Goal: Task Accomplishment & Management: Complete application form

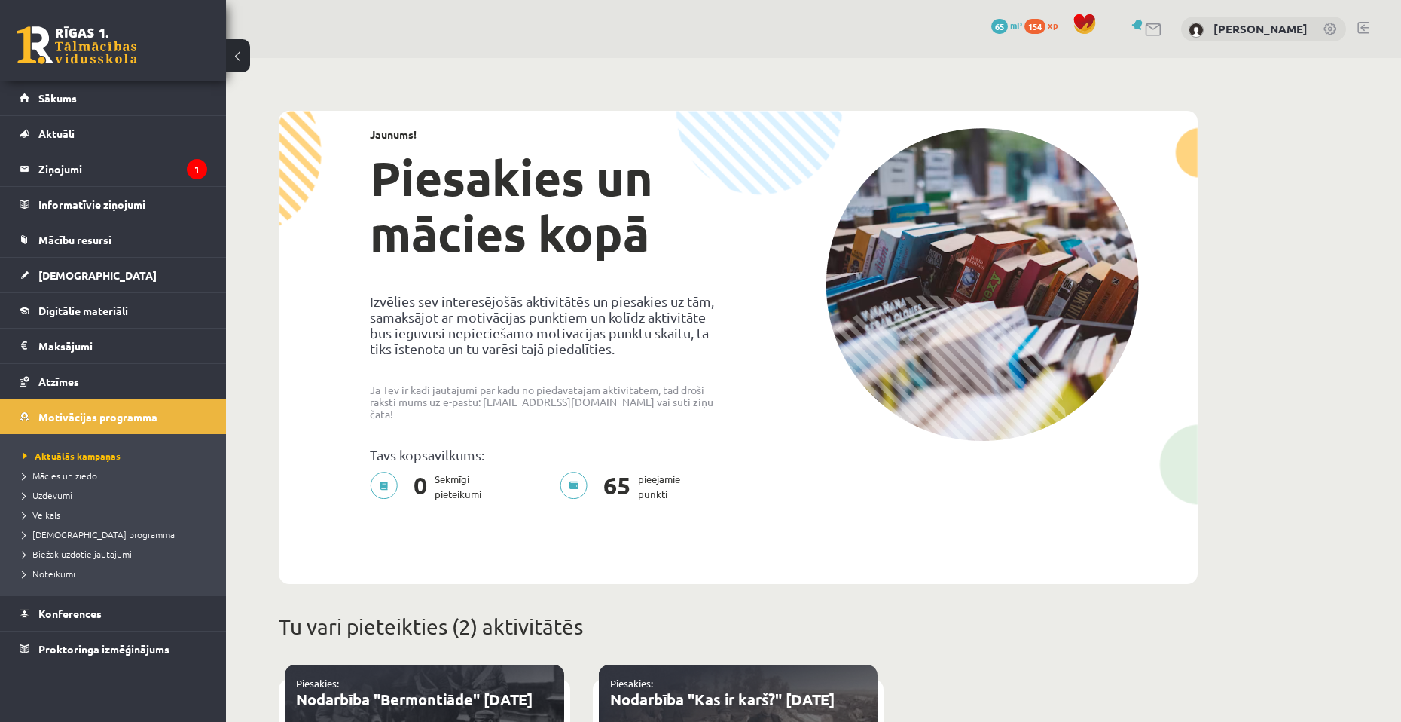
scroll to position [387, 0]
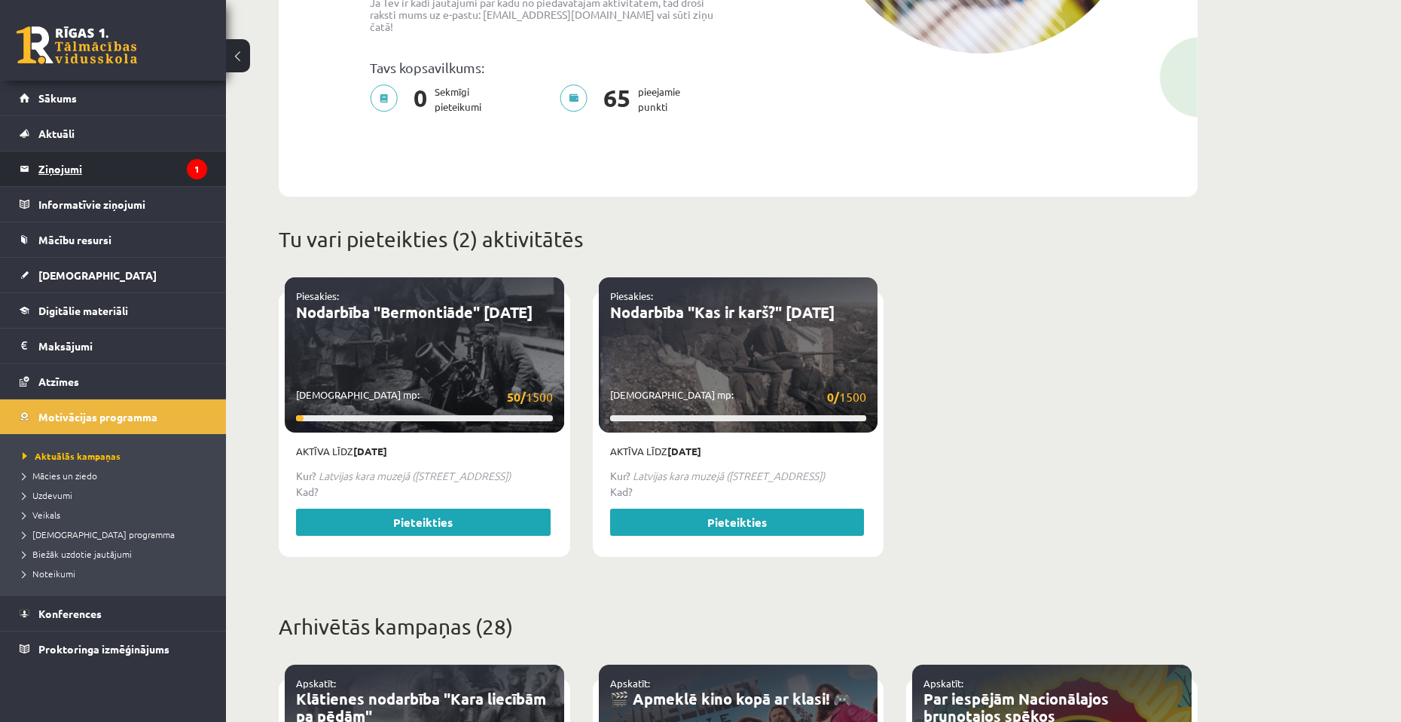
click at [92, 163] on legend "Ziņojumi 1" at bounding box center [122, 168] width 169 height 35
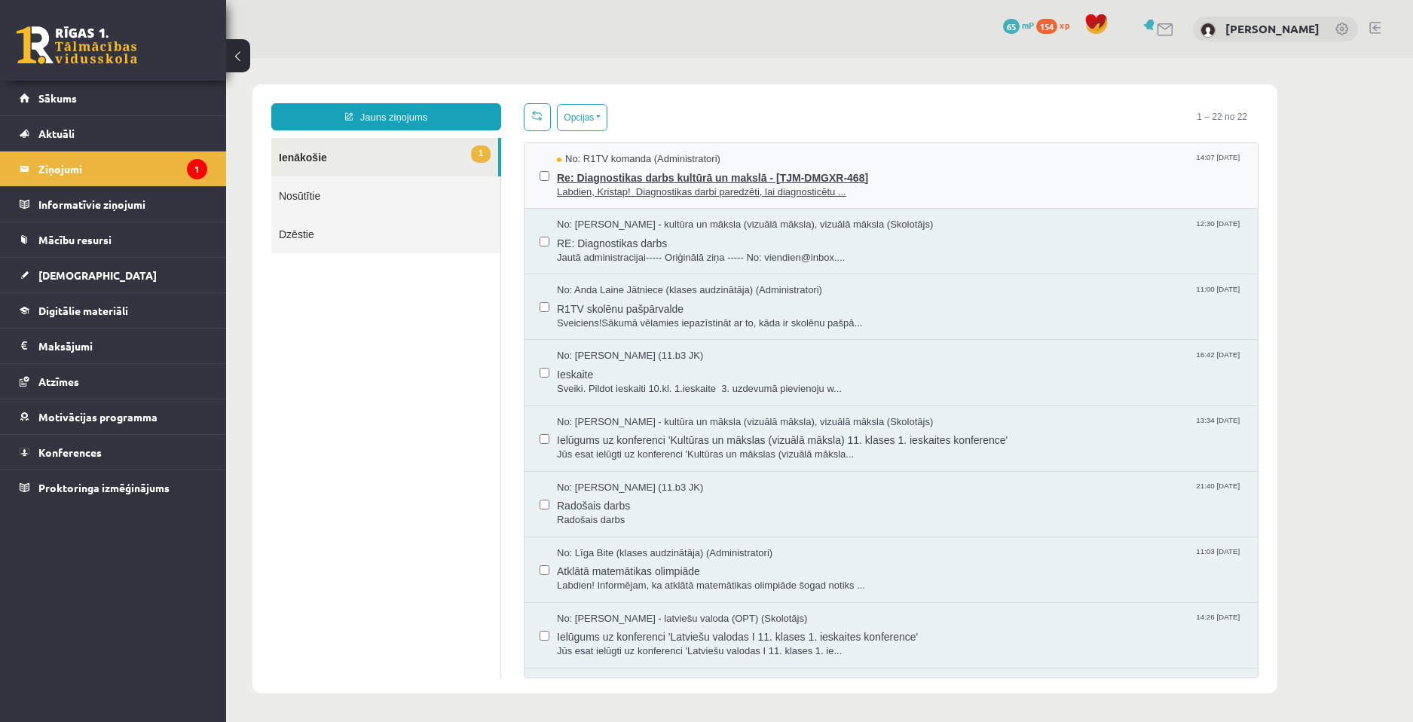
click at [802, 190] on span "Labdien, Kristap! Diagnostikas darbi paredzēti, lai diagnosticētu ..." at bounding box center [900, 192] width 686 height 14
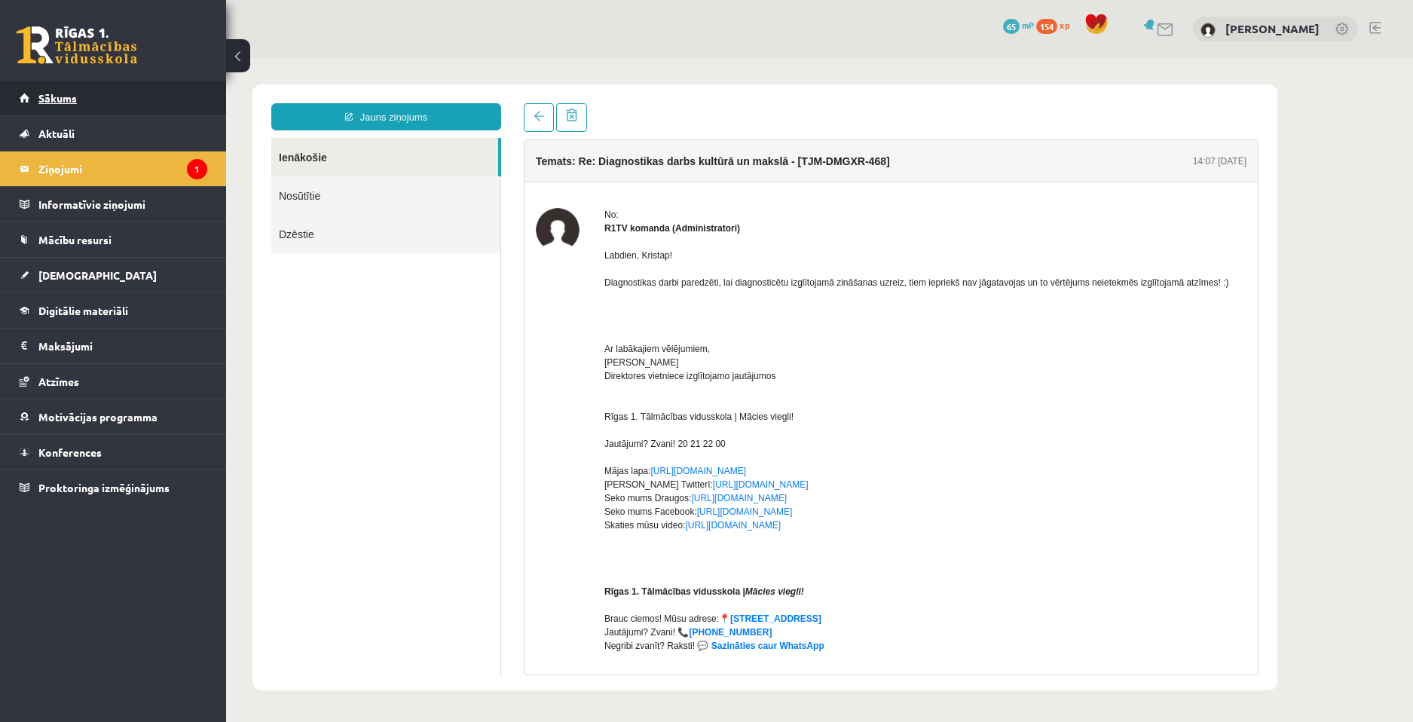
click at [54, 86] on link "Sākums" at bounding box center [114, 98] width 188 height 35
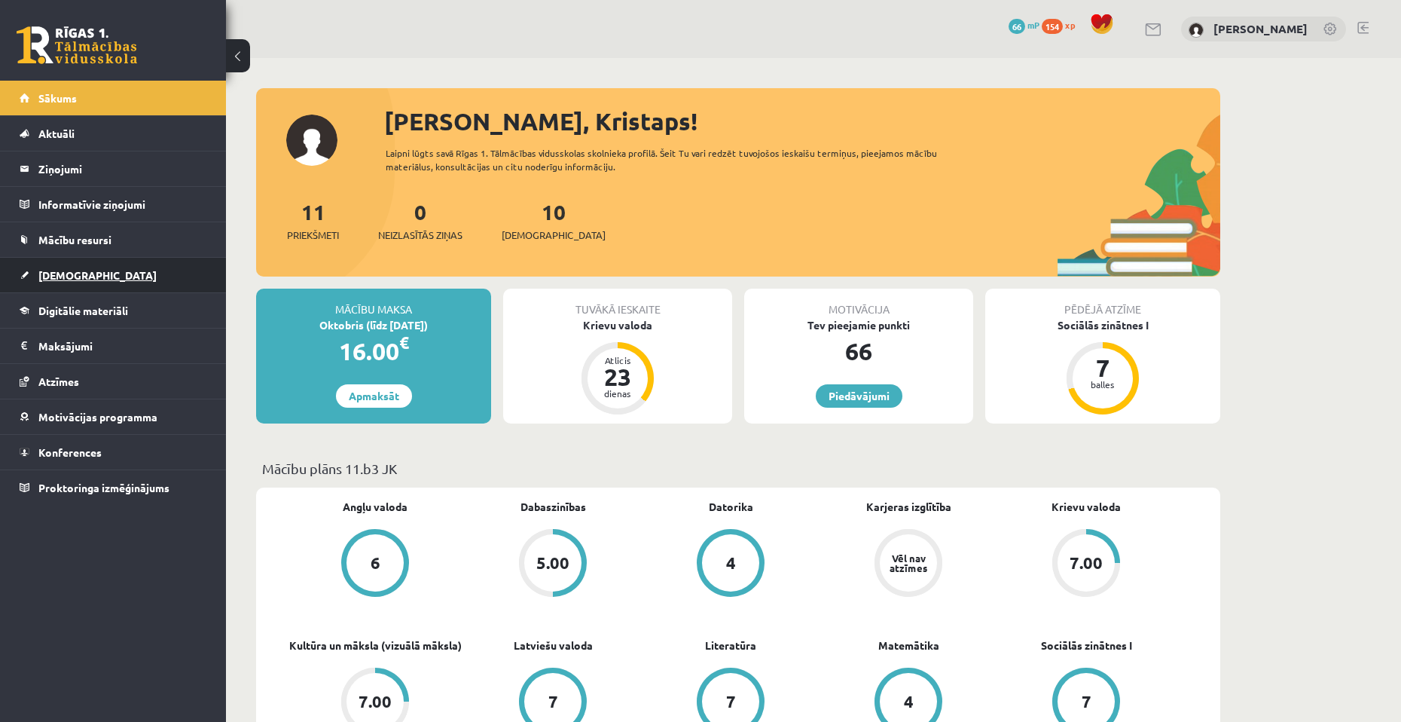
click at [94, 283] on link "[DEMOGRAPHIC_DATA]" at bounding box center [114, 275] width 188 height 35
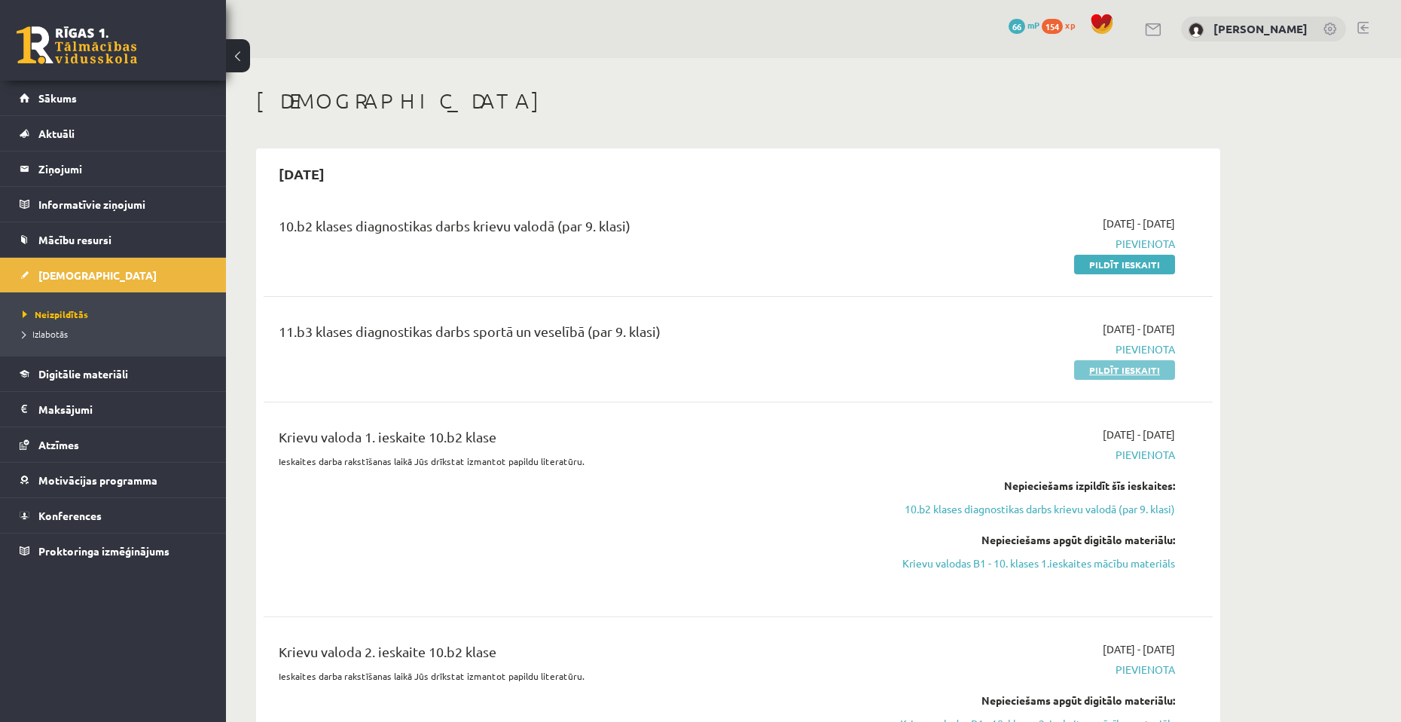
click at [1145, 368] on link "Pildīt ieskaiti" at bounding box center [1124, 370] width 101 height 20
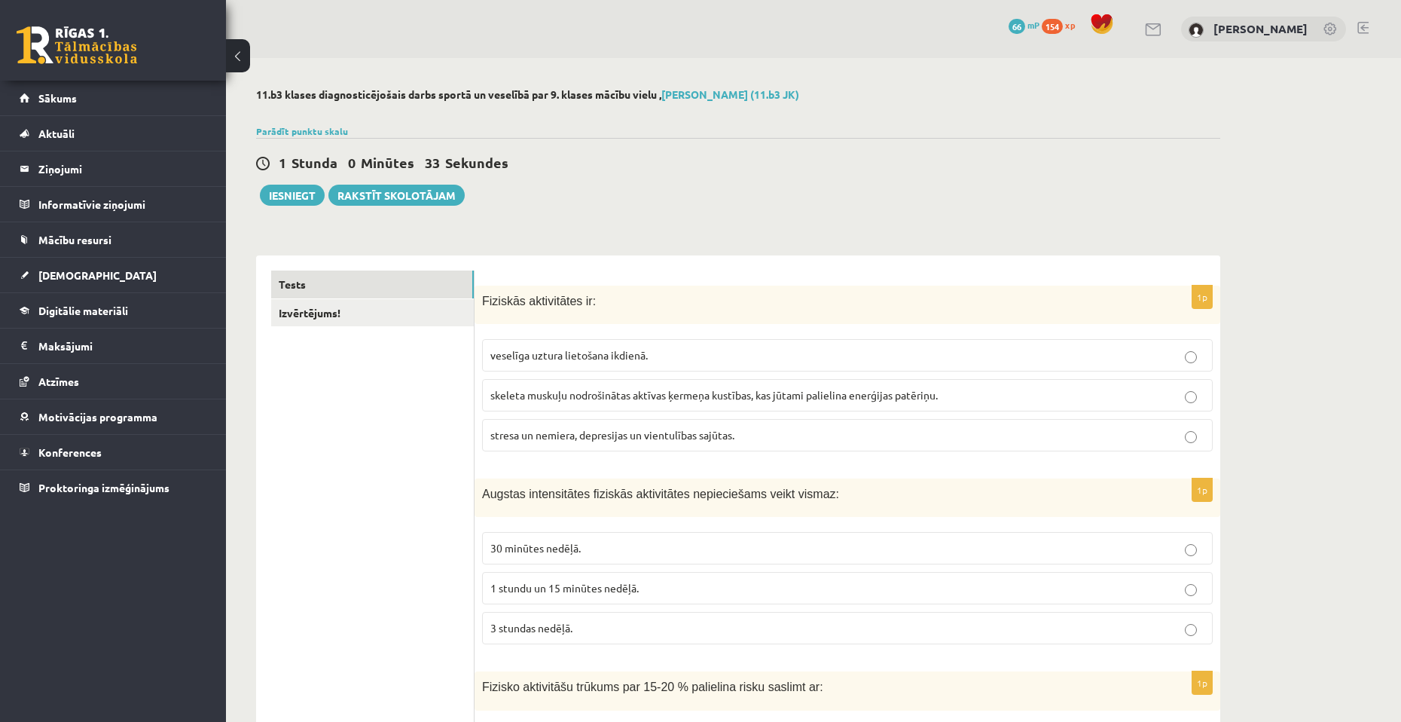
click at [664, 399] on span "skeleta muskuļu nodrošinātas aktīvas ķermeņa kustības, kas jūtami palielina ene…" at bounding box center [715, 395] width 448 height 14
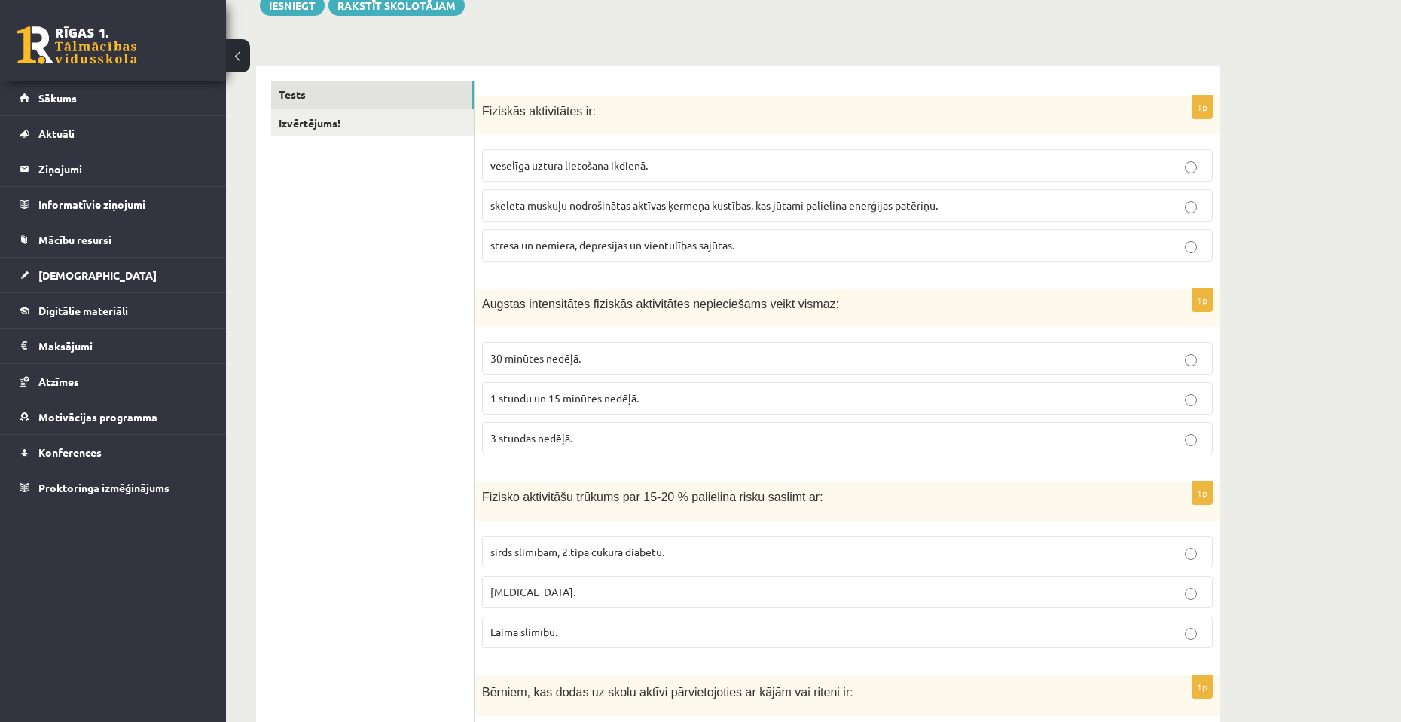
scroll to position [226, 0]
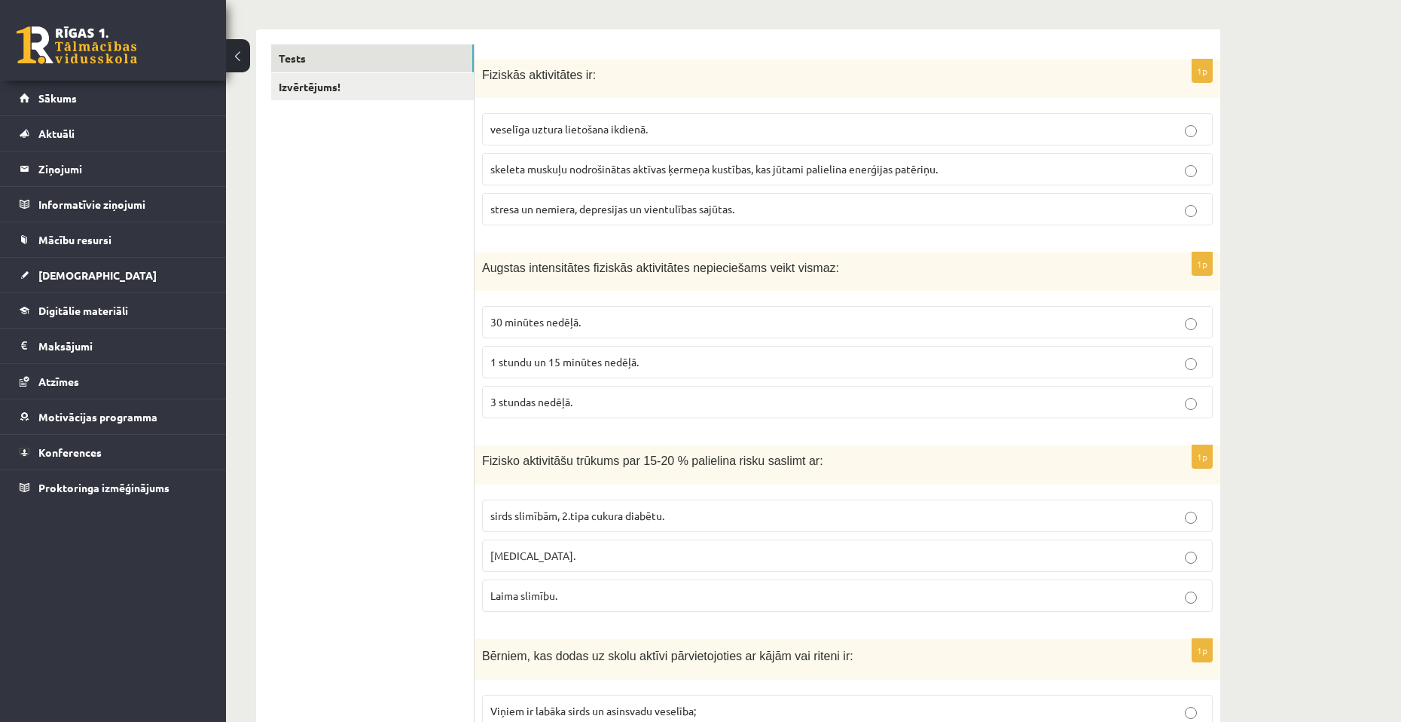
click at [685, 368] on p "1 stundu un 15 minūtes nedēļā." at bounding box center [848, 362] width 714 height 16
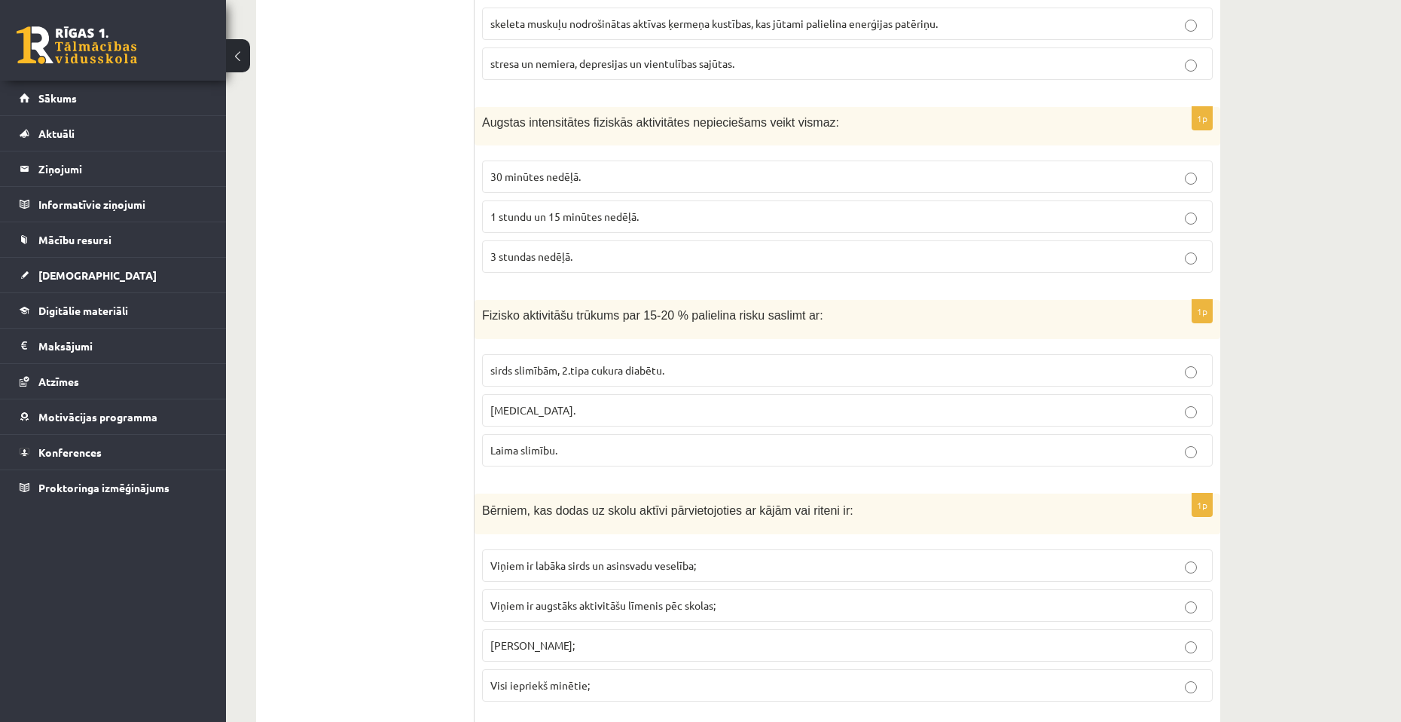
scroll to position [377, 0]
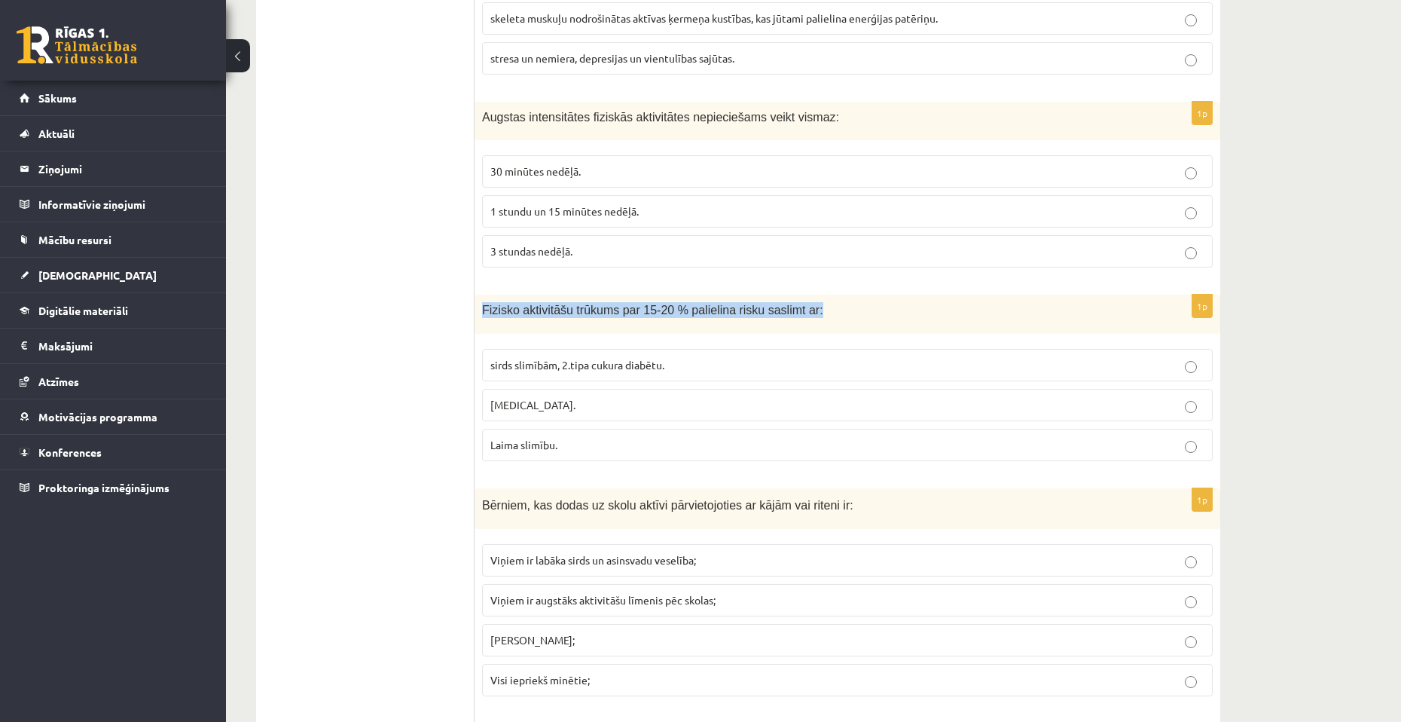
drag, startPoint x: 800, startPoint y: 310, endPoint x: 484, endPoint y: 310, distance: 315.7
click at [484, 310] on p "Fizisko aktivitāšu trūkums par 15-20 % palielina risku saslimt ar:" at bounding box center [810, 310] width 656 height 16
copy span "Fizisko aktivitāšu trūkums par 15-20 % palielina risku saslimt ar:"
click at [763, 354] on label "sirds slimībām, 2.tipa cukura diabētu." at bounding box center [847, 365] width 731 height 32
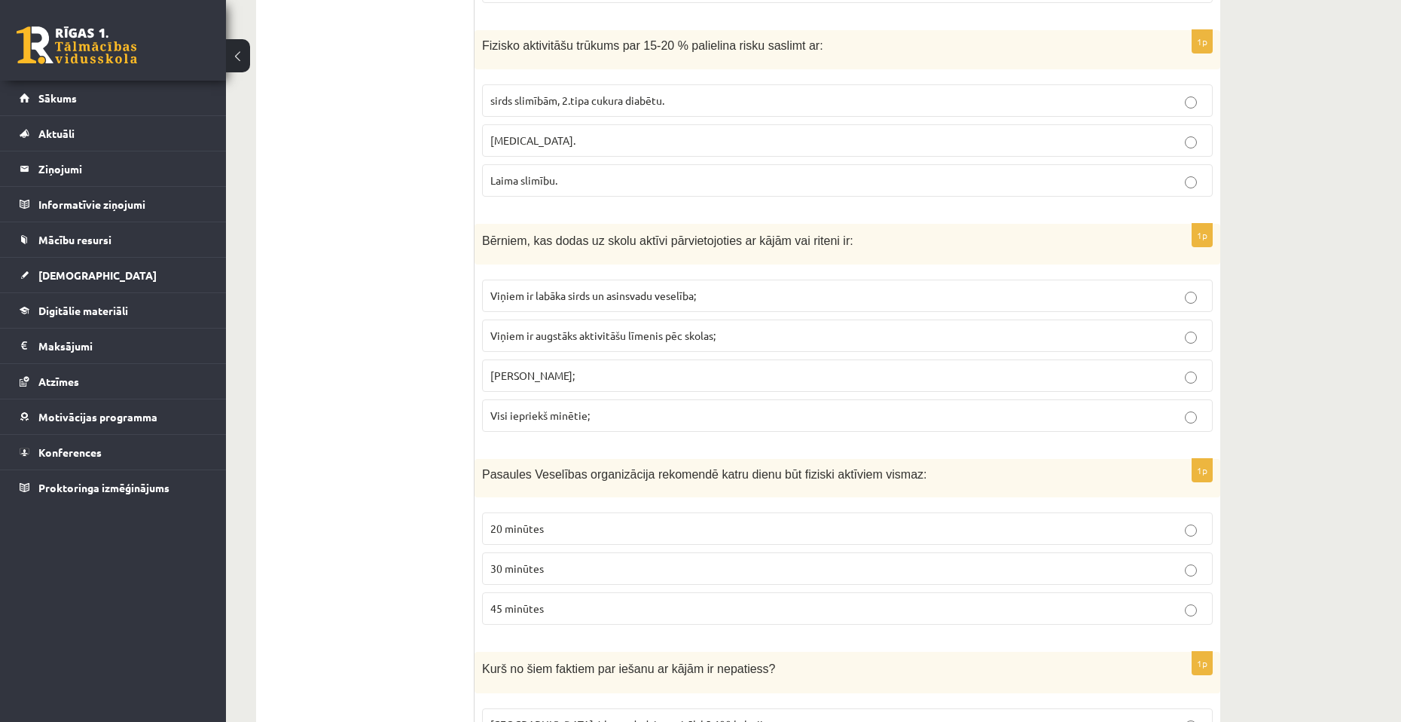
scroll to position [678, 0]
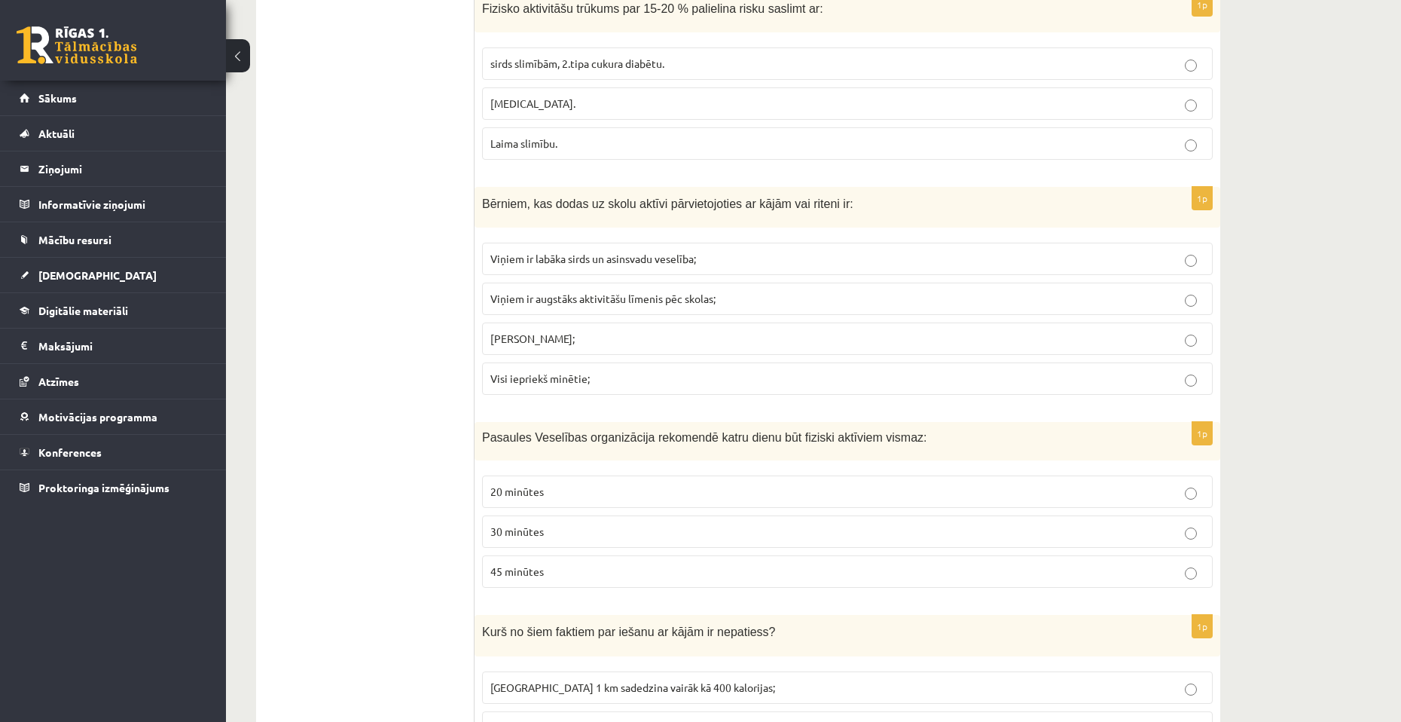
click at [739, 298] on p "Viņiem ir augstāks aktivitāšu līmenis pēc skolas;" at bounding box center [848, 299] width 714 height 16
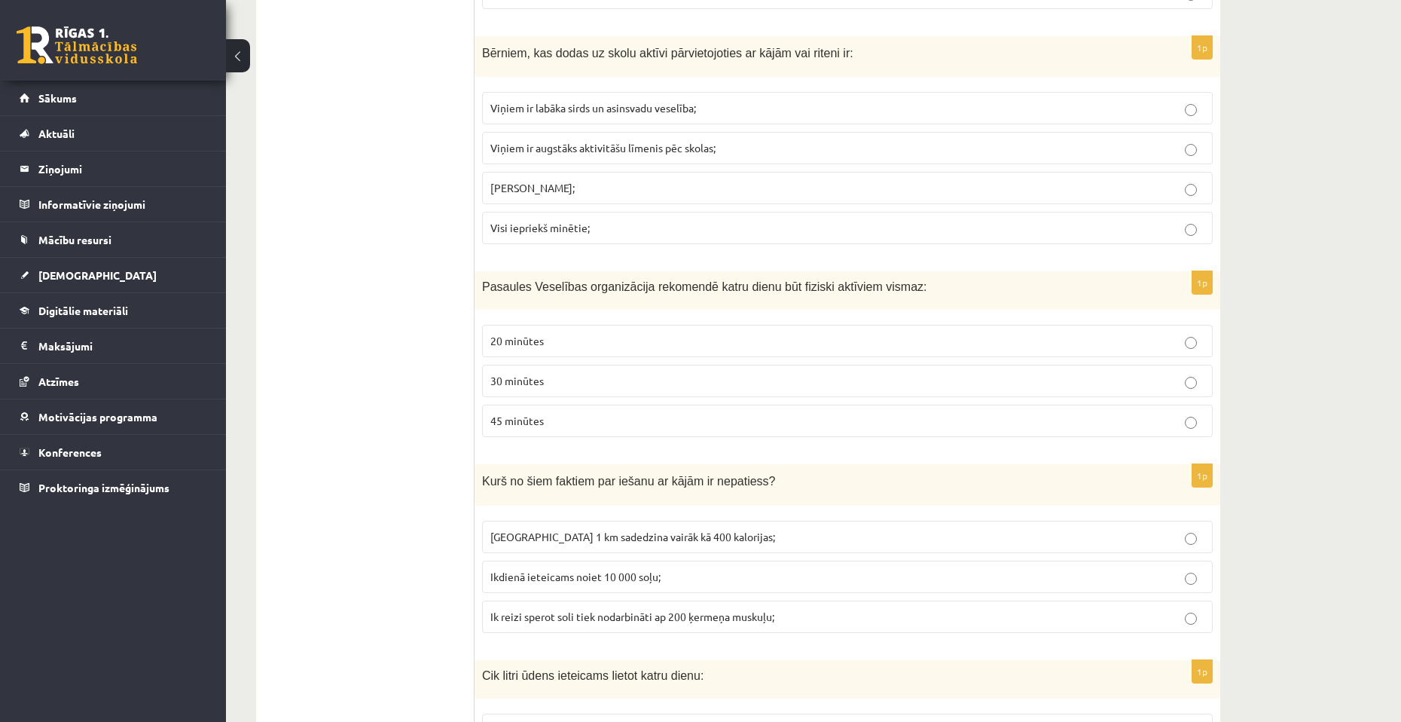
scroll to position [904, 0]
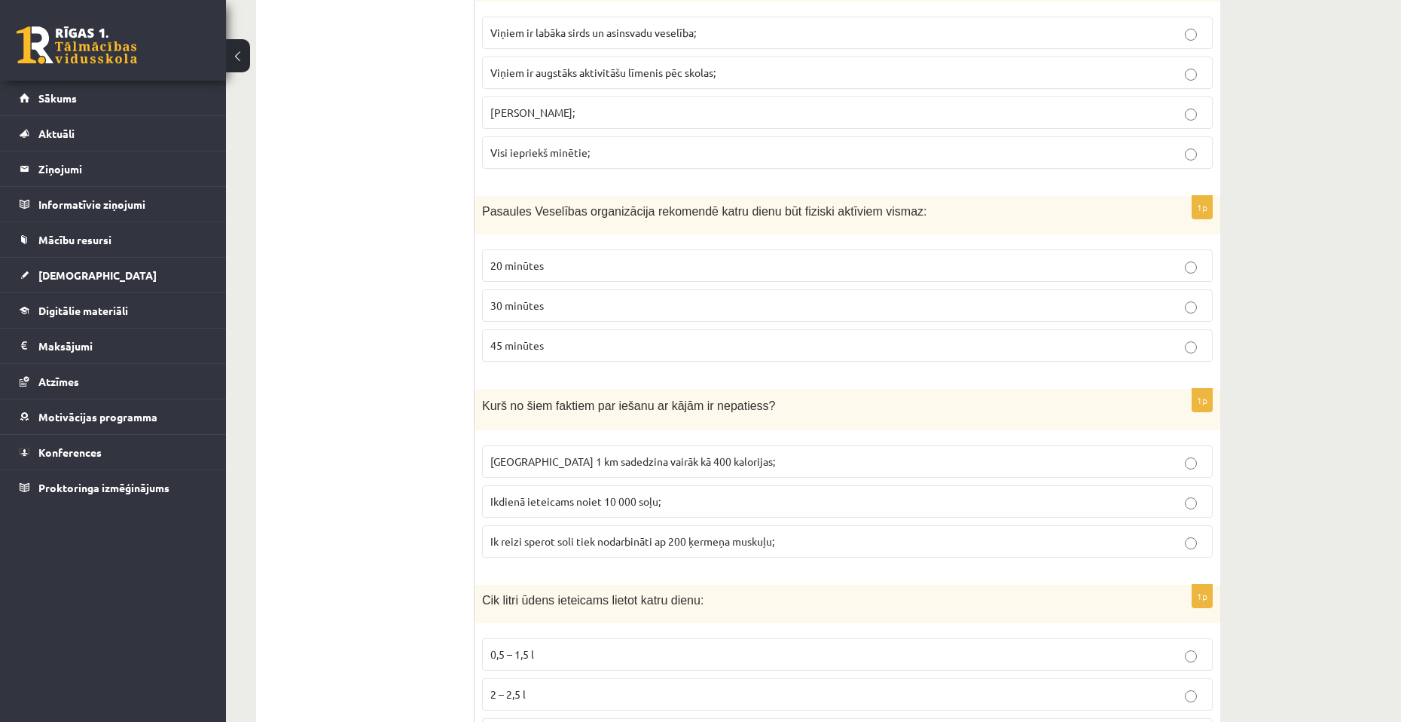
click at [713, 310] on p "30 minūtes" at bounding box center [848, 306] width 714 height 16
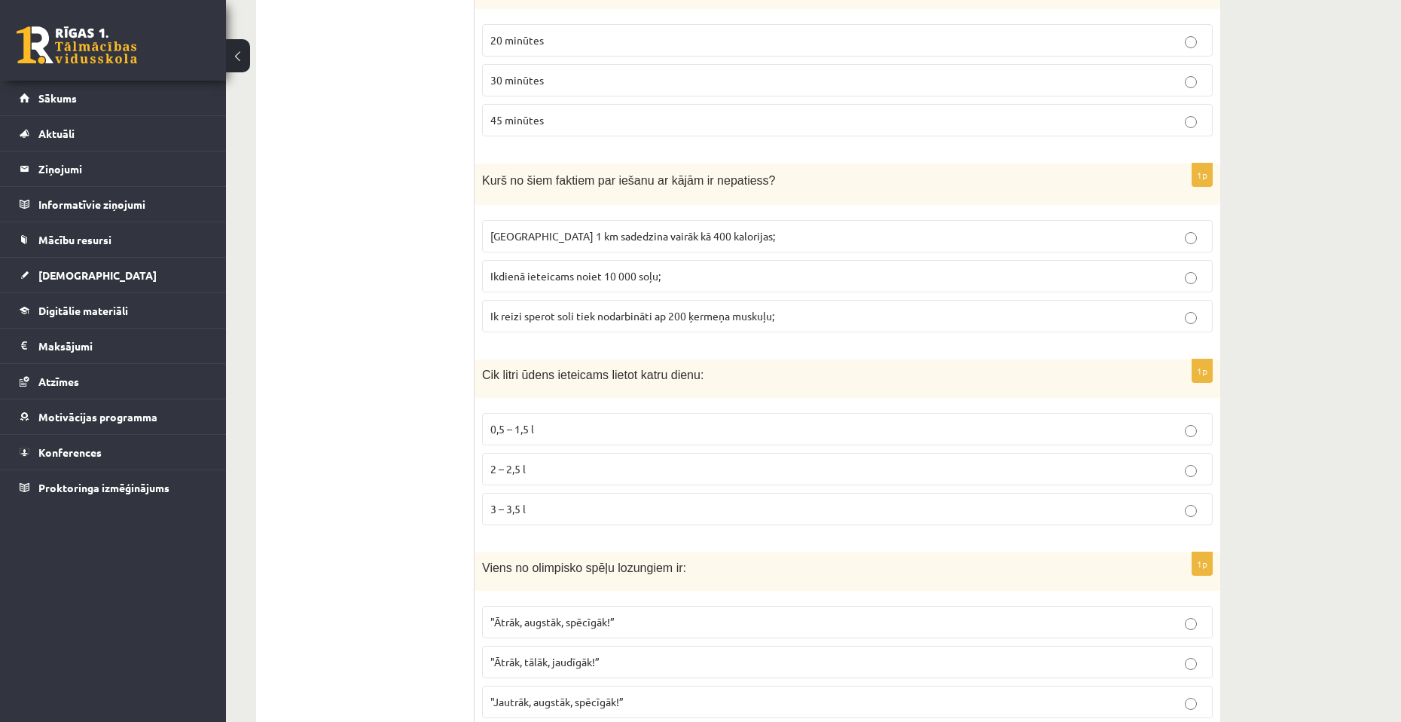
scroll to position [1130, 0]
click at [662, 320] on span "Ik reizi sperot soli tiek nodarbināti ap 200 ķermeņa muskuļu;" at bounding box center [633, 315] width 284 height 14
click at [649, 272] on span "Ikdienā ieteicams noiet 10 000 soļu;" at bounding box center [576, 275] width 170 height 14
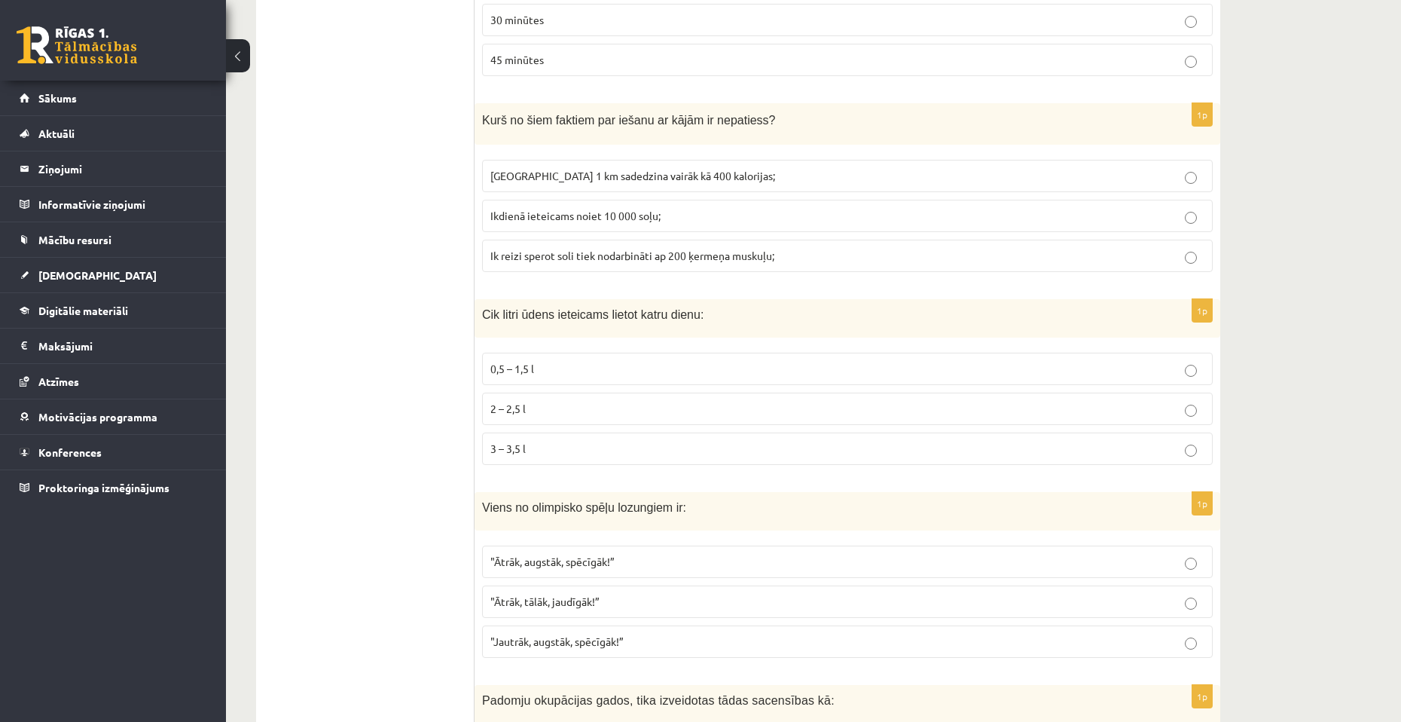
scroll to position [1281, 0]
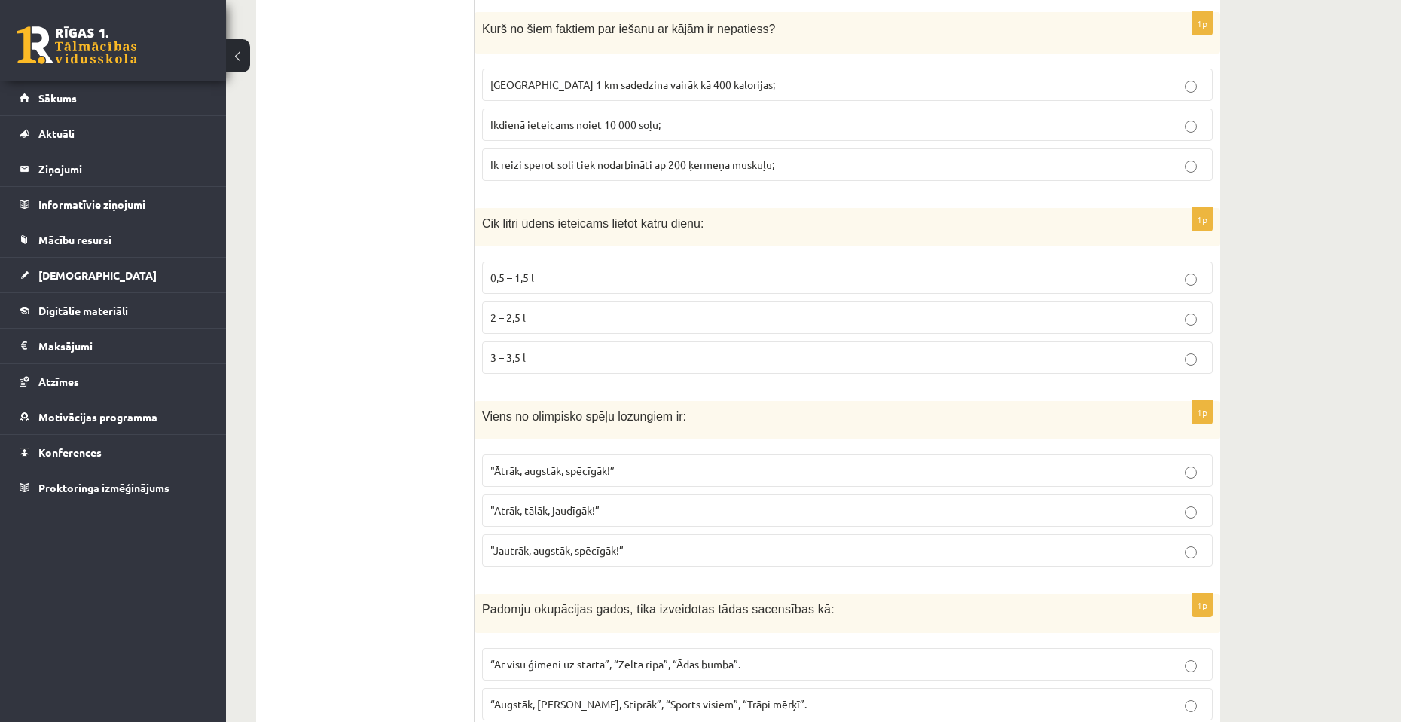
click at [573, 365] on p "3 – 3,5 l" at bounding box center [848, 358] width 714 height 16
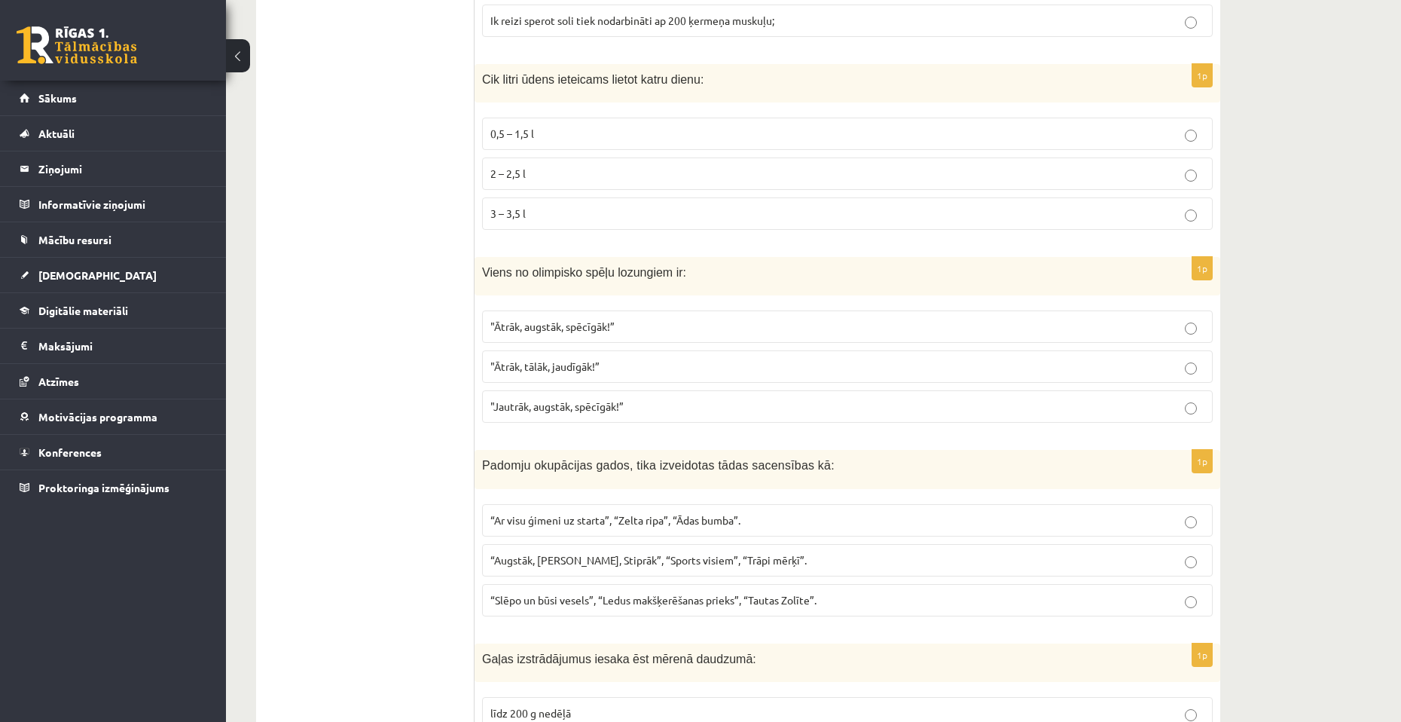
scroll to position [1432, 0]
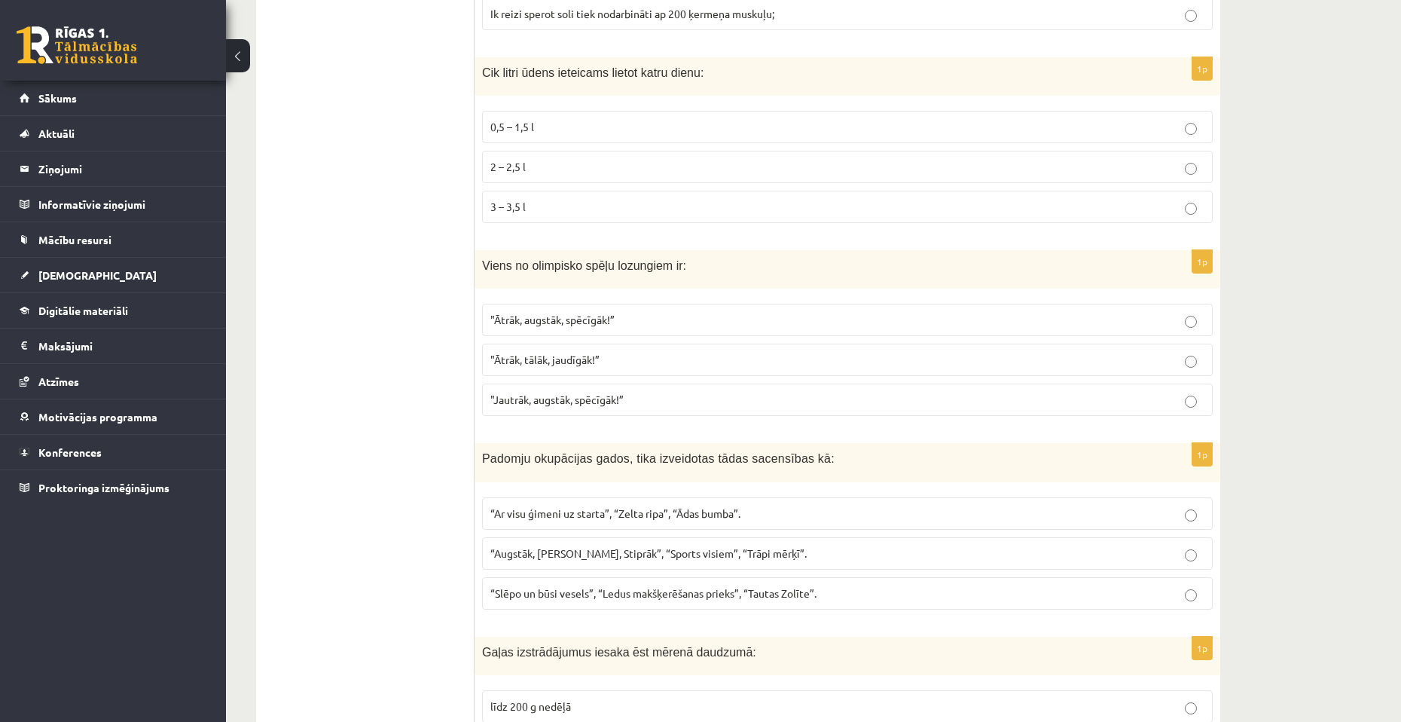
click at [552, 171] on p "2 – 2,5 l" at bounding box center [848, 167] width 714 height 16
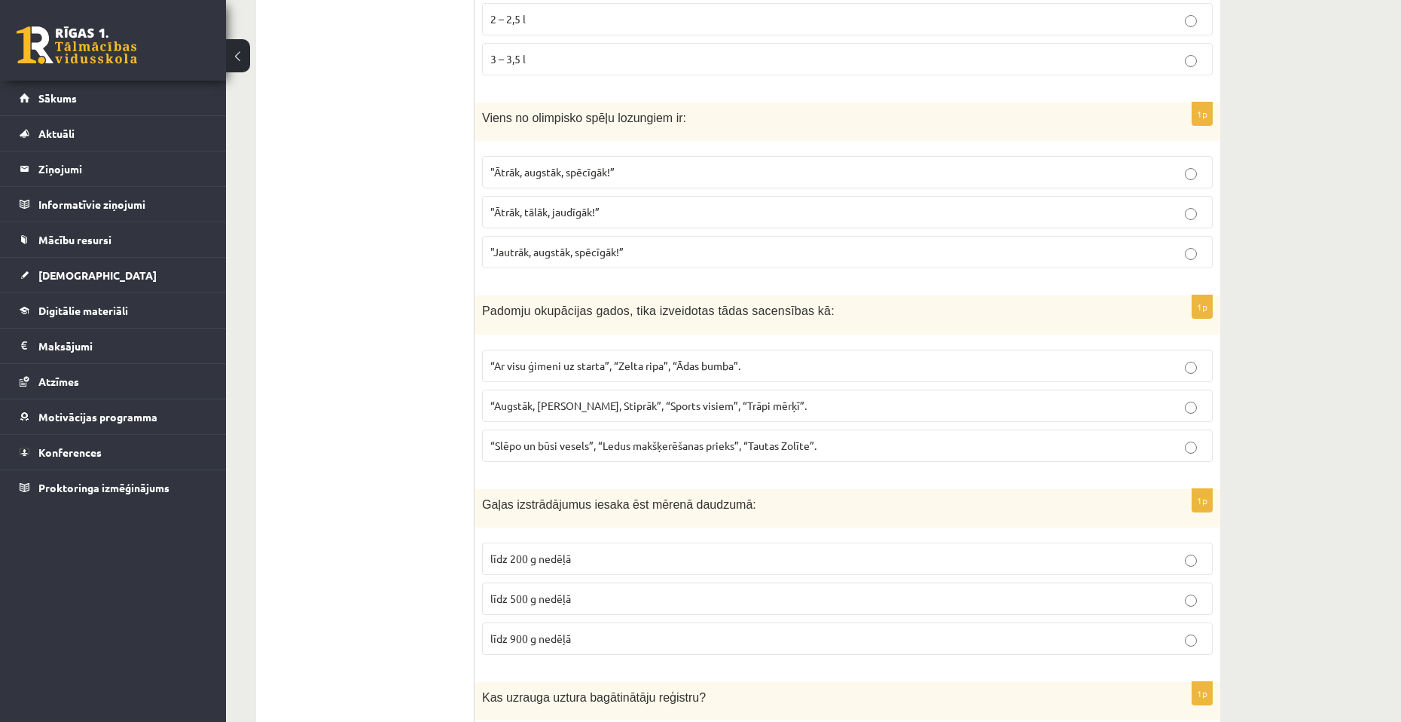
scroll to position [1582, 0]
click at [665, 173] on p ""Ātrāk, augstāk, spēcīgāk!”" at bounding box center [848, 169] width 714 height 16
click at [637, 197] on label ""Ātrāk, tālāk, jaudīgāk!”" at bounding box center [847, 209] width 731 height 32
click at [627, 409] on p "“Augstāk, Tālāk, Stiprāk”, “Sports visiem”, “Trāpi mērķī”." at bounding box center [848, 403] width 714 height 16
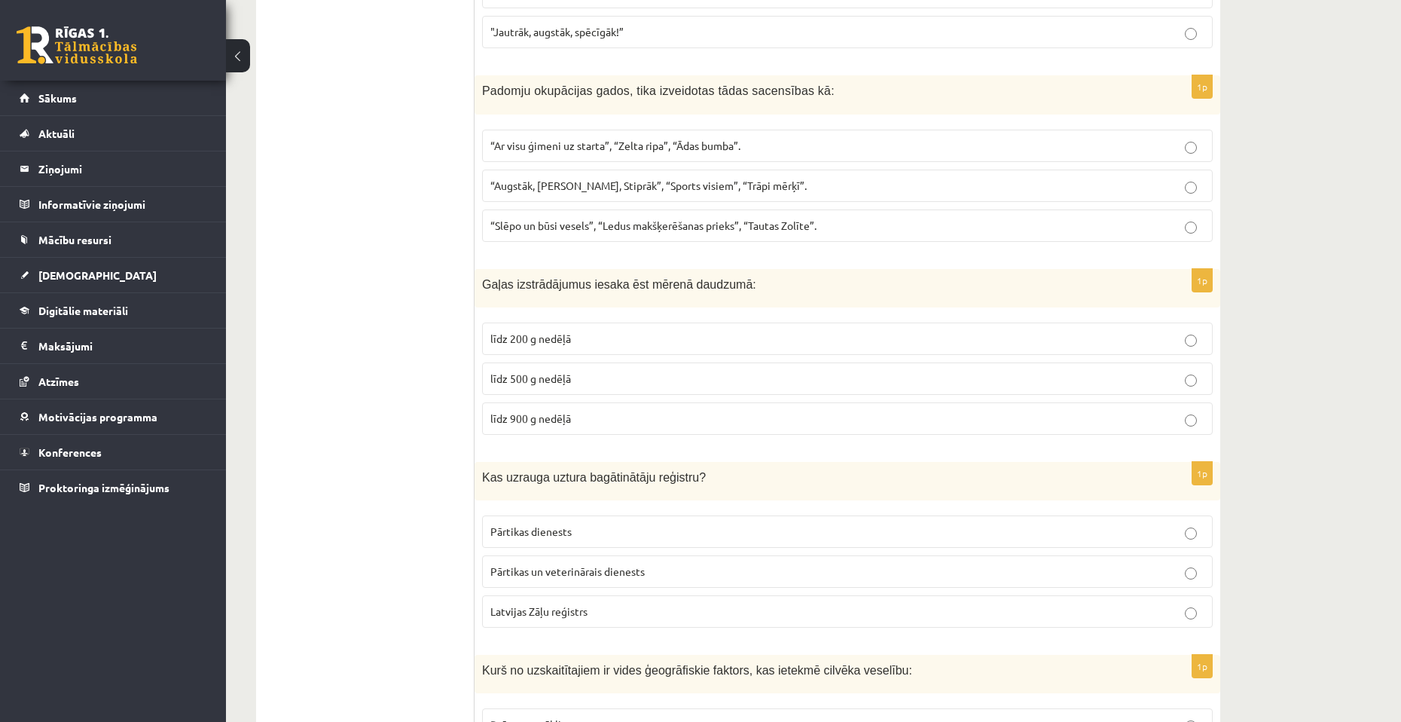
scroll to position [1808, 0]
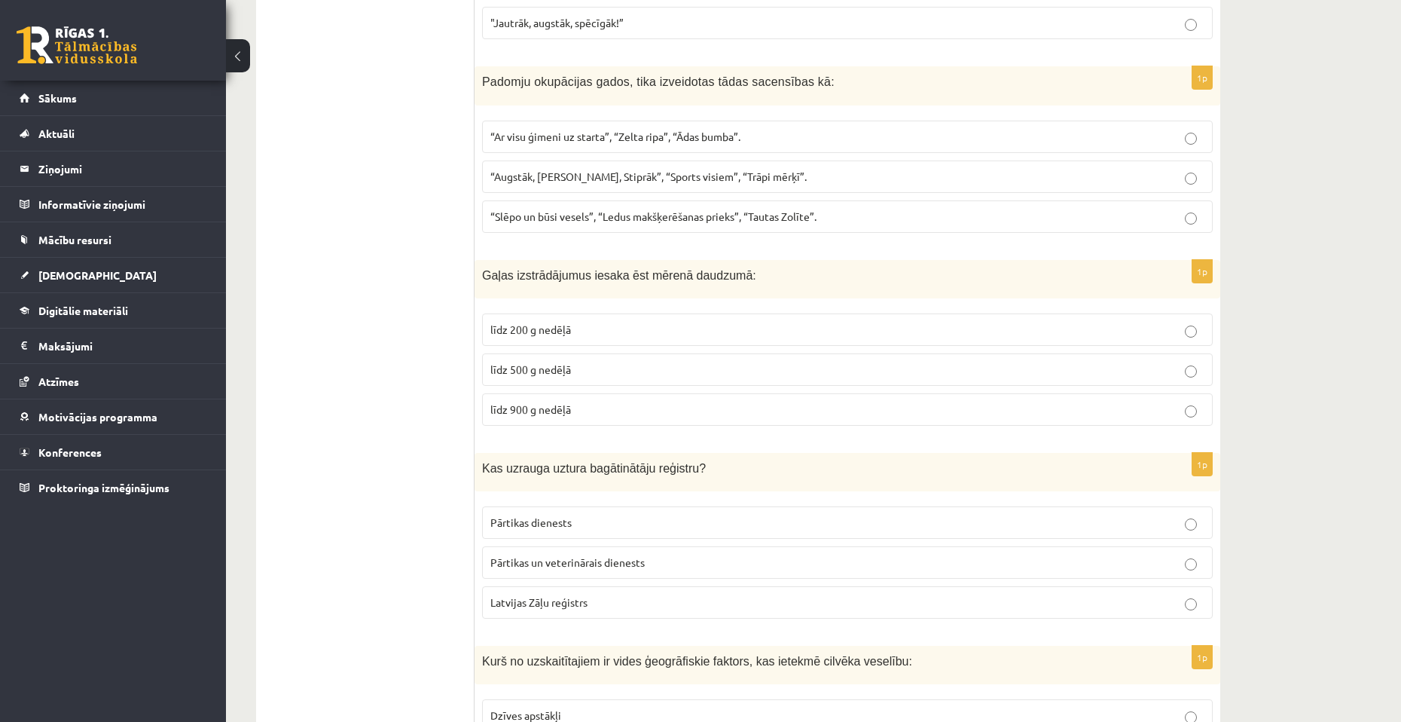
click at [631, 368] on p "līdz 500 g nedēļā" at bounding box center [848, 370] width 714 height 16
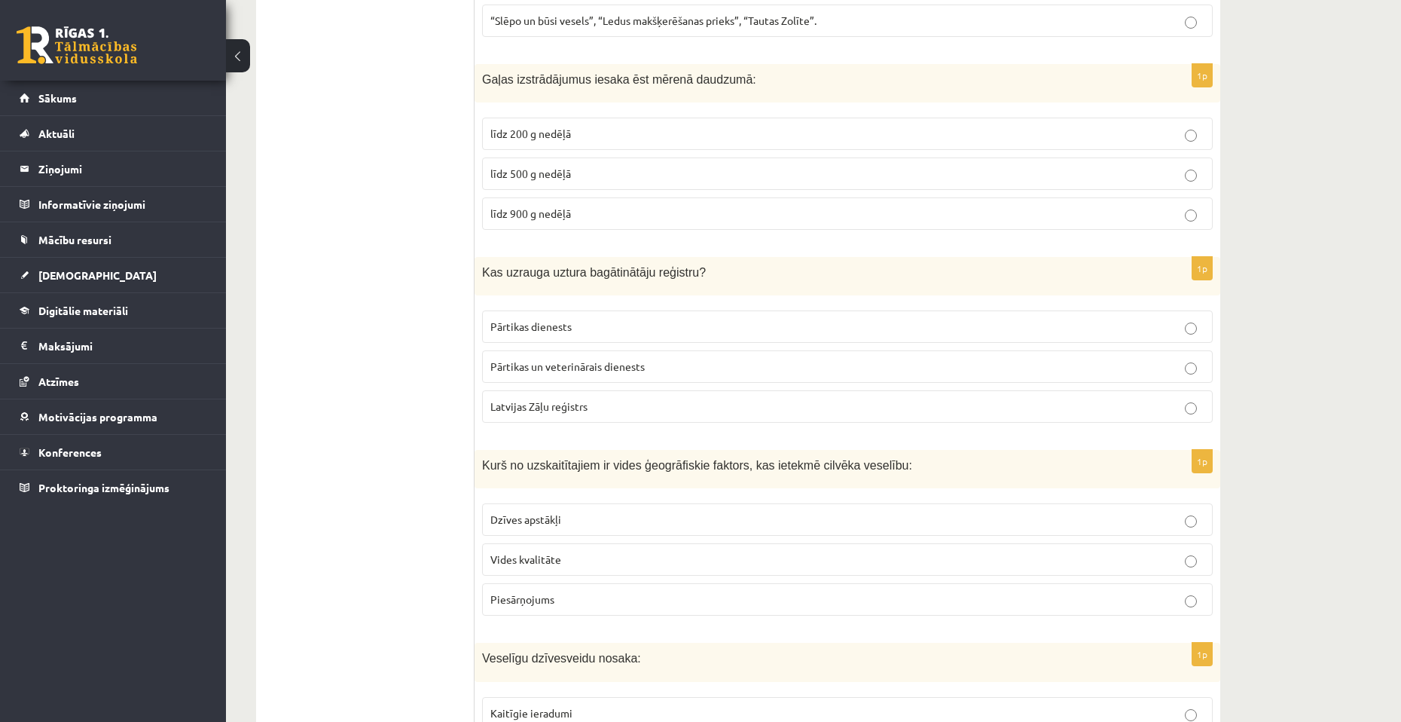
scroll to position [2034, 0]
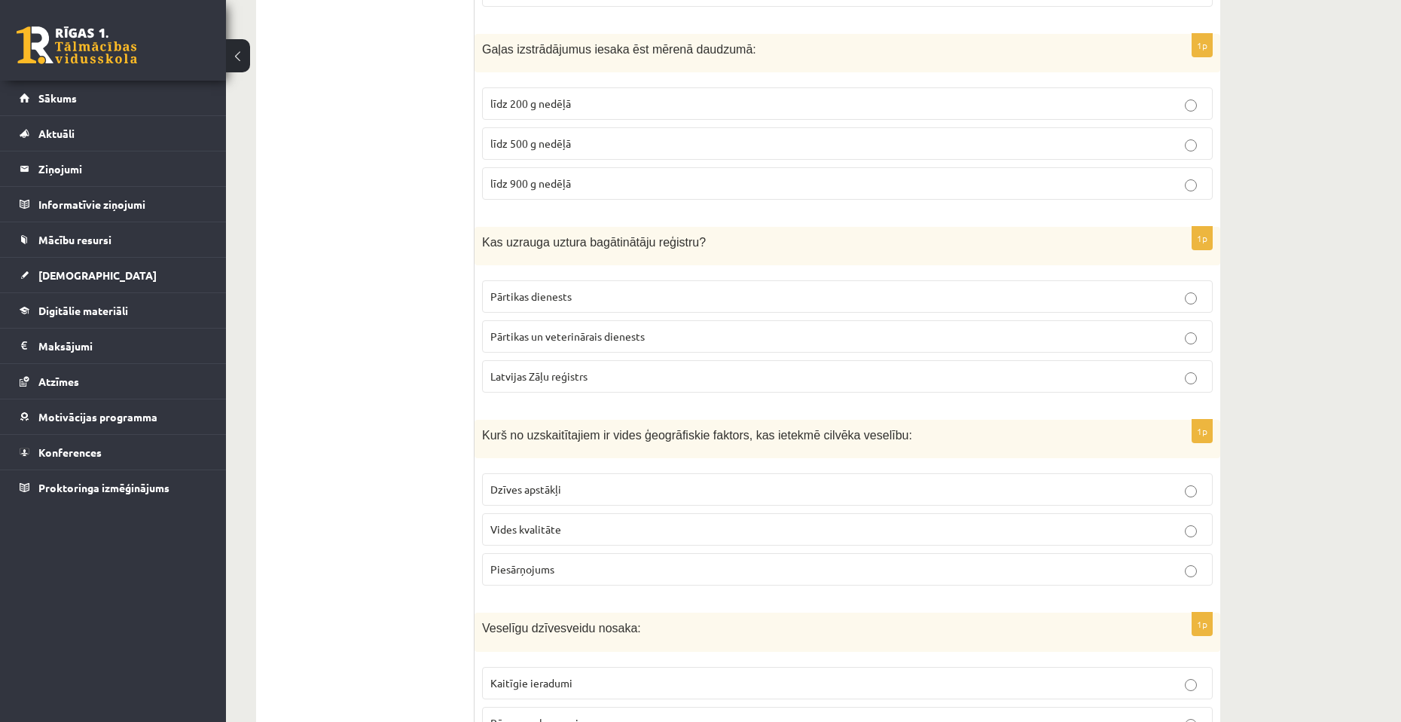
click at [606, 340] on span "Pārtikas un veterinārais dienests" at bounding box center [568, 336] width 154 height 14
click at [596, 374] on p "Latvijas Zāļu reģistrs" at bounding box center [848, 376] width 714 height 16
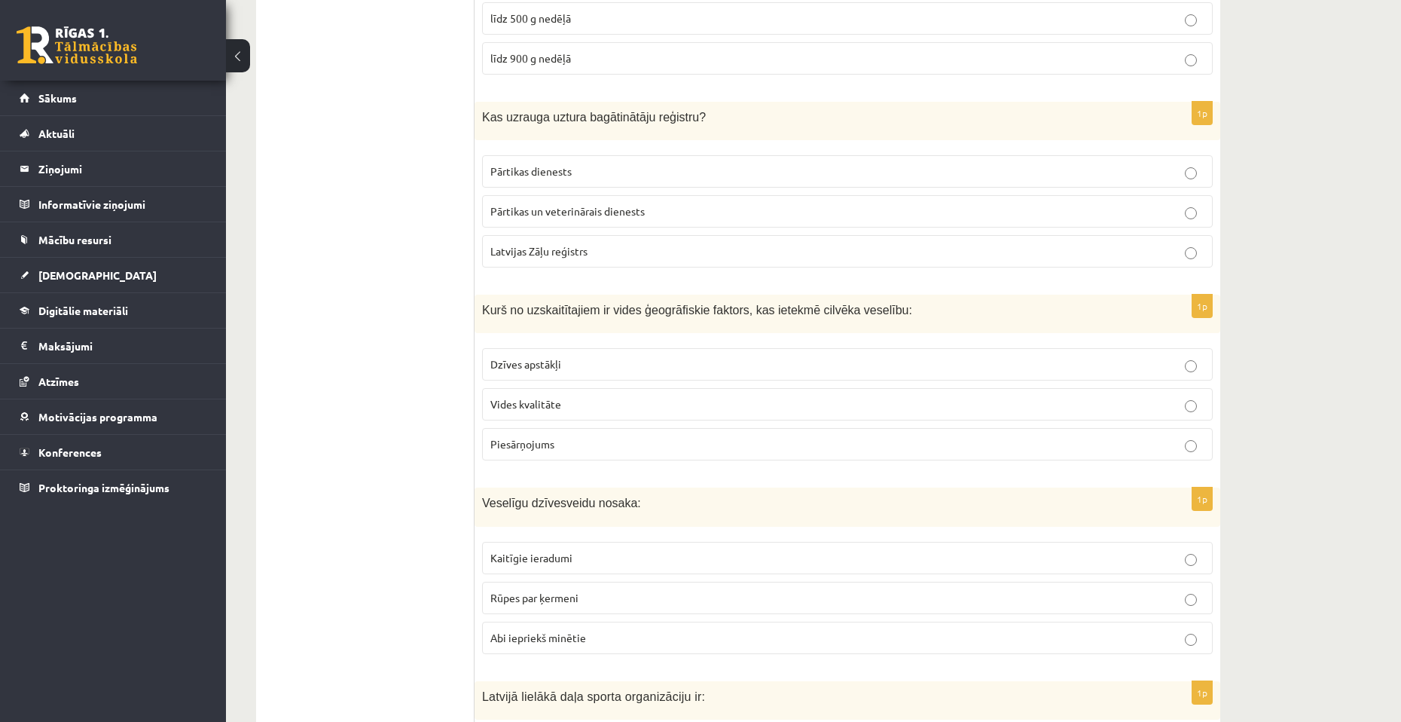
scroll to position [2185, 0]
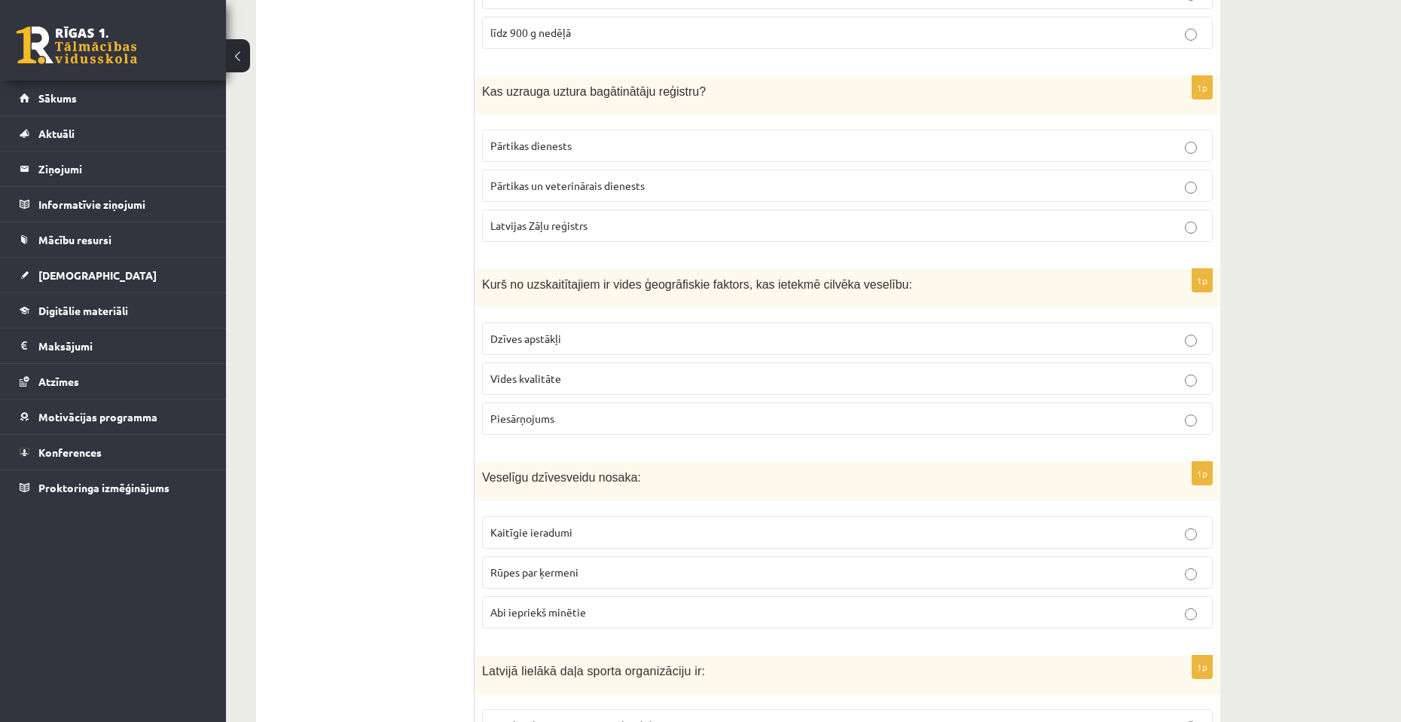
click at [585, 192] on span "Pārtikas un veterinārais dienests" at bounding box center [568, 186] width 154 height 14
click at [613, 380] on p "Vides kvalitāte" at bounding box center [848, 379] width 714 height 16
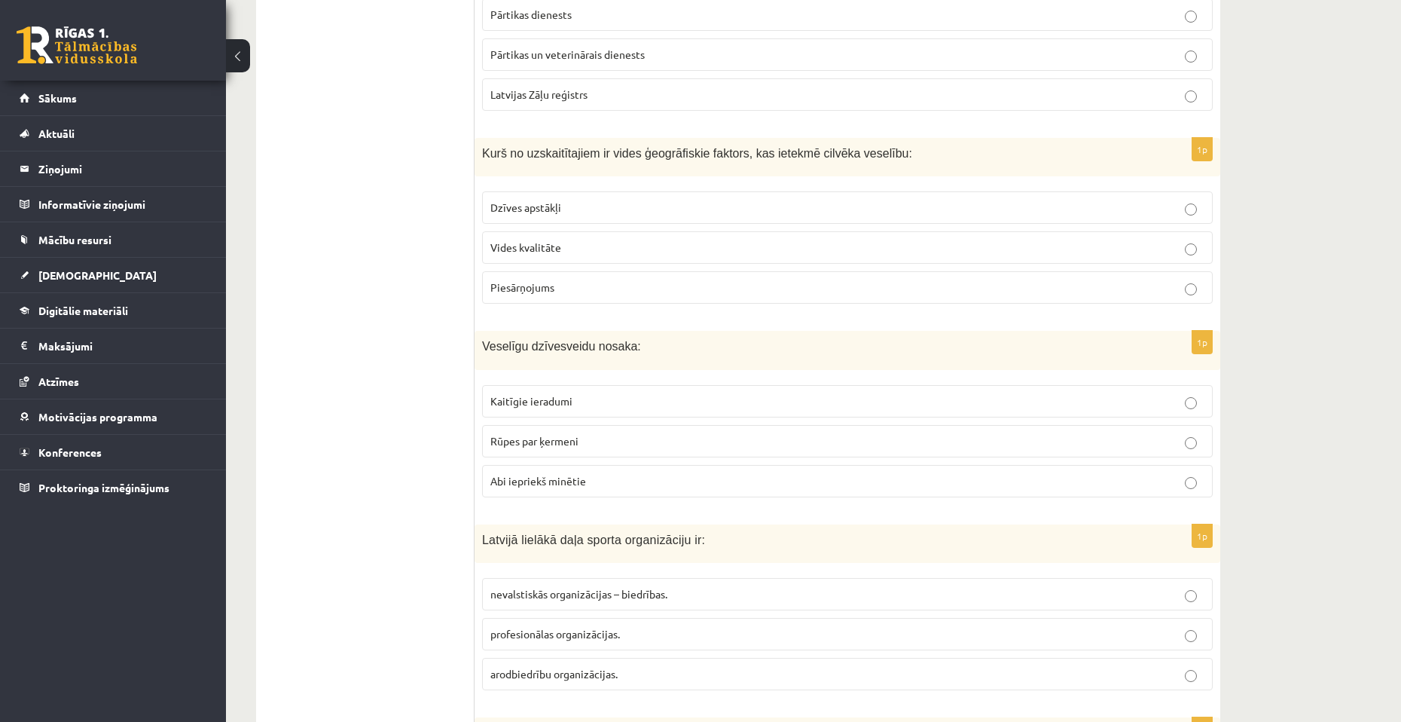
scroll to position [2336, 0]
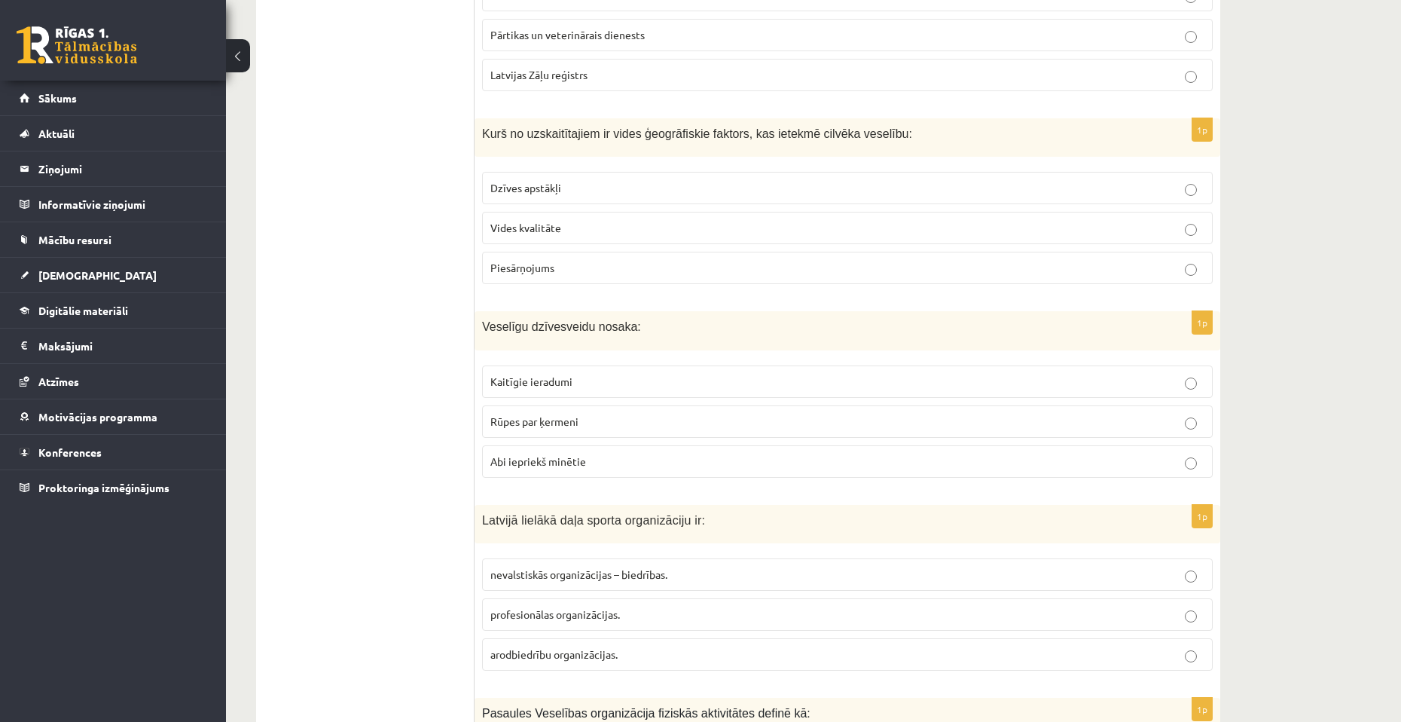
click at [620, 274] on p "Piesārņojums" at bounding box center [848, 268] width 714 height 16
click at [565, 435] on label "Rūpes par ķermeni" at bounding box center [847, 421] width 731 height 32
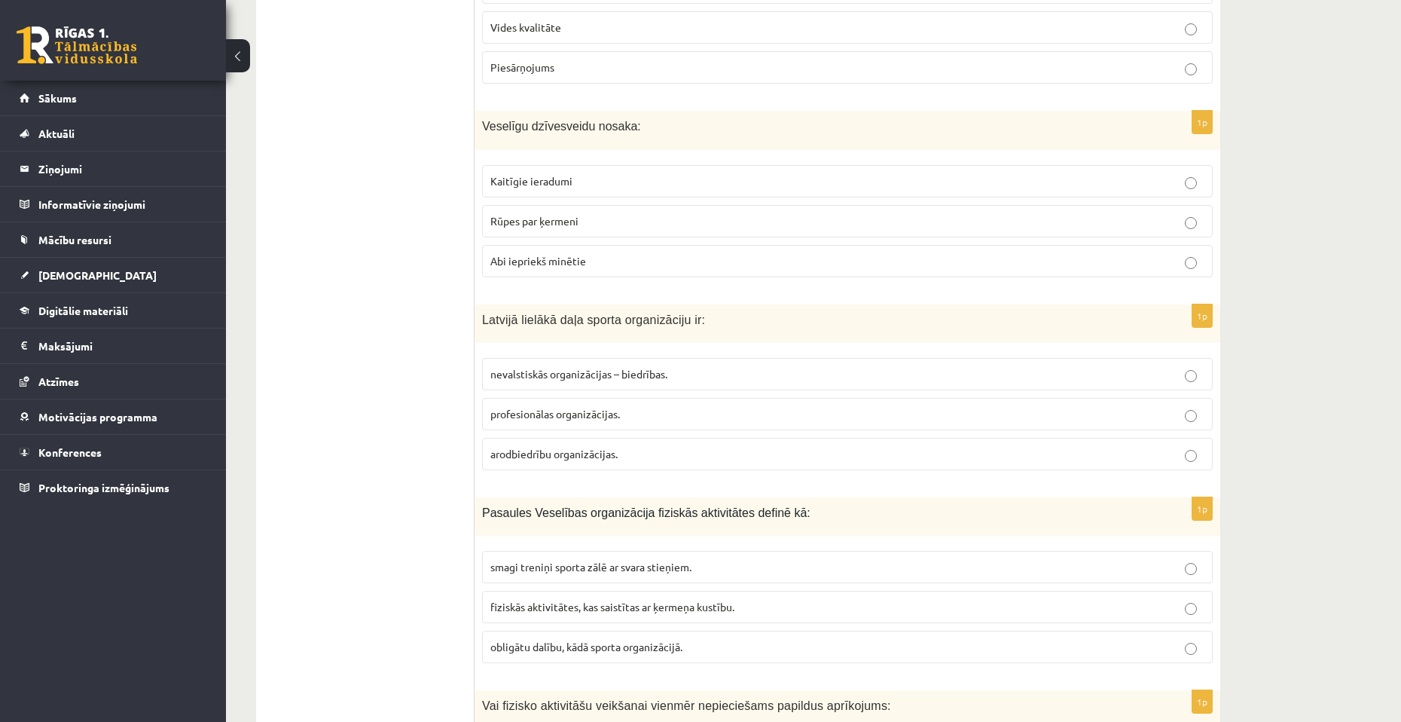
scroll to position [2562, 0]
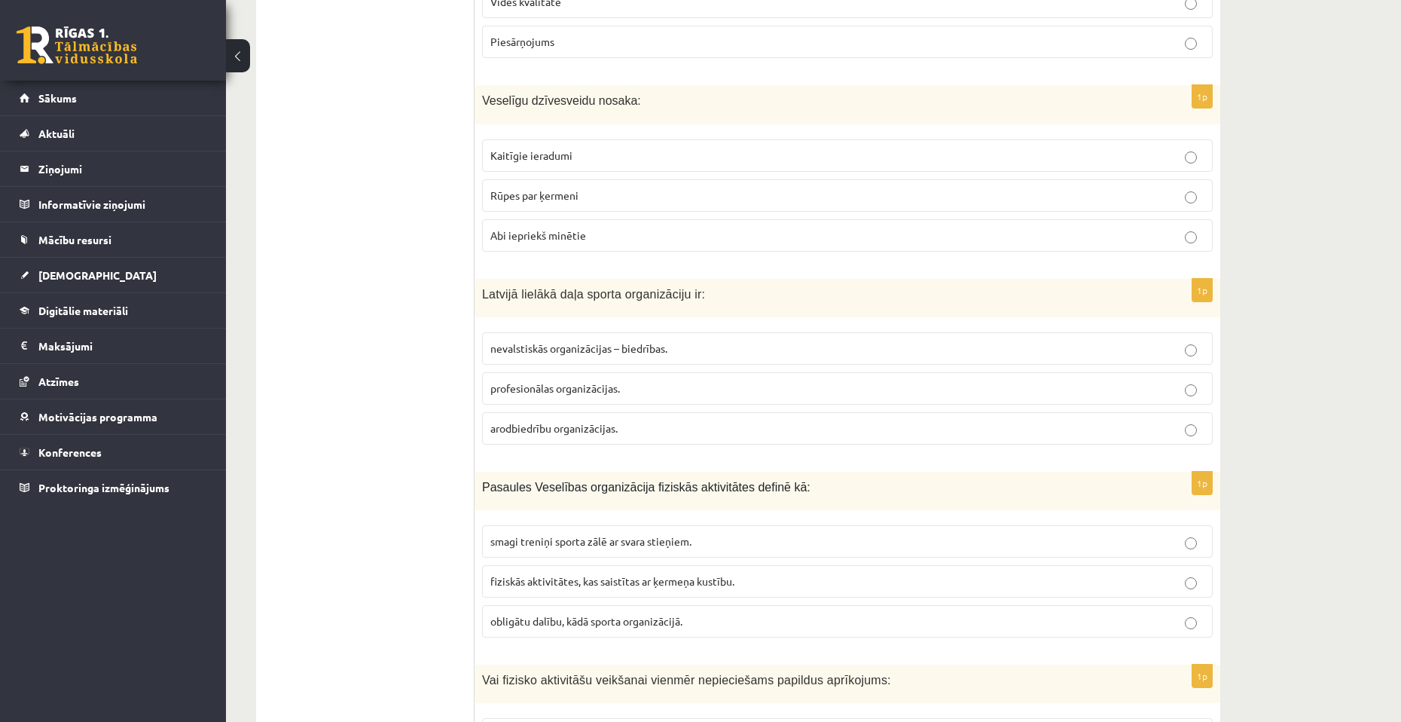
click at [533, 429] on span "arodbiedrību organizācijas." at bounding box center [554, 428] width 127 height 14
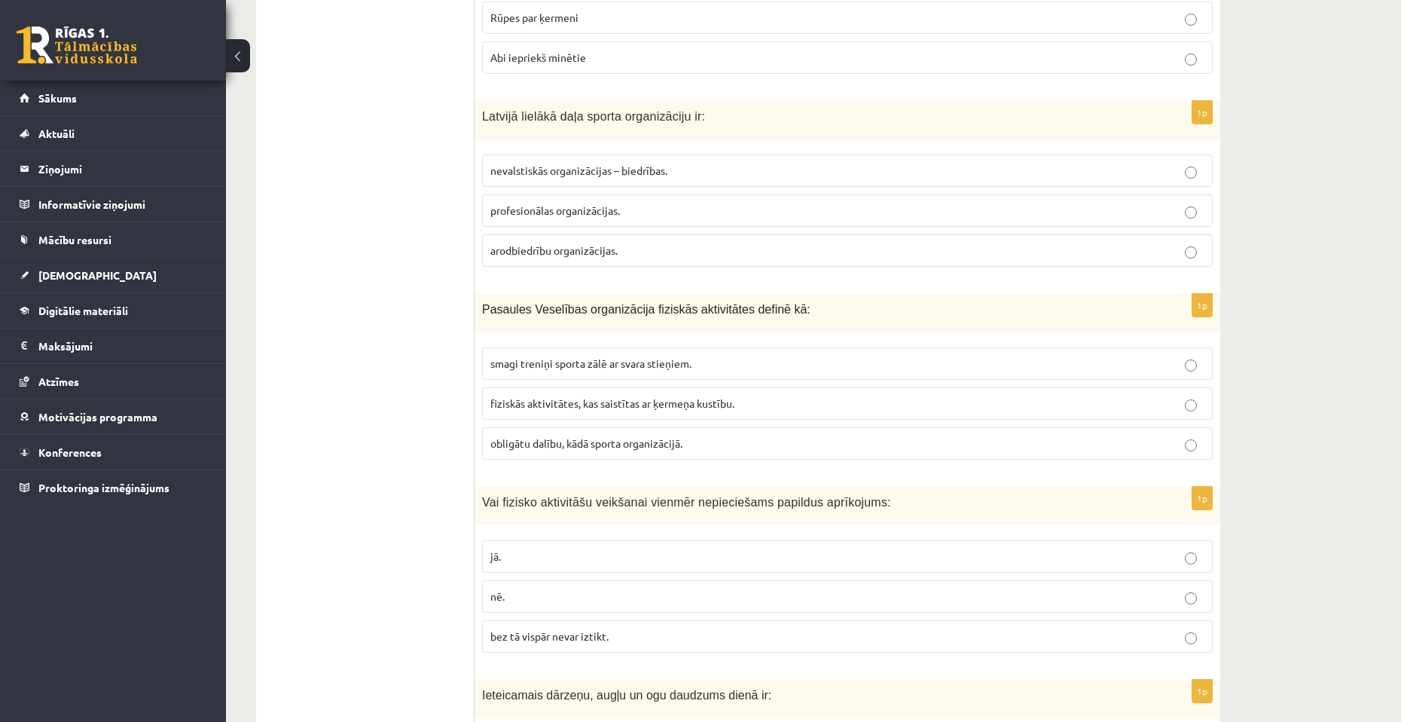
scroll to position [2788, 0]
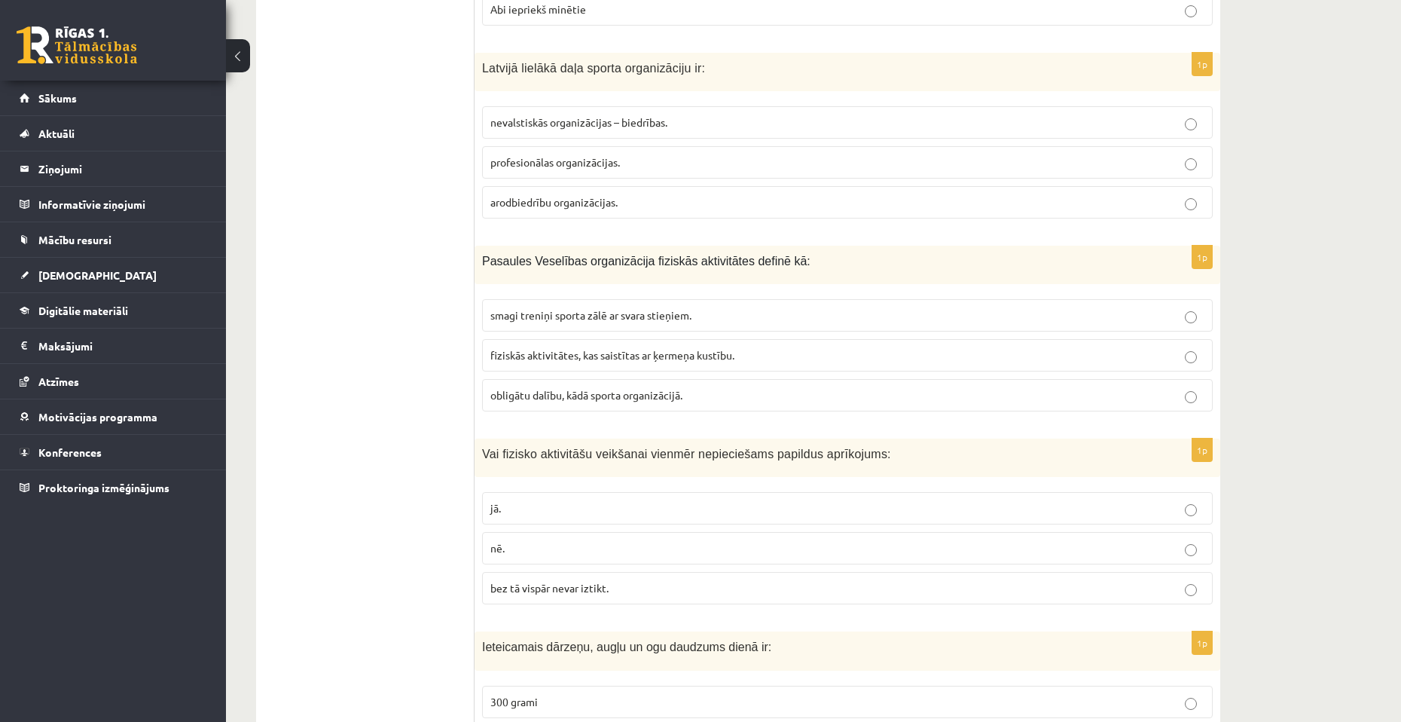
click at [556, 355] on span "fiziskās aktivitātes, kas saistītas ar ķermeņa kustību." at bounding box center [613, 355] width 244 height 14
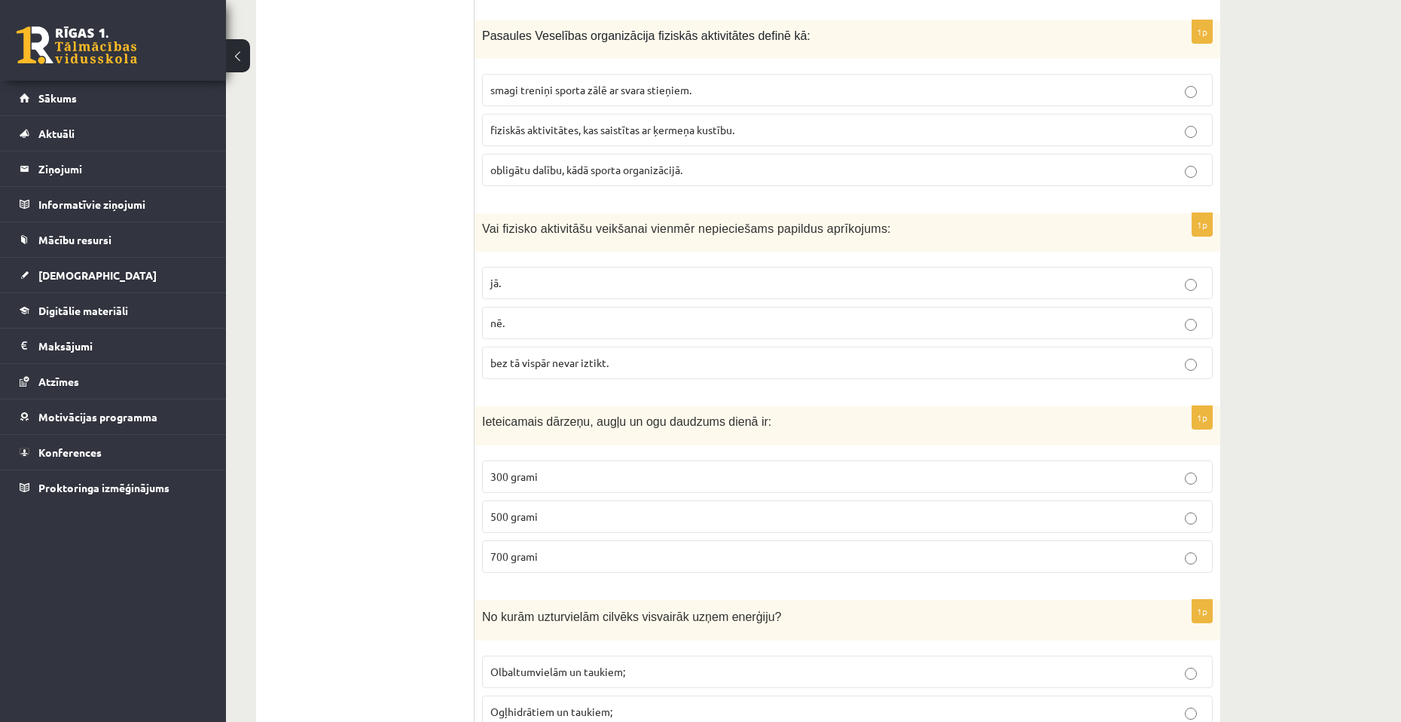
scroll to position [3014, 0]
click at [561, 290] on p "jā." at bounding box center [848, 282] width 714 height 16
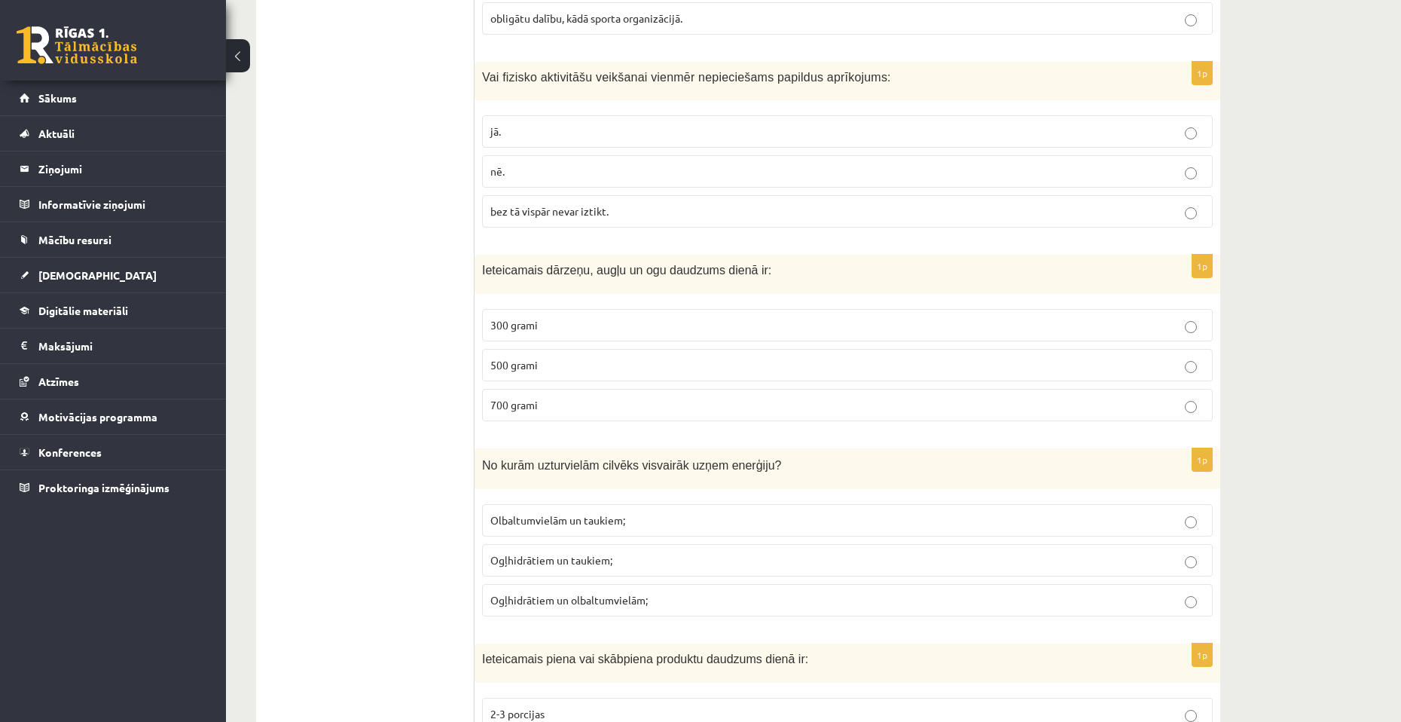
click at [535, 373] on p "500 grami" at bounding box center [848, 365] width 714 height 16
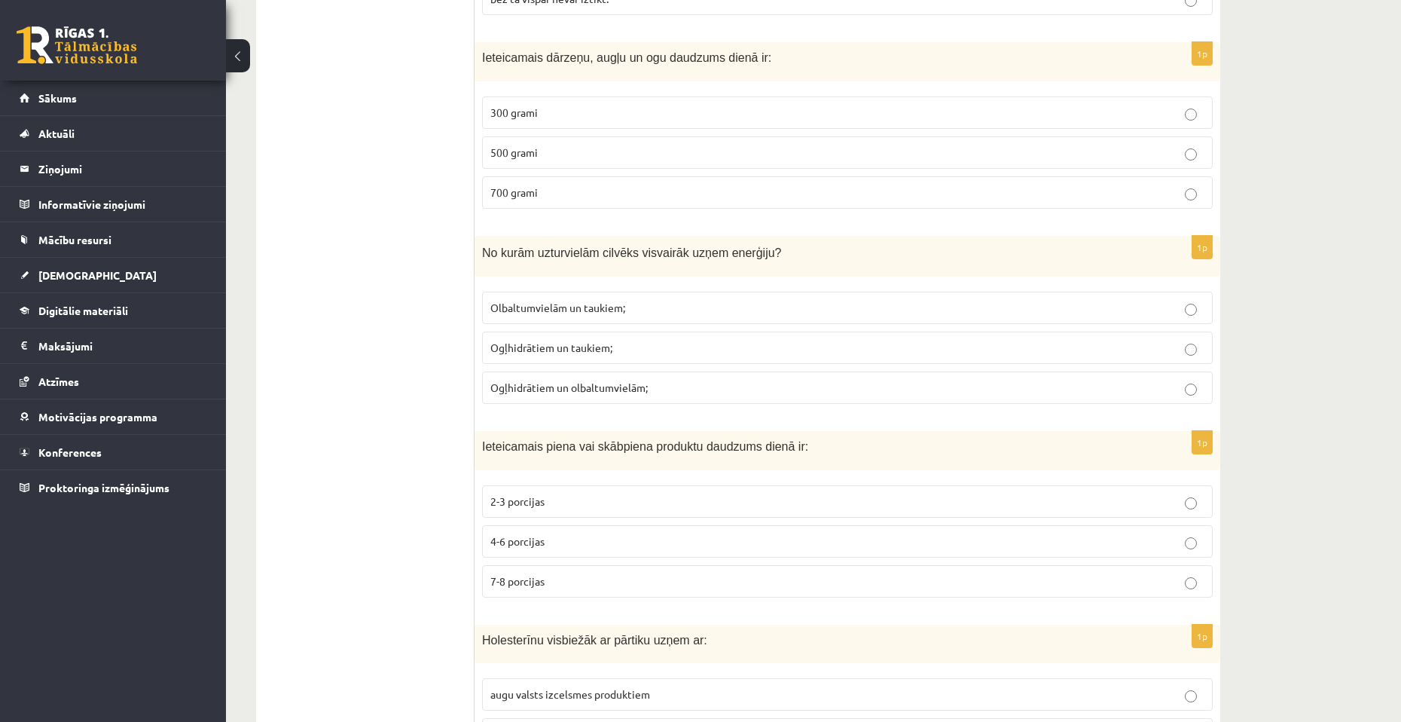
scroll to position [3391, 0]
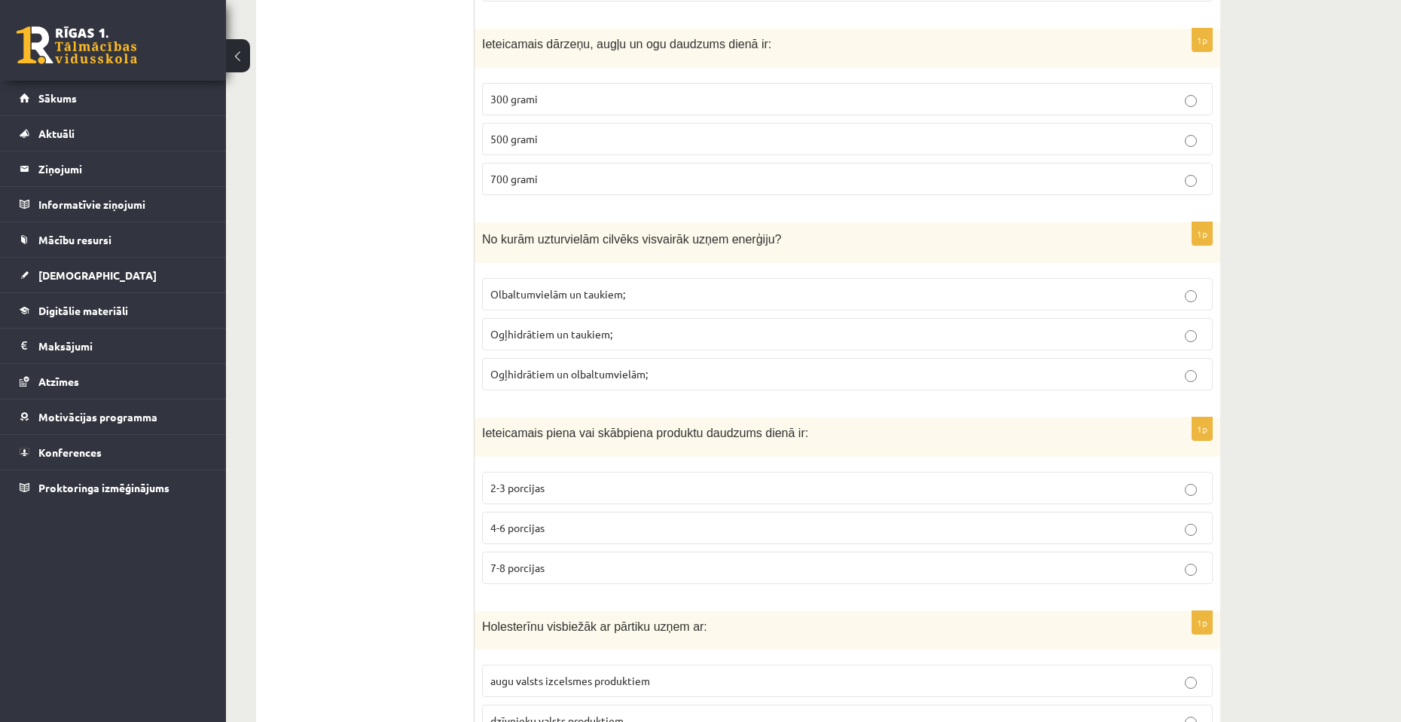
click at [579, 367] on p "Ogļhidrātiem un olbaltumvielām;" at bounding box center [848, 374] width 714 height 16
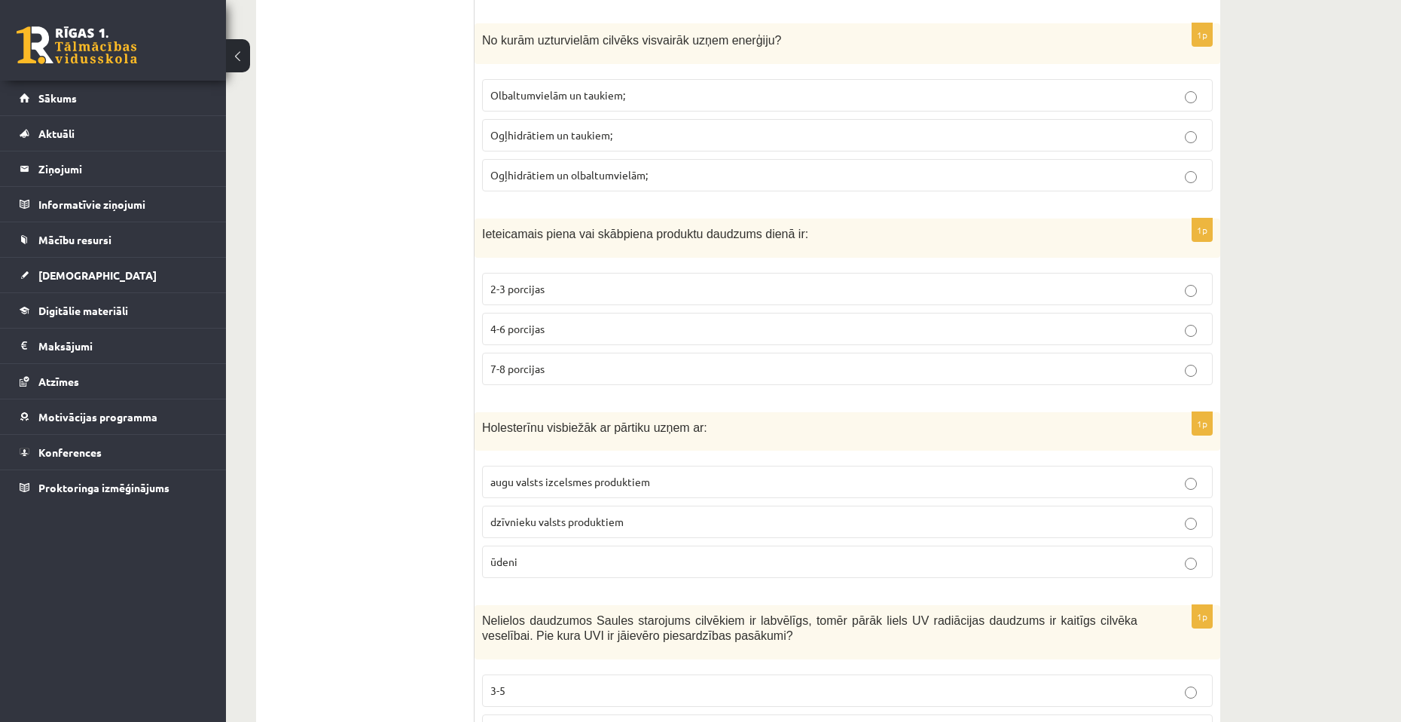
scroll to position [3617, 0]
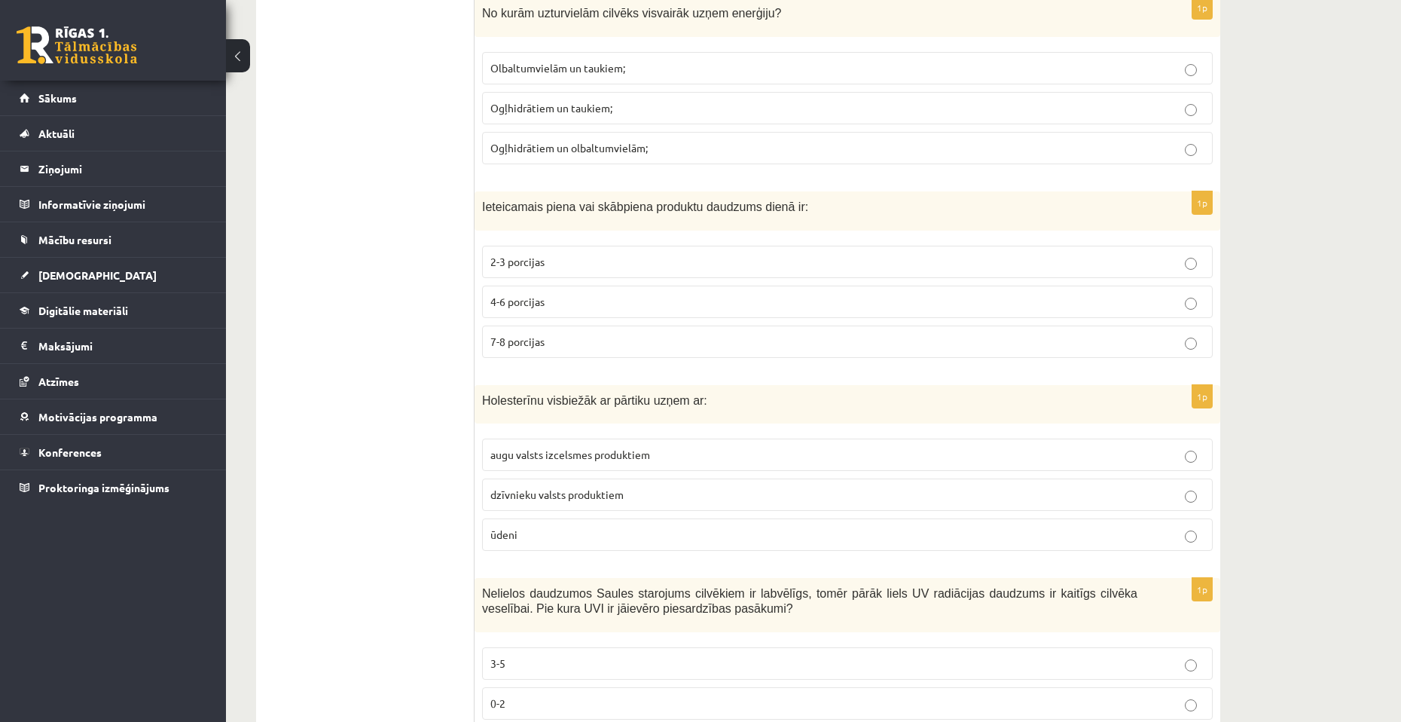
click at [570, 271] on label "2-3 porcijas" at bounding box center [847, 262] width 731 height 32
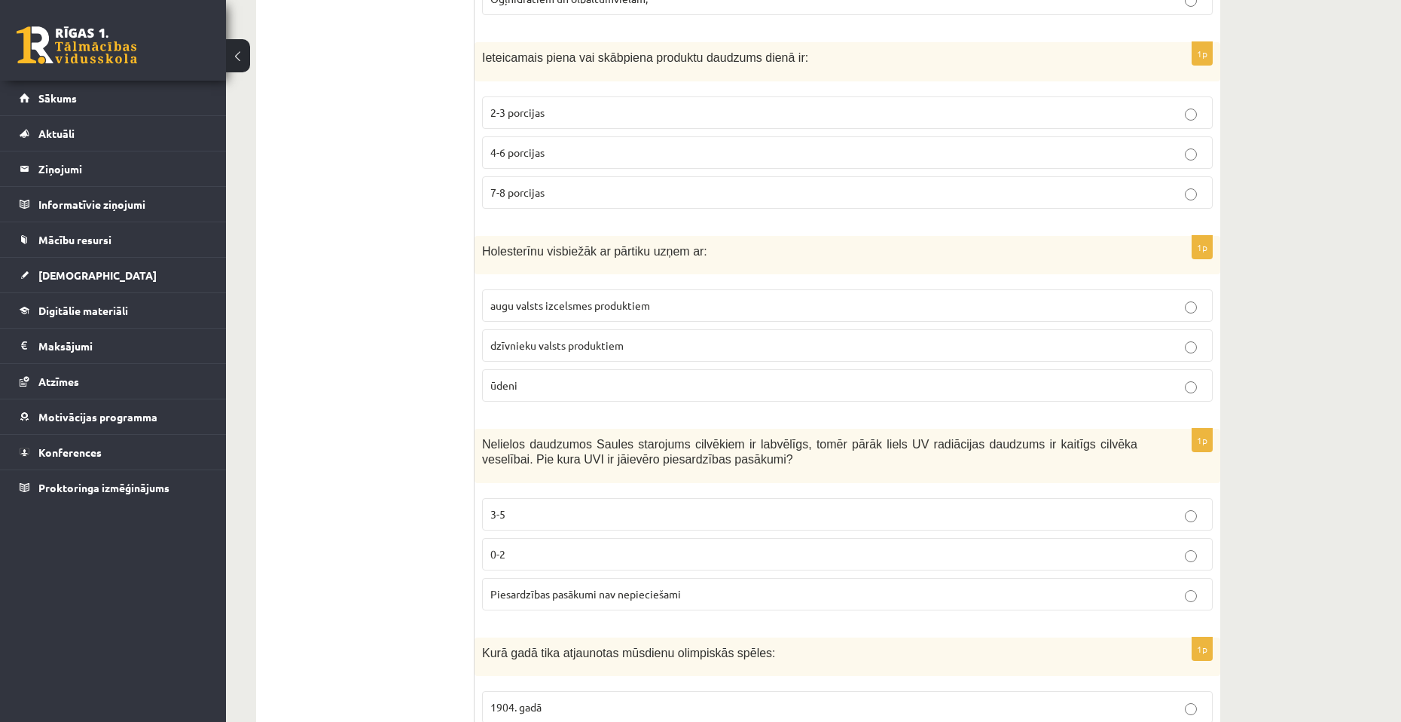
scroll to position [3767, 0]
click at [561, 370] on label "ūdeni" at bounding box center [847, 384] width 731 height 32
drag, startPoint x: 699, startPoint y: 259, endPoint x: 484, endPoint y: 259, distance: 215.5
click at [484, 259] on div "Holesterīnu visbiežāk ar pārtiku uzņem ar:" at bounding box center [848, 253] width 746 height 38
copy span "Holesterīnu visbiežāk ar pārtiku uzņem ar:"
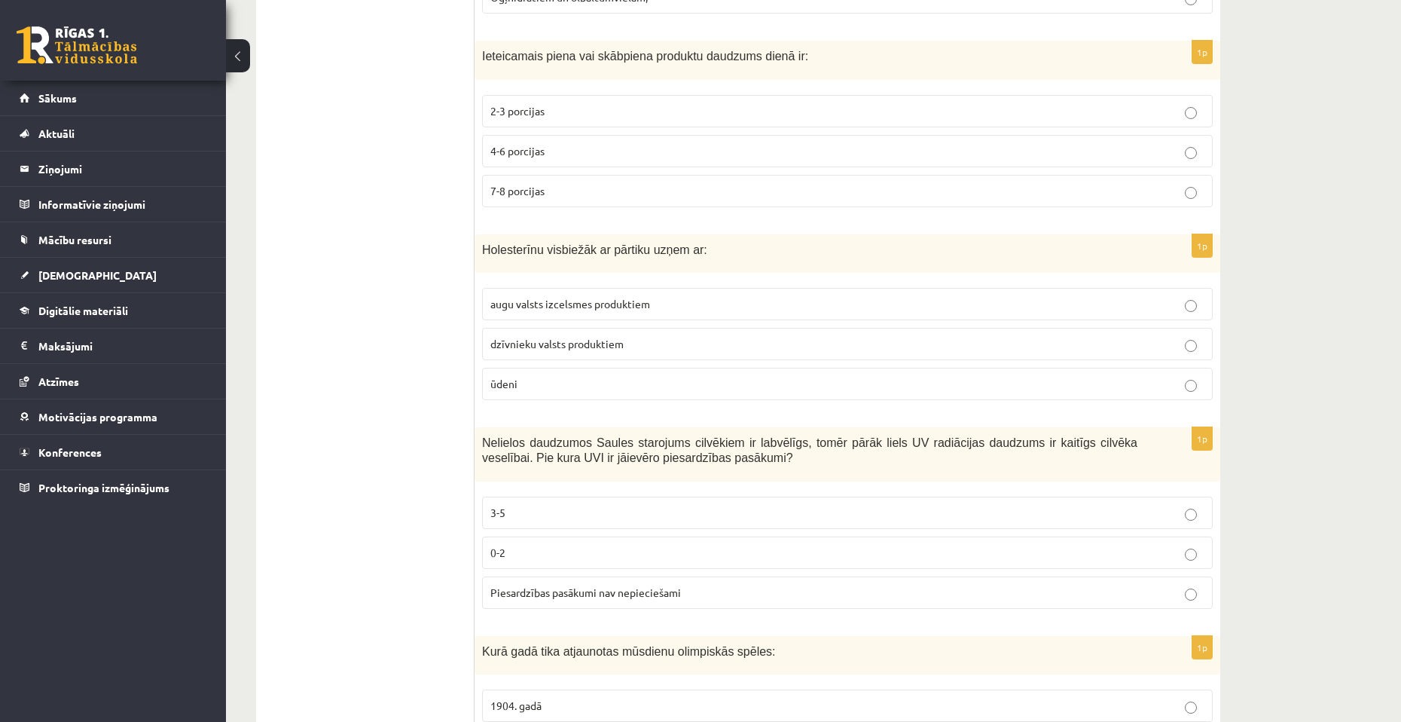
click at [607, 337] on p "dzīvnieku valsts produktiem" at bounding box center [848, 344] width 714 height 16
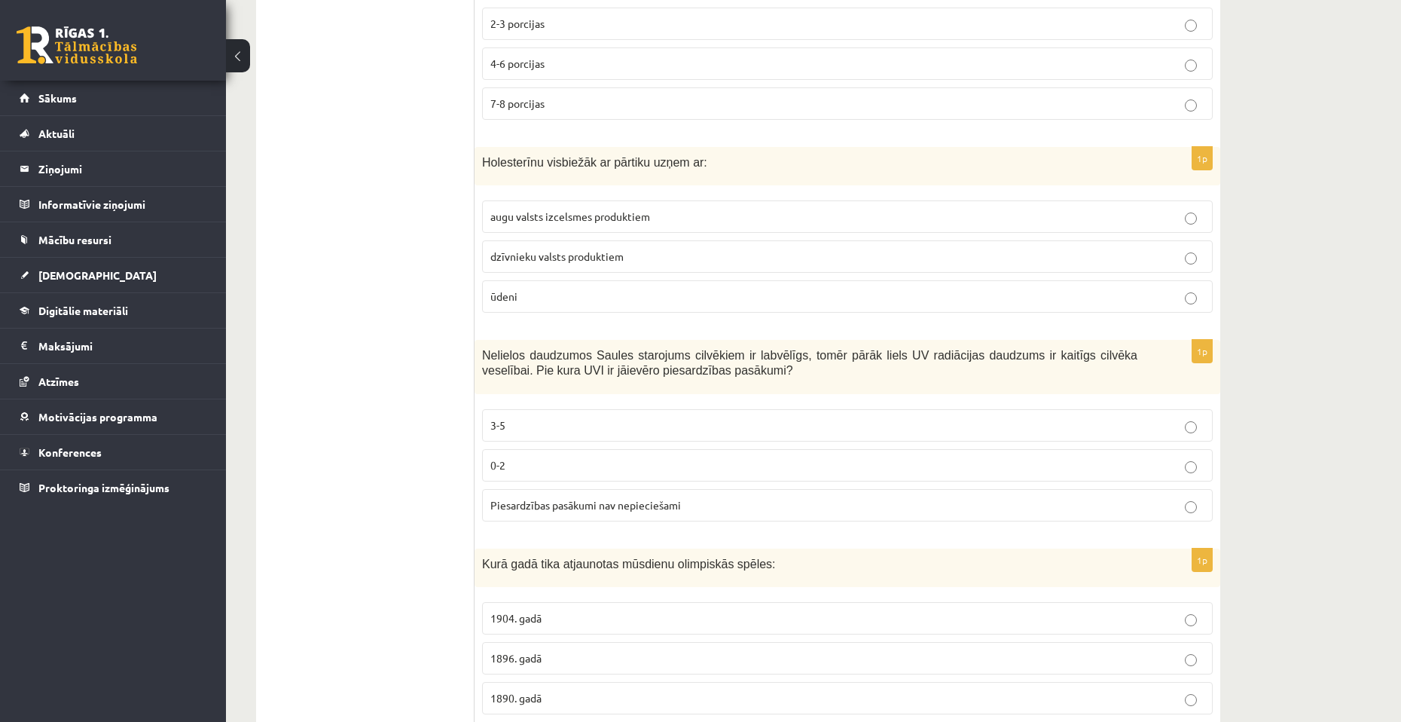
scroll to position [3993, 0]
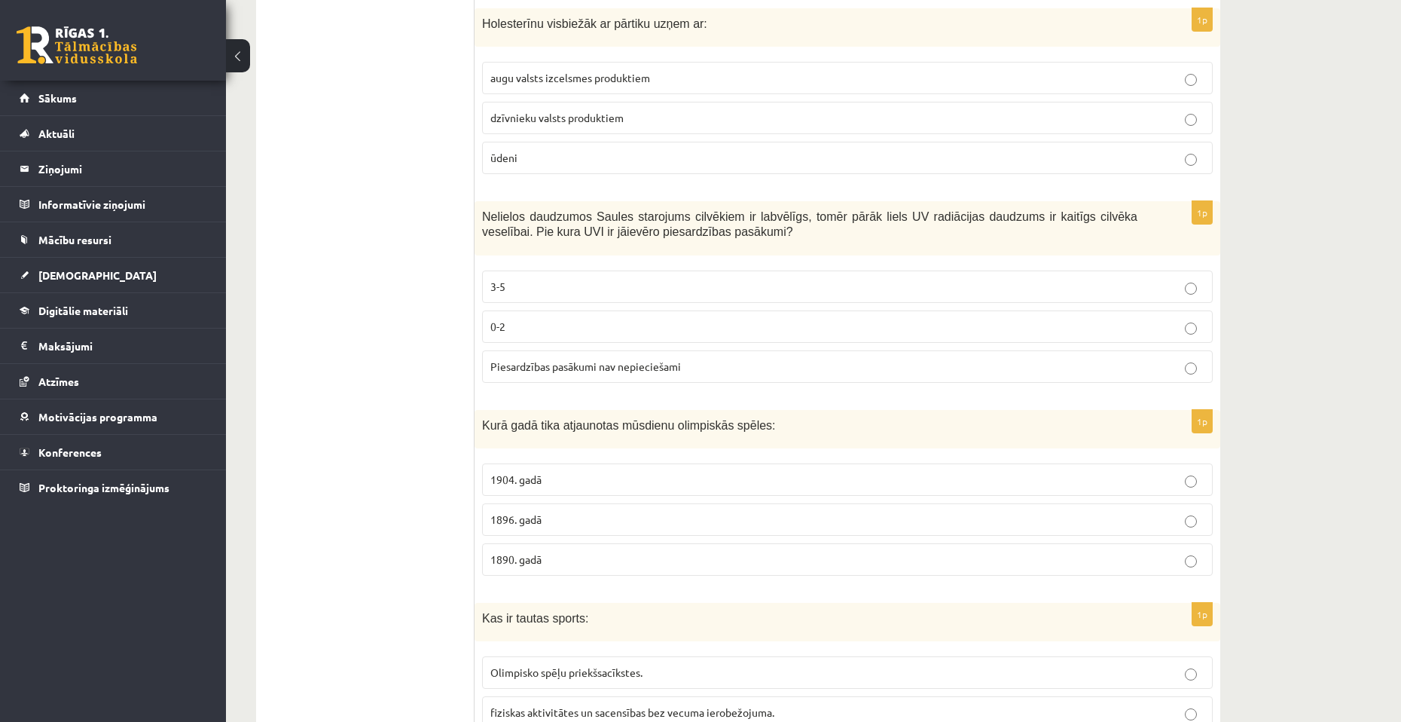
click at [692, 234] on span "Nelielos daudzumos Saules starojums cilvēkiem ir labvēlīgs, tomēr pārāk liels U…" at bounding box center [810, 224] width 656 height 29
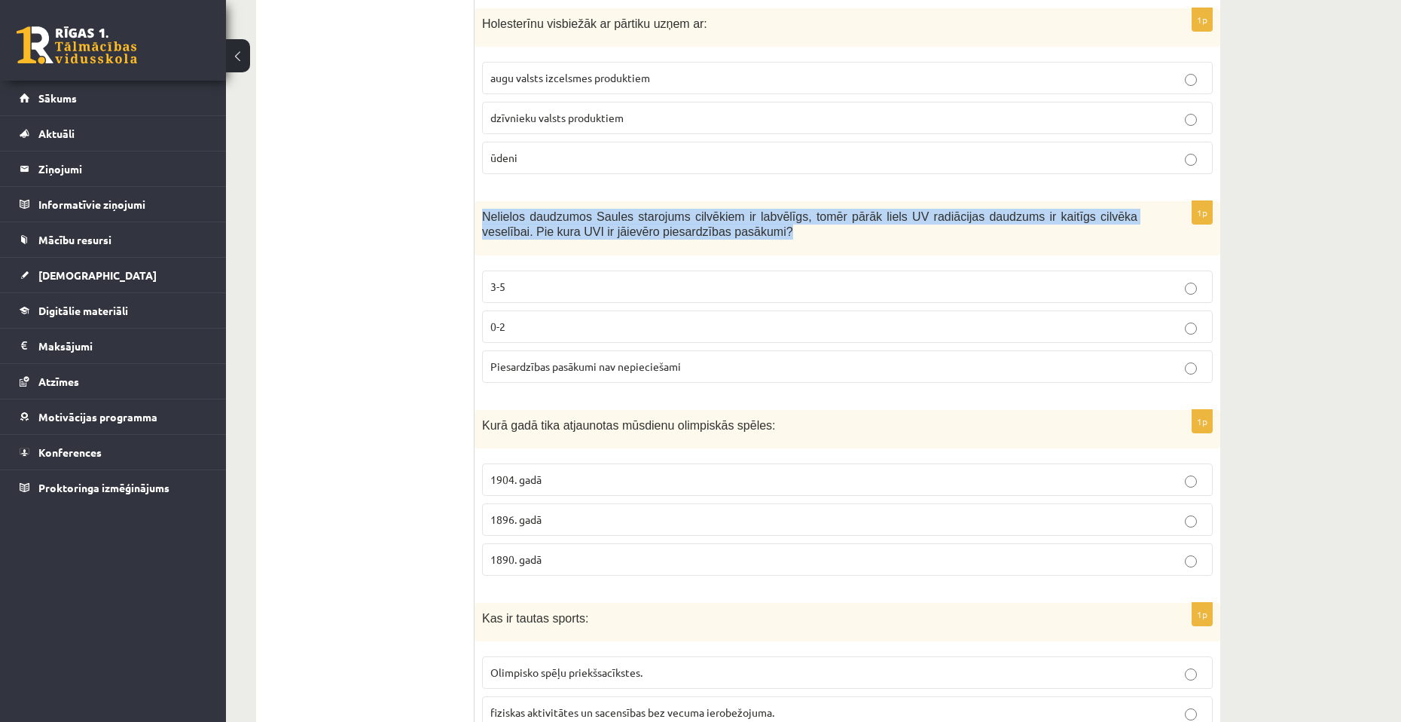
drag, startPoint x: 701, startPoint y: 231, endPoint x: 485, endPoint y: 220, distance: 215.8
click at [485, 220] on p "Nelielos daudzumos Saules starojums cilvēkiem ir labvēlīgs, tomēr pārāk liels U…" at bounding box center [810, 224] width 656 height 31
copy span "Nelielos daudzumos Saules starojums cilvēkiem ir labvēlīgs, tomēr pārāk liels U…"
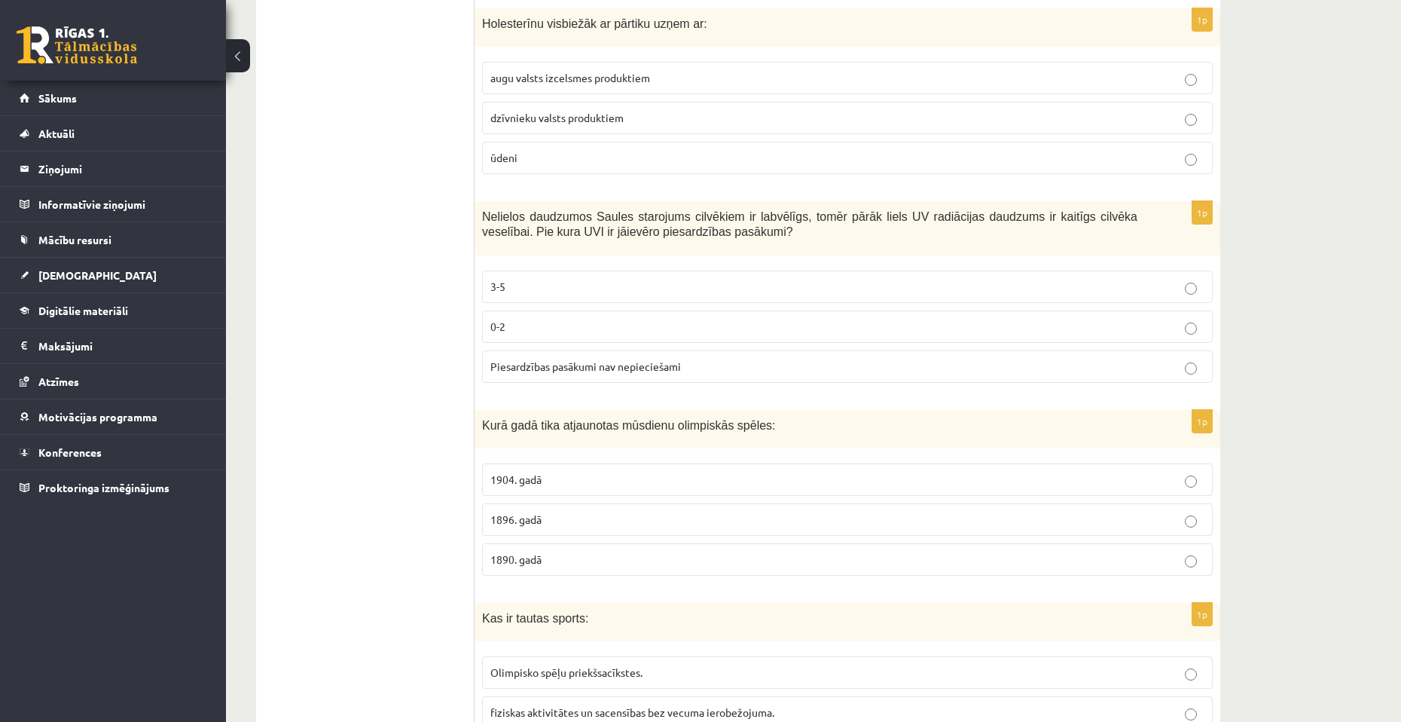
click at [597, 282] on p "3-5" at bounding box center [848, 287] width 714 height 16
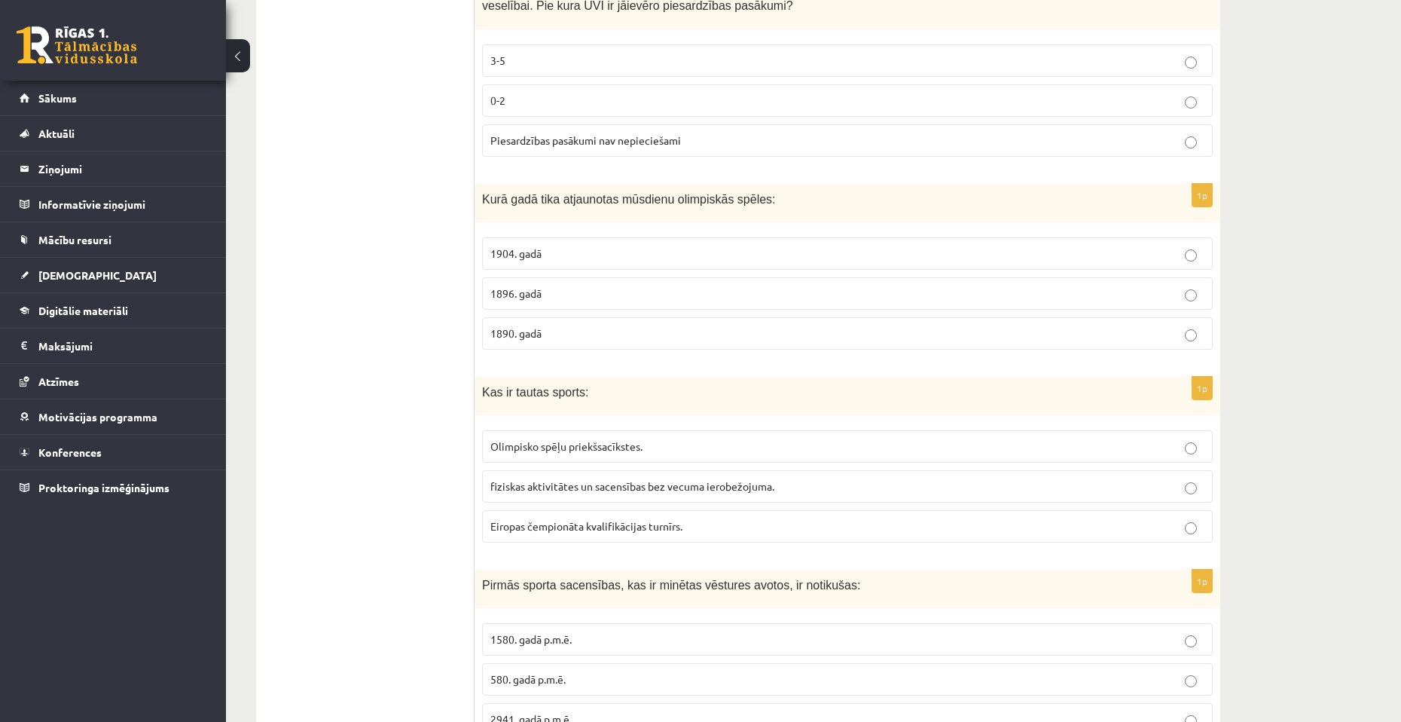
scroll to position [4144, 0]
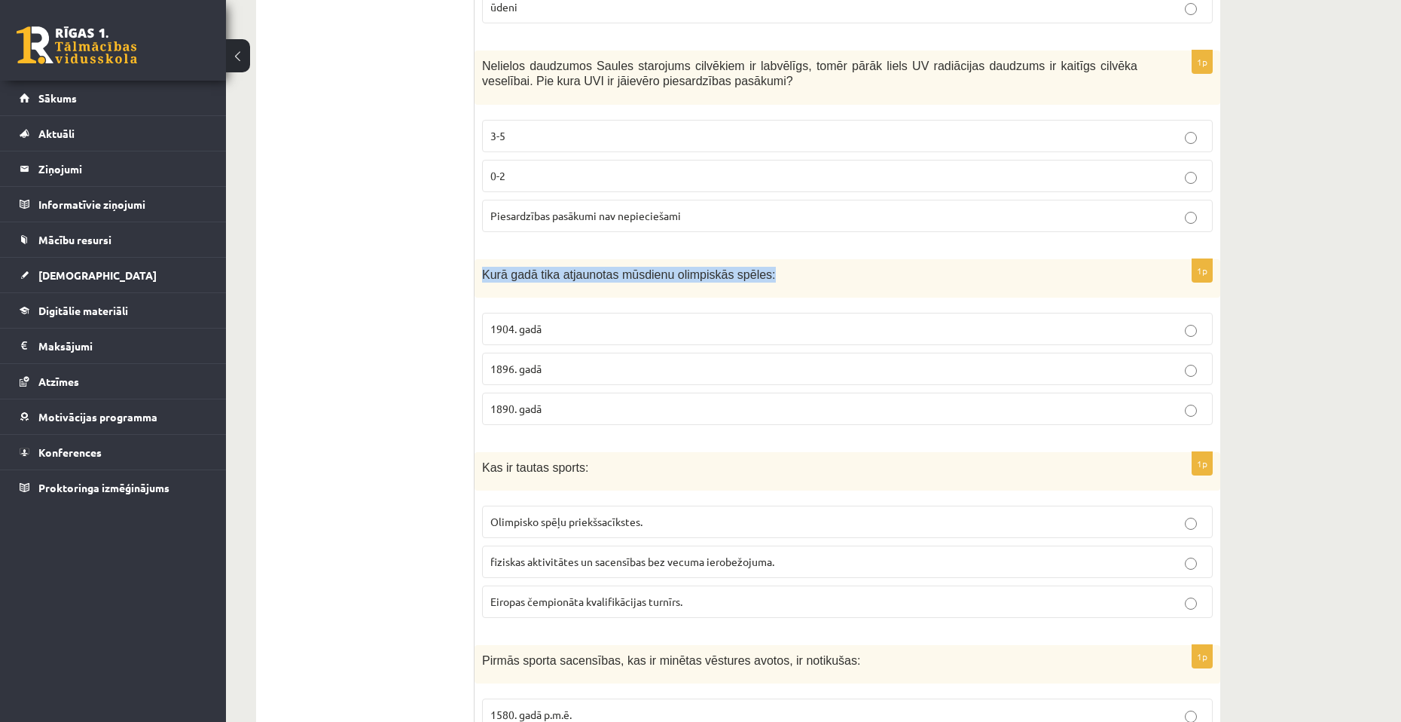
drag, startPoint x: 753, startPoint y: 270, endPoint x: 481, endPoint y: 272, distance: 271.2
click at [481, 272] on div "Kurā gadā tika atjaunotas mūsdienu olimpiskās spēles:" at bounding box center [848, 278] width 746 height 38
copy span "Kurā gadā tika atjaunotas mūsdienu olimpiskās spēles:"
click at [542, 377] on p "1896. gadā" at bounding box center [848, 369] width 714 height 16
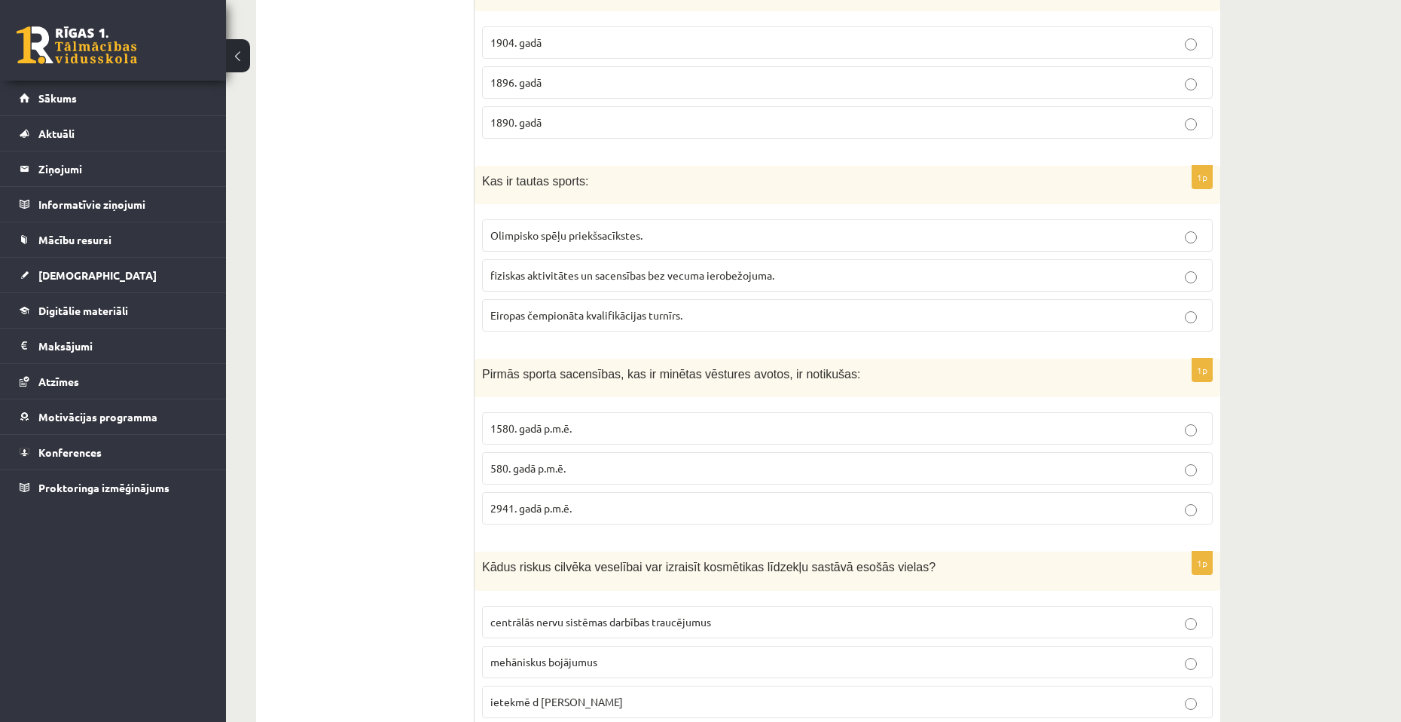
scroll to position [4437, 0]
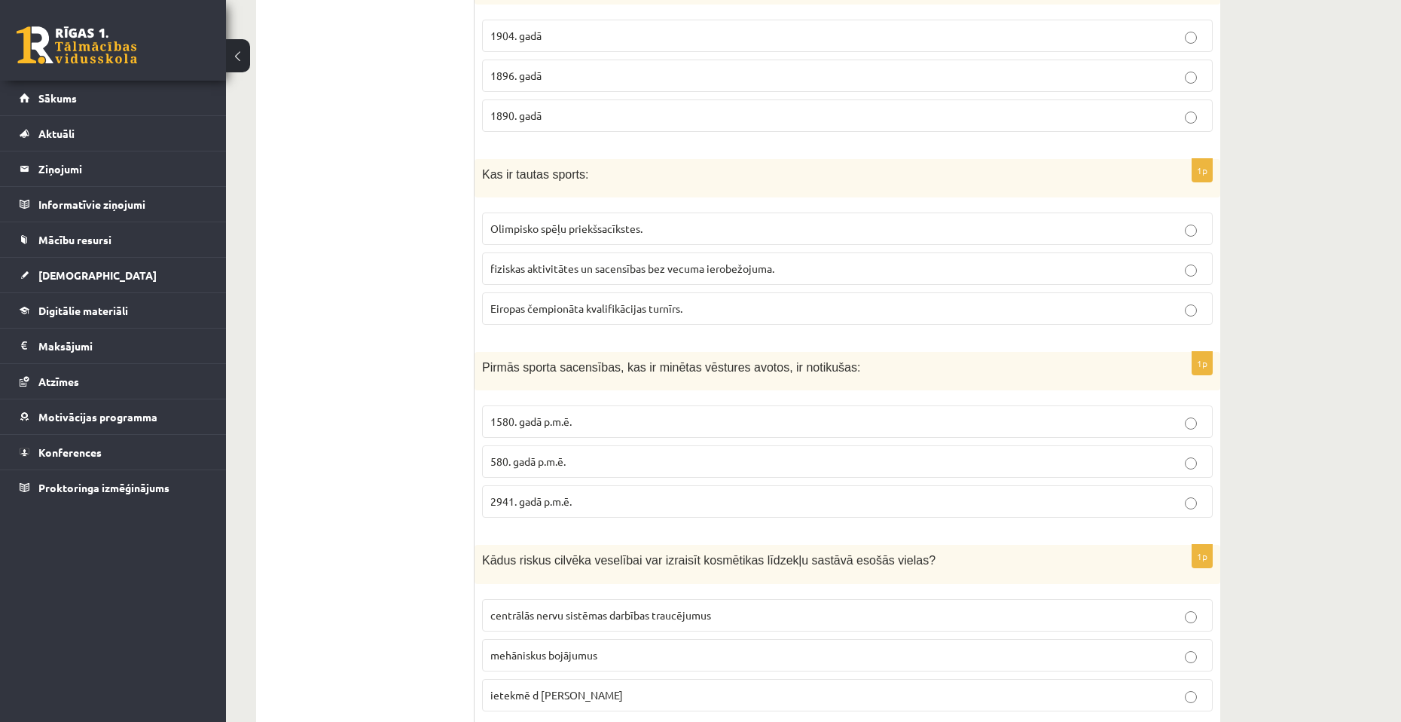
click at [680, 265] on span "fiziskas aktivitātes un sacensības bez vecuma ierobežojuma." at bounding box center [633, 268] width 284 height 14
drag, startPoint x: 823, startPoint y: 365, endPoint x: 485, endPoint y: 368, distance: 337.6
click at [485, 368] on p "Pirmās sporta sacensības, kas ir minētas vēstures avotos, ir notikušas:" at bounding box center [810, 367] width 656 height 16
copy span "Pirmās sporta sacensības, kas ir minētas vēstures avotos, ir notikušas:"
click at [677, 491] on label "2941. gadā p.m.ē." at bounding box center [847, 501] width 731 height 32
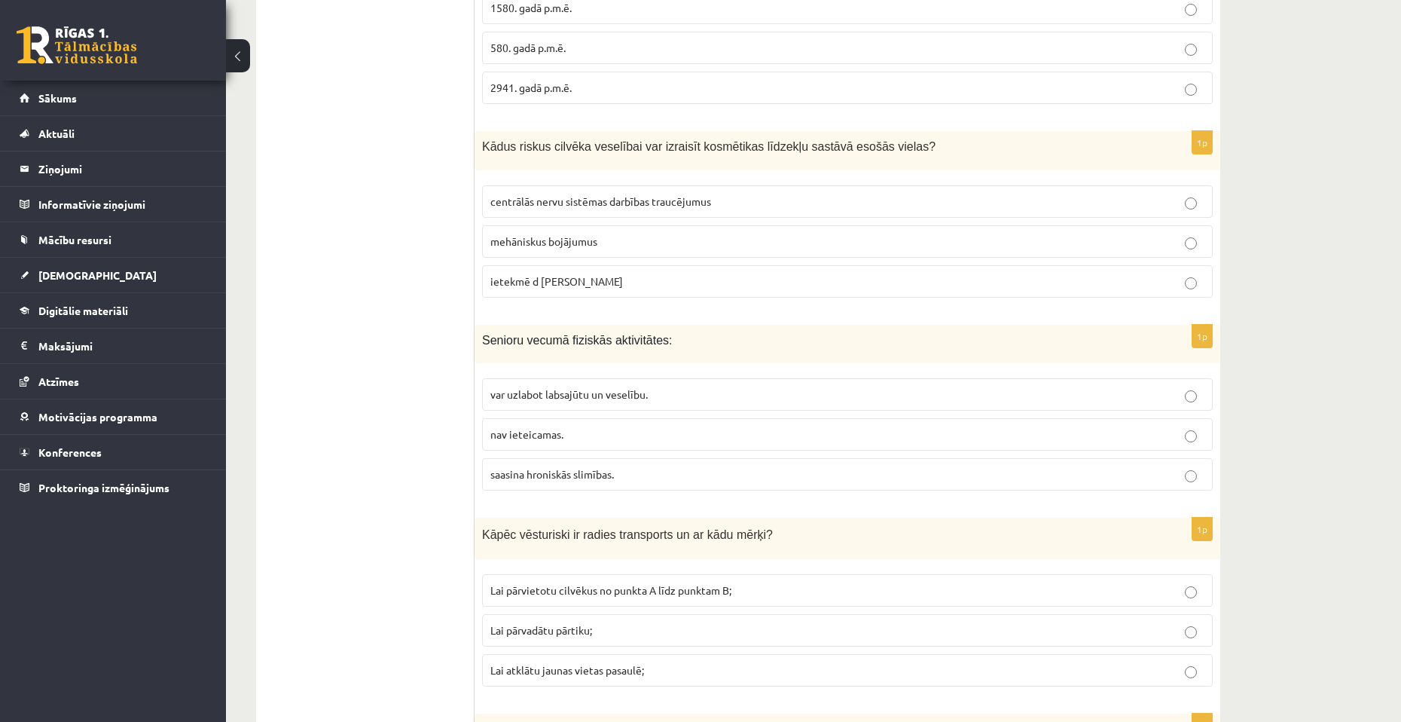
scroll to position [4814, 0]
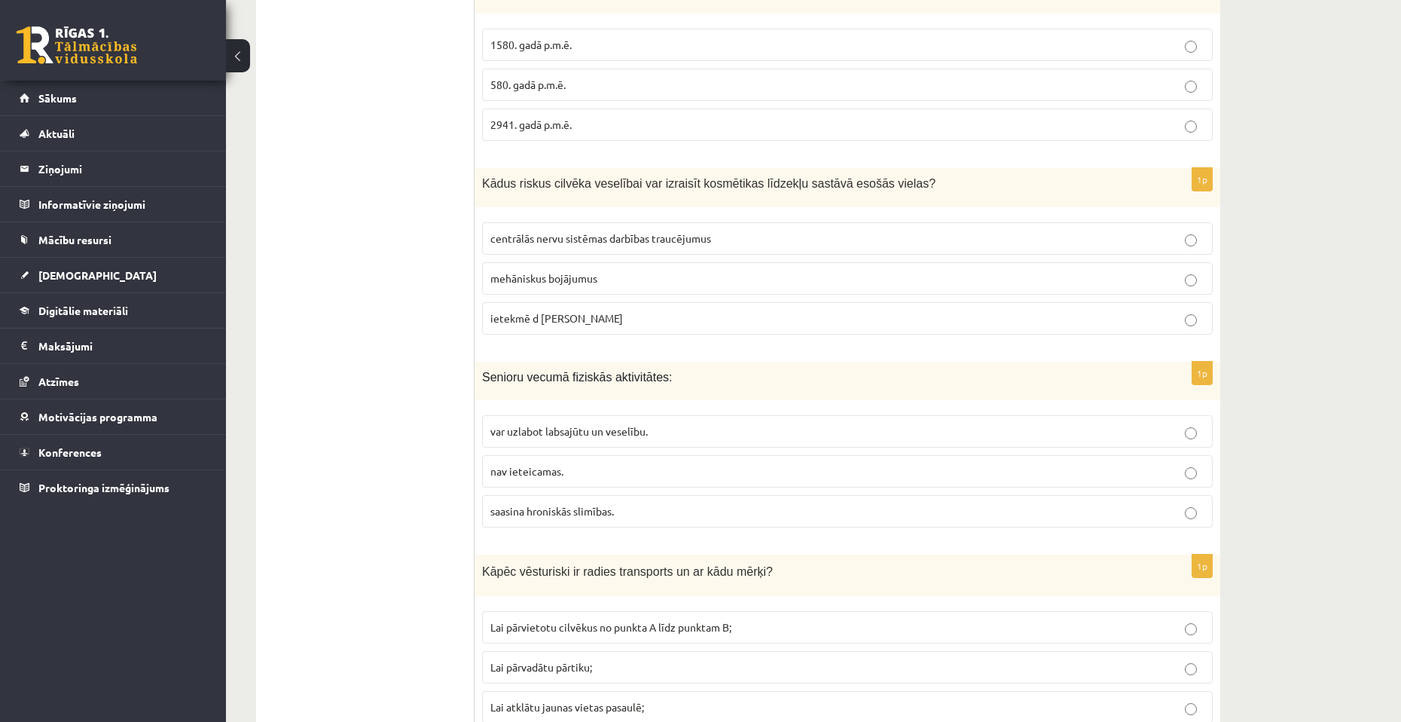
click at [738, 233] on p "centrālās nervu sistēmas darbības traucējumus" at bounding box center [848, 239] width 714 height 16
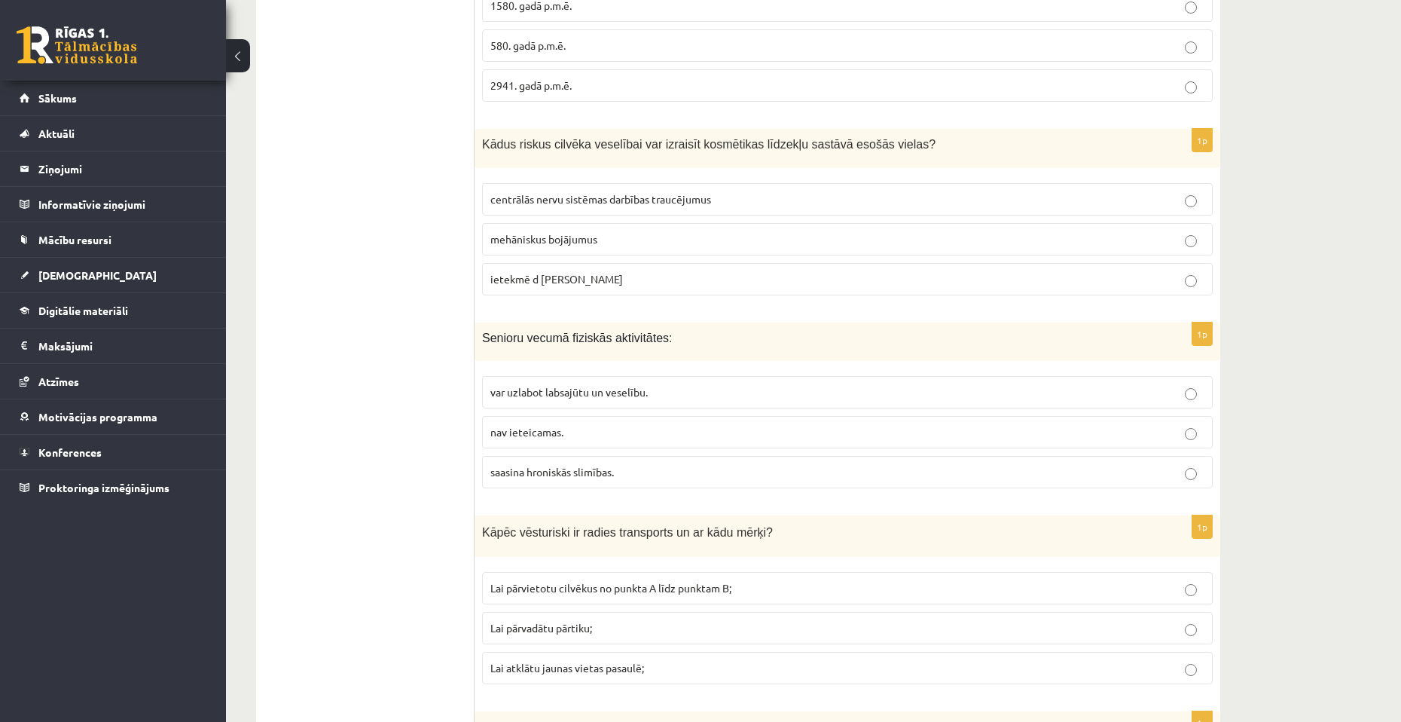
scroll to position [4889, 0]
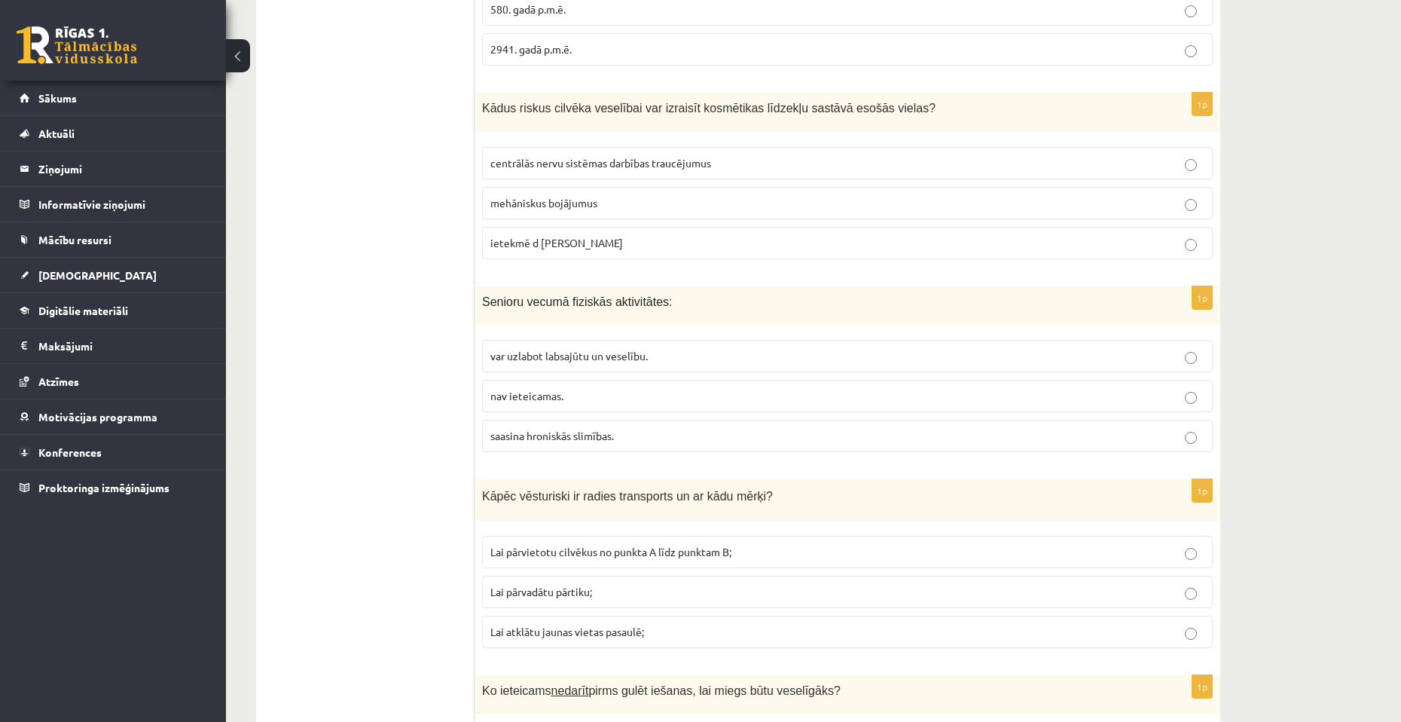
click at [655, 370] on label "var uzlabot labsajūtu un veselību." at bounding box center [847, 356] width 731 height 32
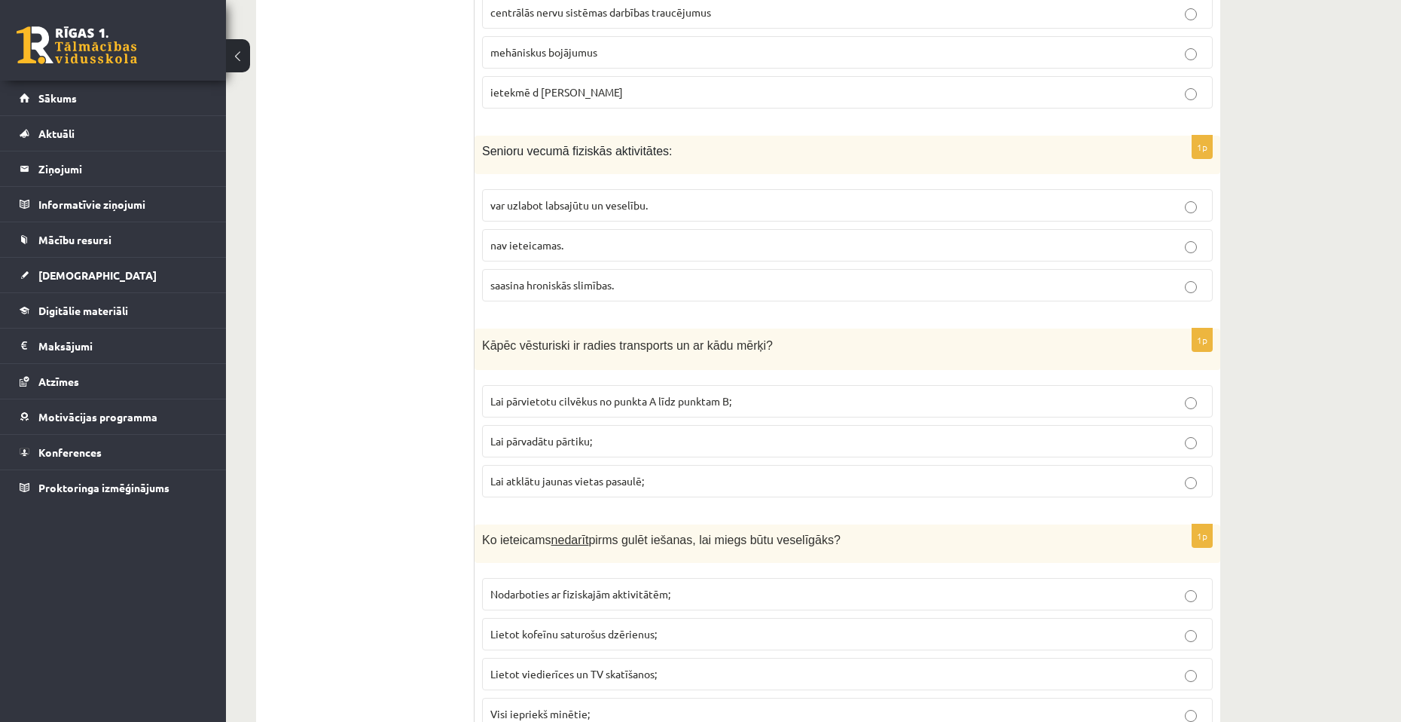
scroll to position [5115, 0]
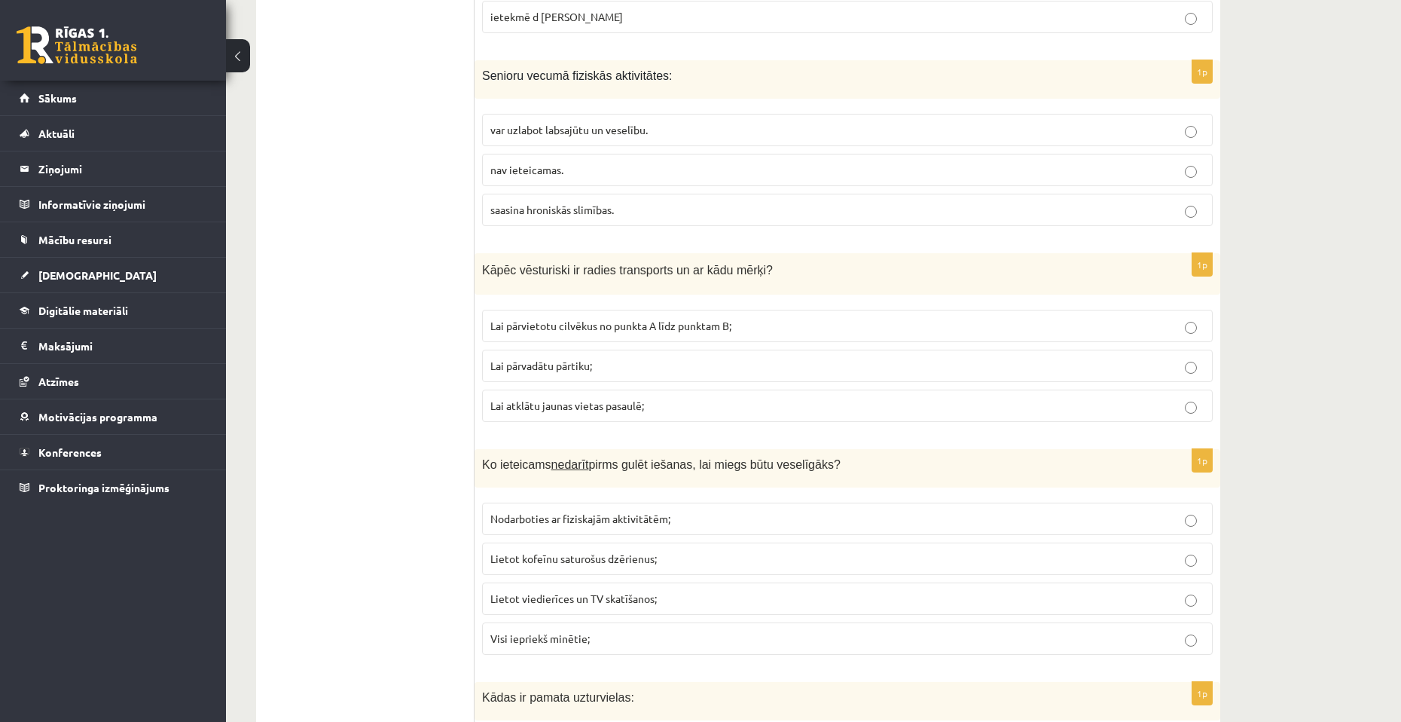
click at [729, 365] on p "Lai pārvadātu pārtiku;" at bounding box center [848, 366] width 714 height 16
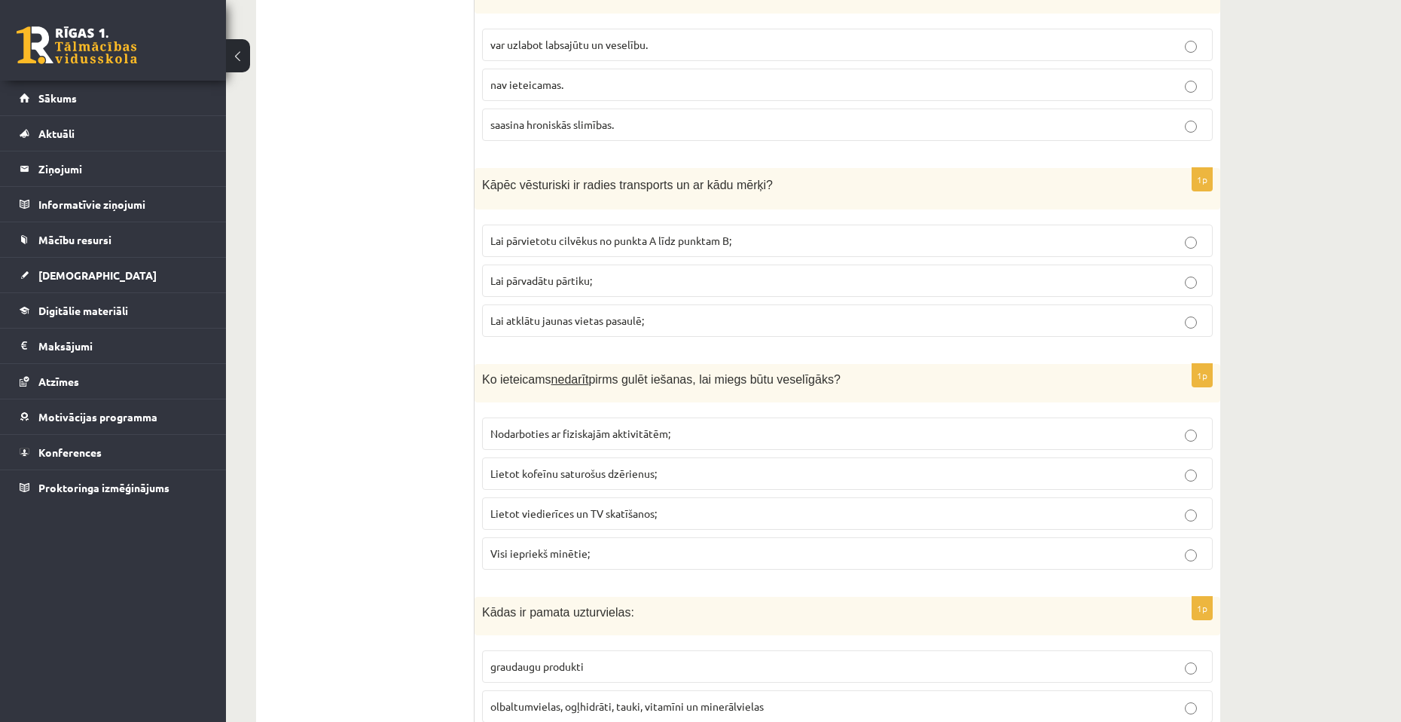
scroll to position [5266, 0]
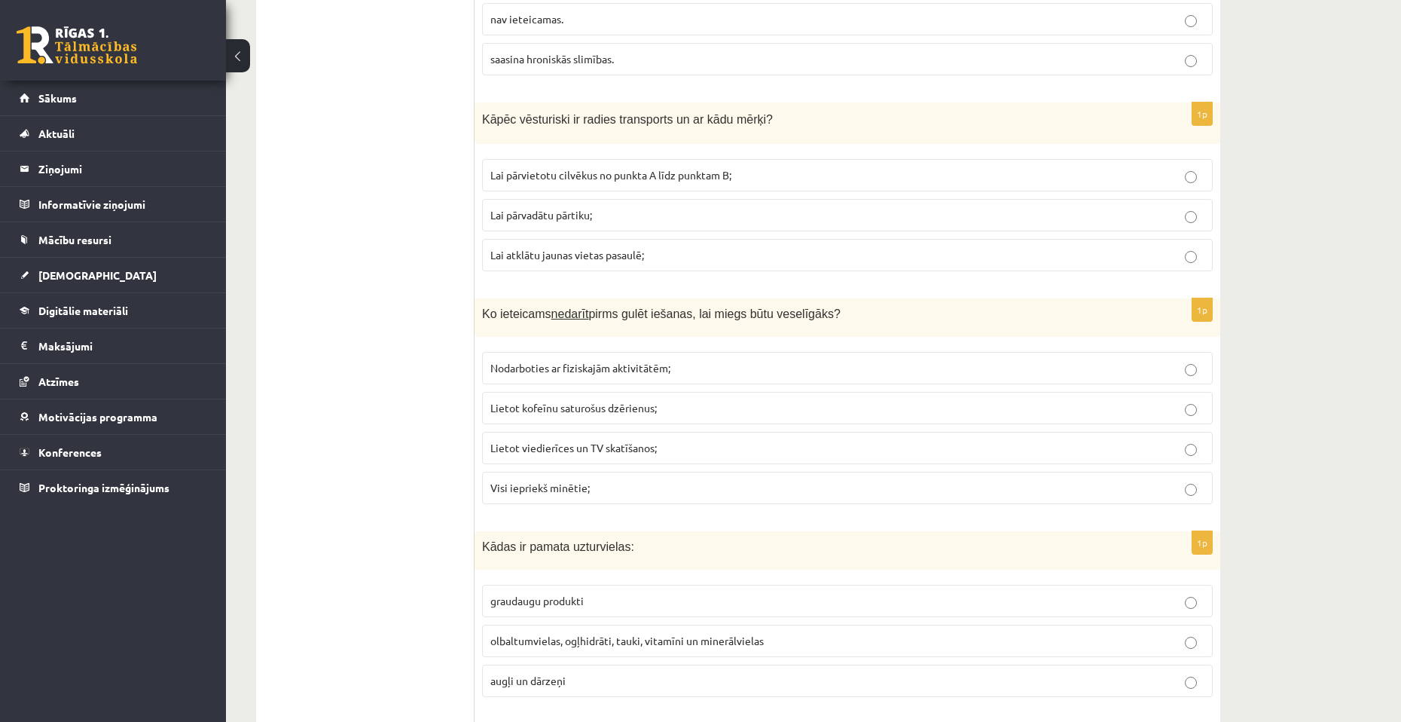
click at [588, 458] on label "Lietot viedierīces un TV skatīšanos;" at bounding box center [847, 448] width 731 height 32
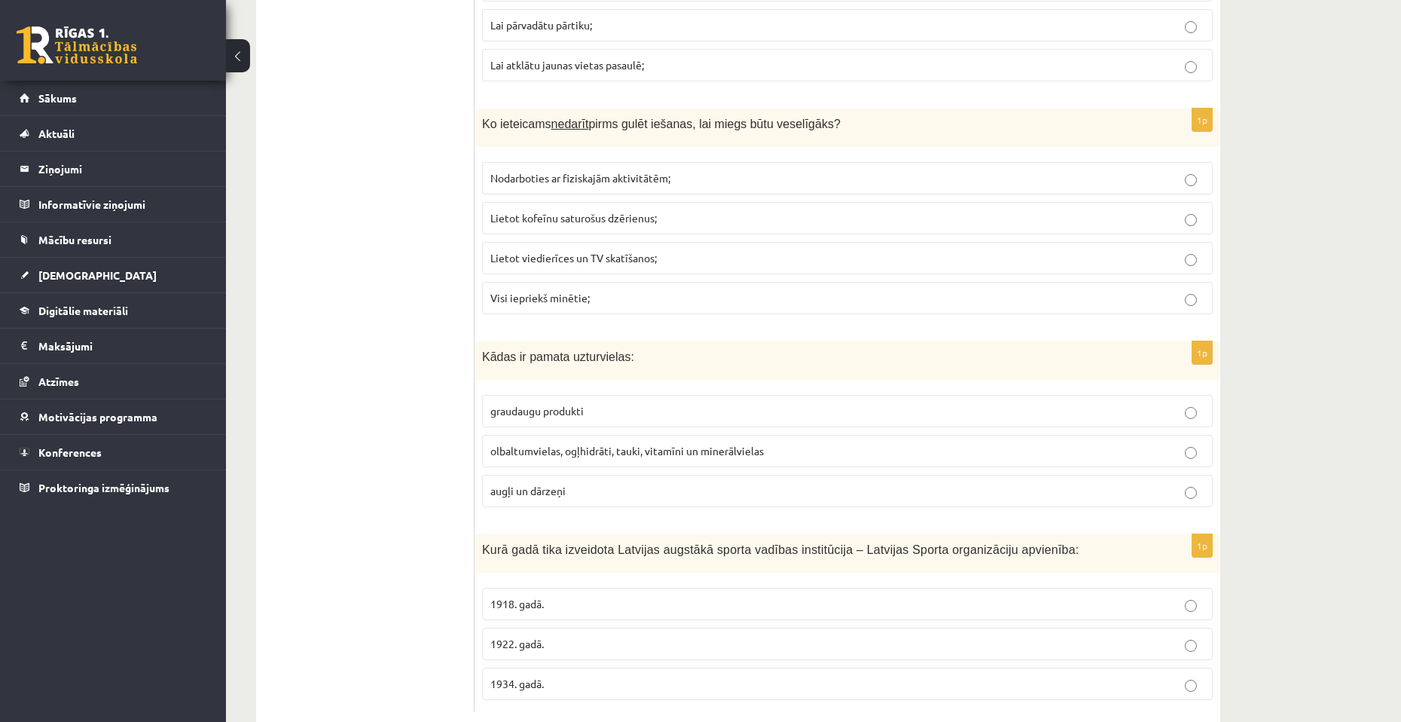
scroll to position [5492, 0]
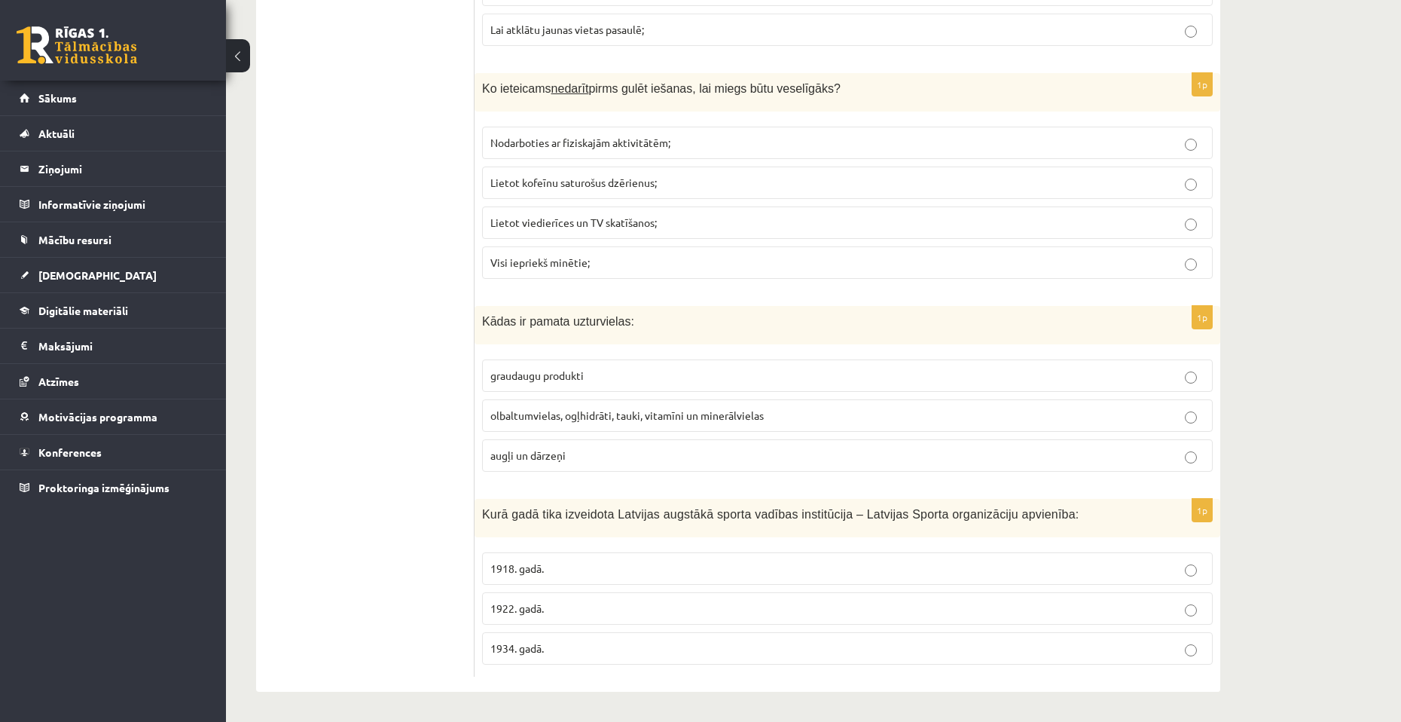
click at [533, 417] on span "olbaltumvielas, ogļhidrāti, tauki, vitamīni un minerālvielas" at bounding box center [628, 415] width 274 height 14
click at [632, 616] on p "1922. gadā." at bounding box center [848, 609] width 714 height 16
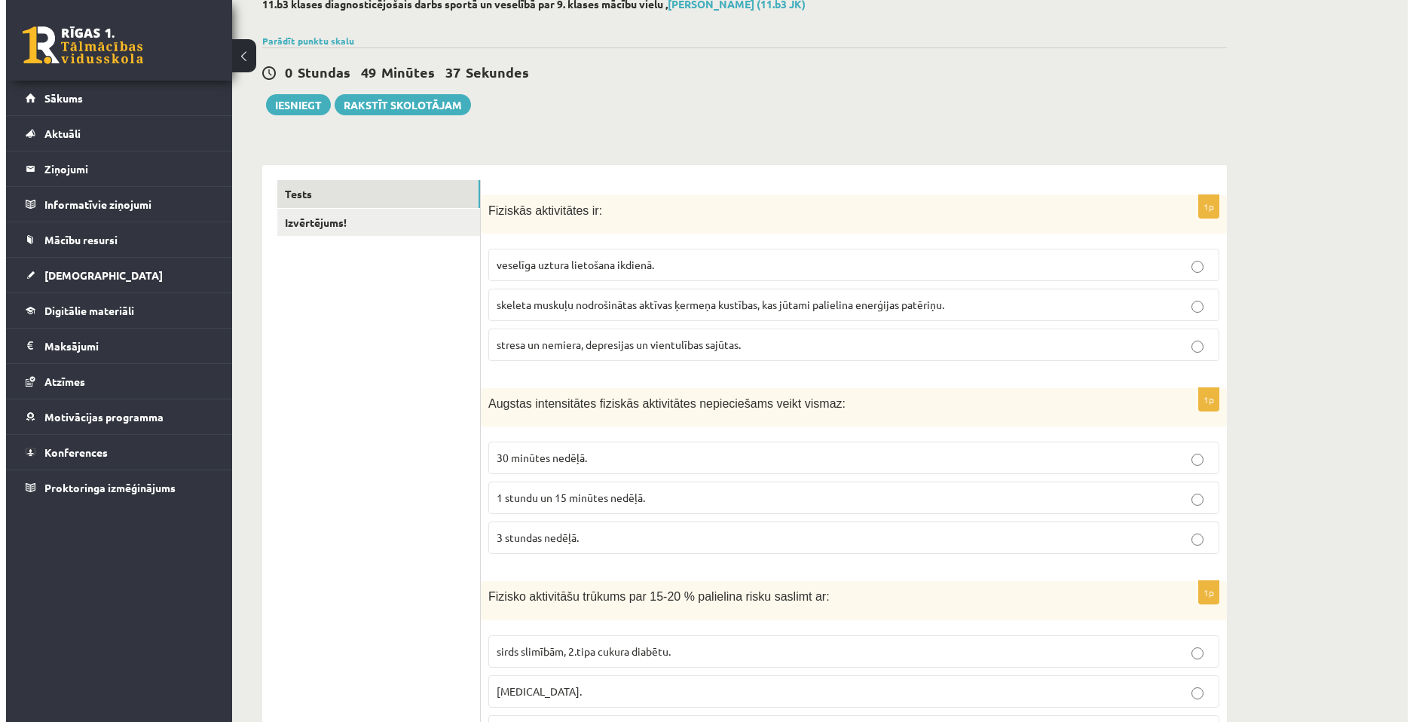
scroll to position [0, 0]
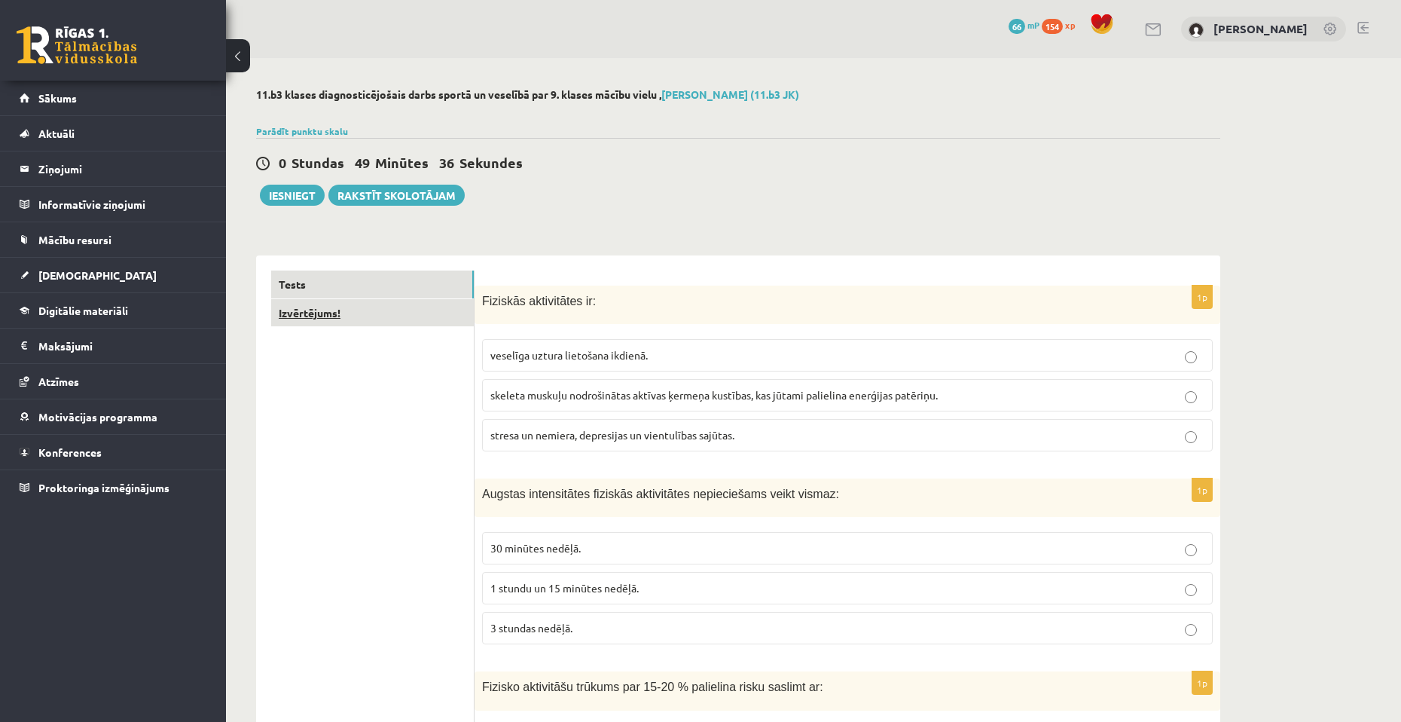
click at [396, 322] on link "Izvērtējums!" at bounding box center [372, 313] width 203 height 28
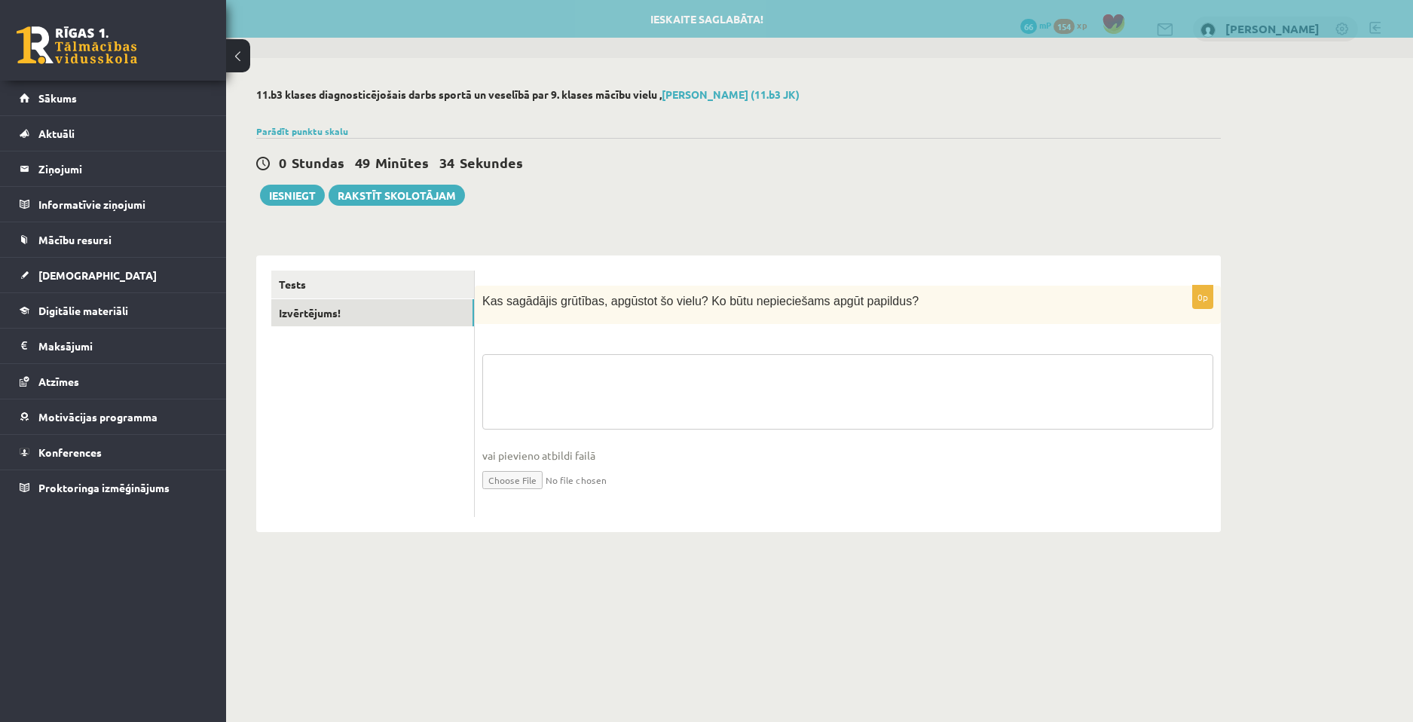
click at [683, 382] on textarea at bounding box center [847, 391] width 731 height 75
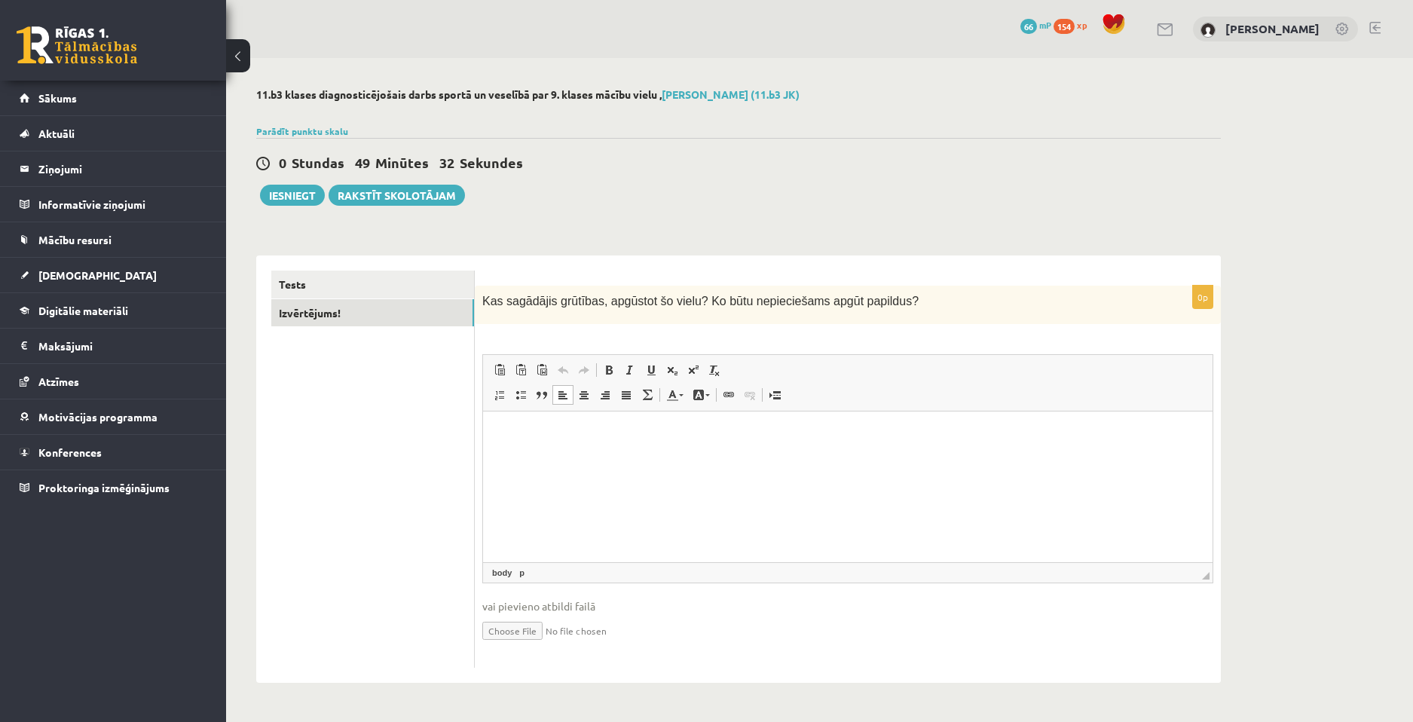
click at [631, 449] on html at bounding box center [847, 434] width 729 height 46
click at [290, 197] on button "Iesniegt" at bounding box center [292, 195] width 65 height 21
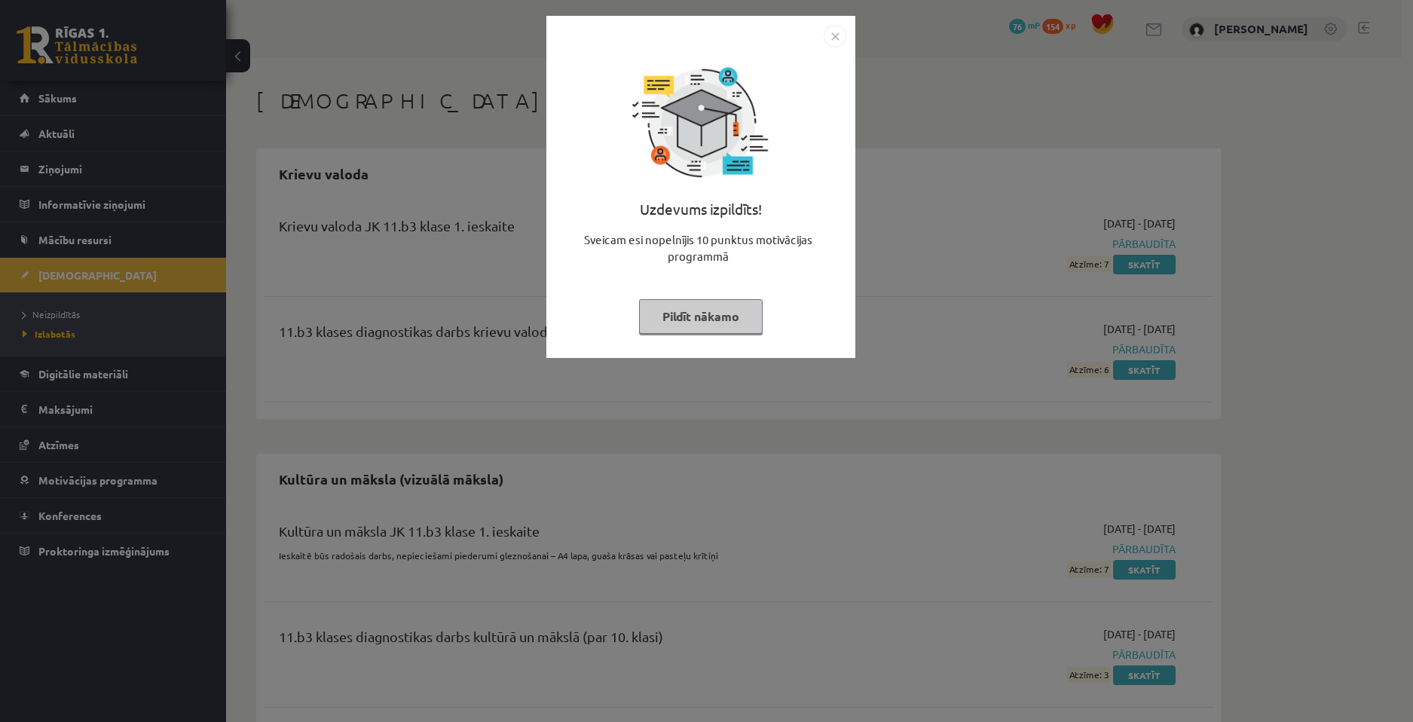
click at [828, 37] on img "Close" at bounding box center [835, 36] width 23 height 23
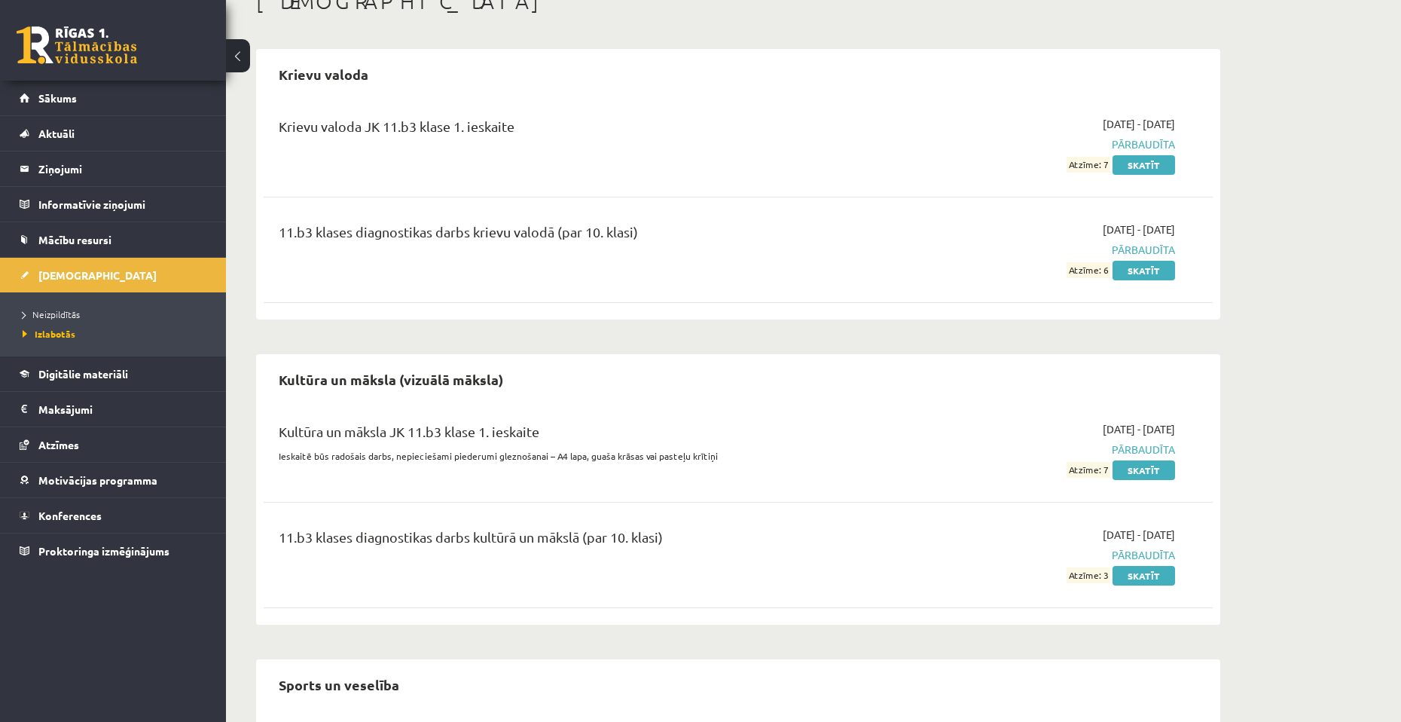
scroll to position [232, 0]
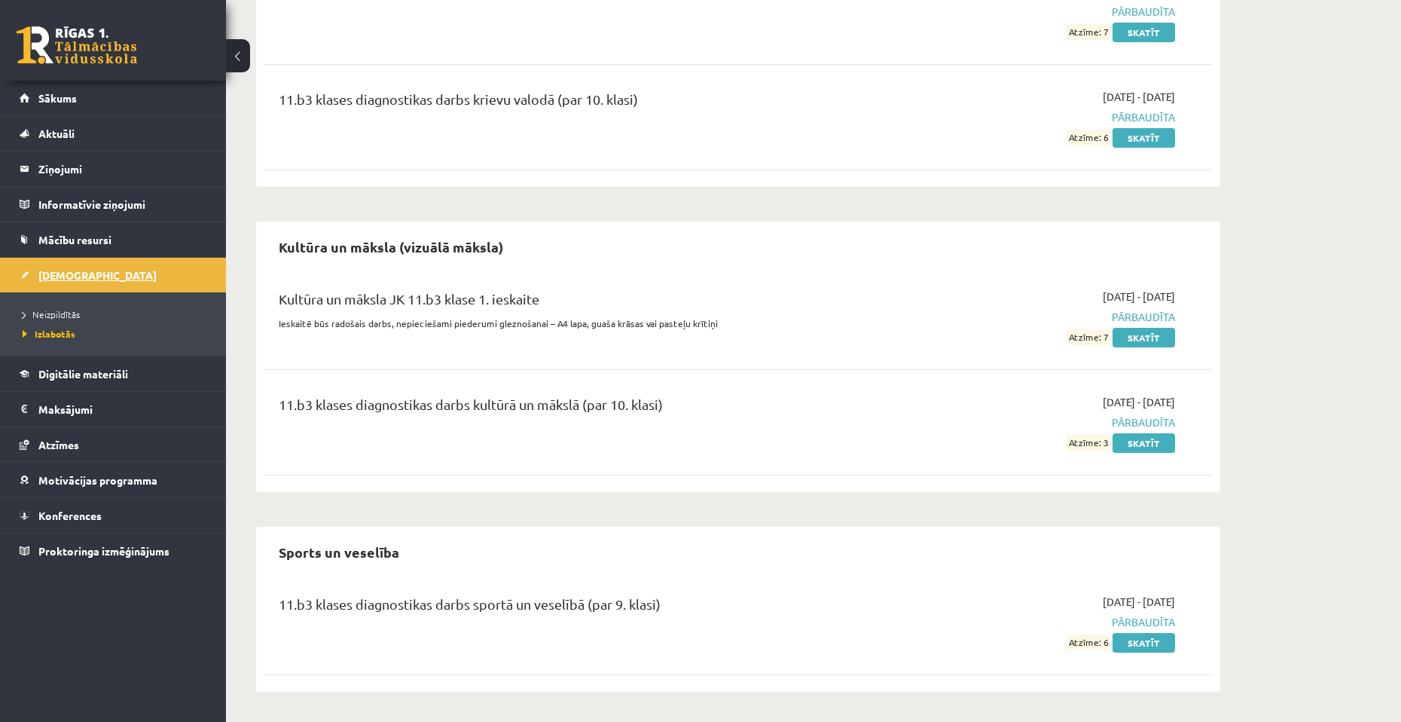
click at [90, 276] on link "[DEMOGRAPHIC_DATA]" at bounding box center [114, 275] width 188 height 35
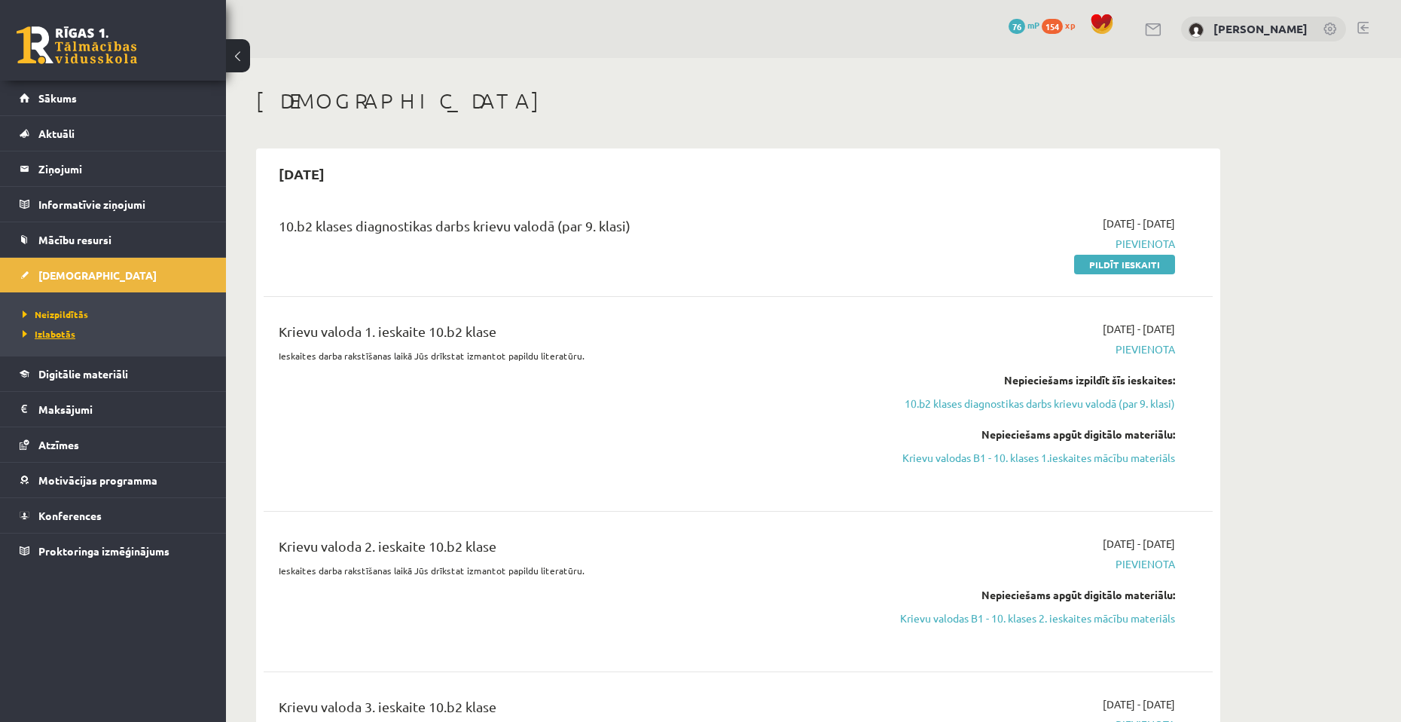
click at [74, 332] on span "Izlabotās" at bounding box center [49, 334] width 53 height 12
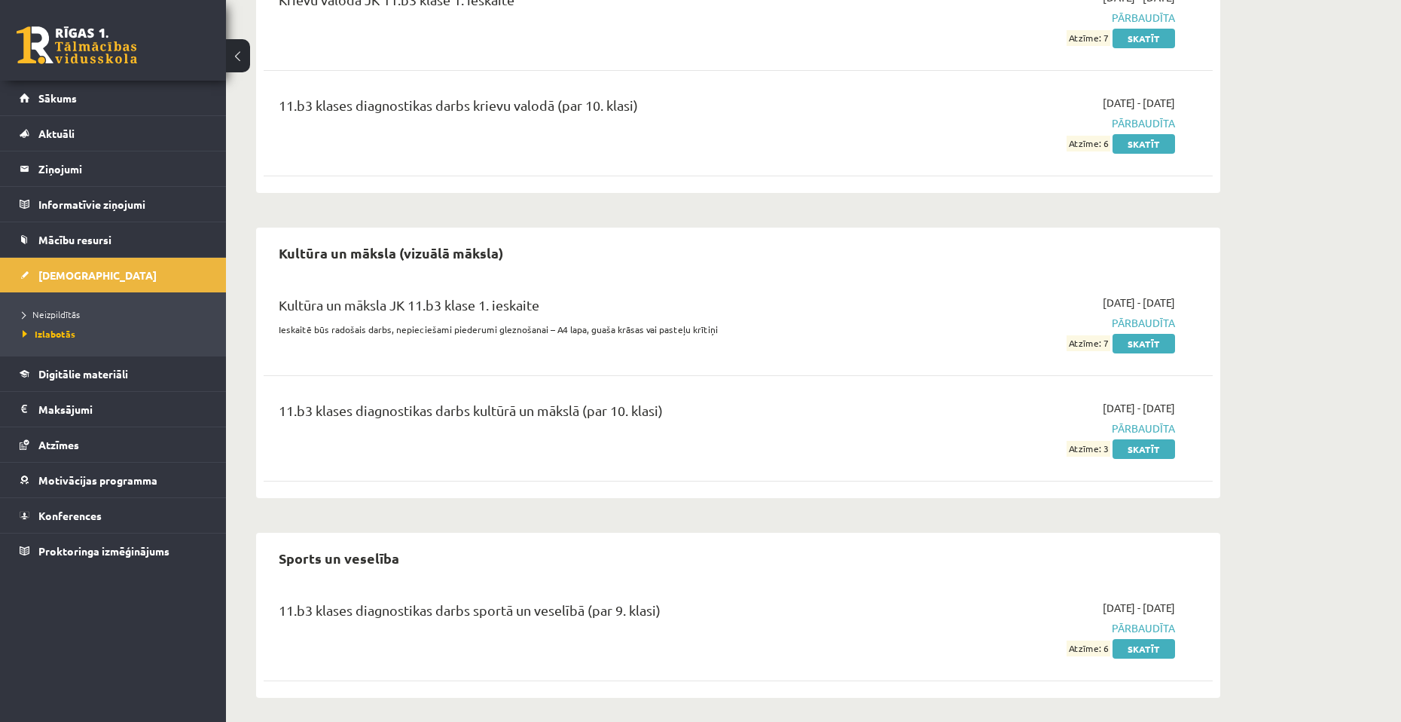
scroll to position [232, 0]
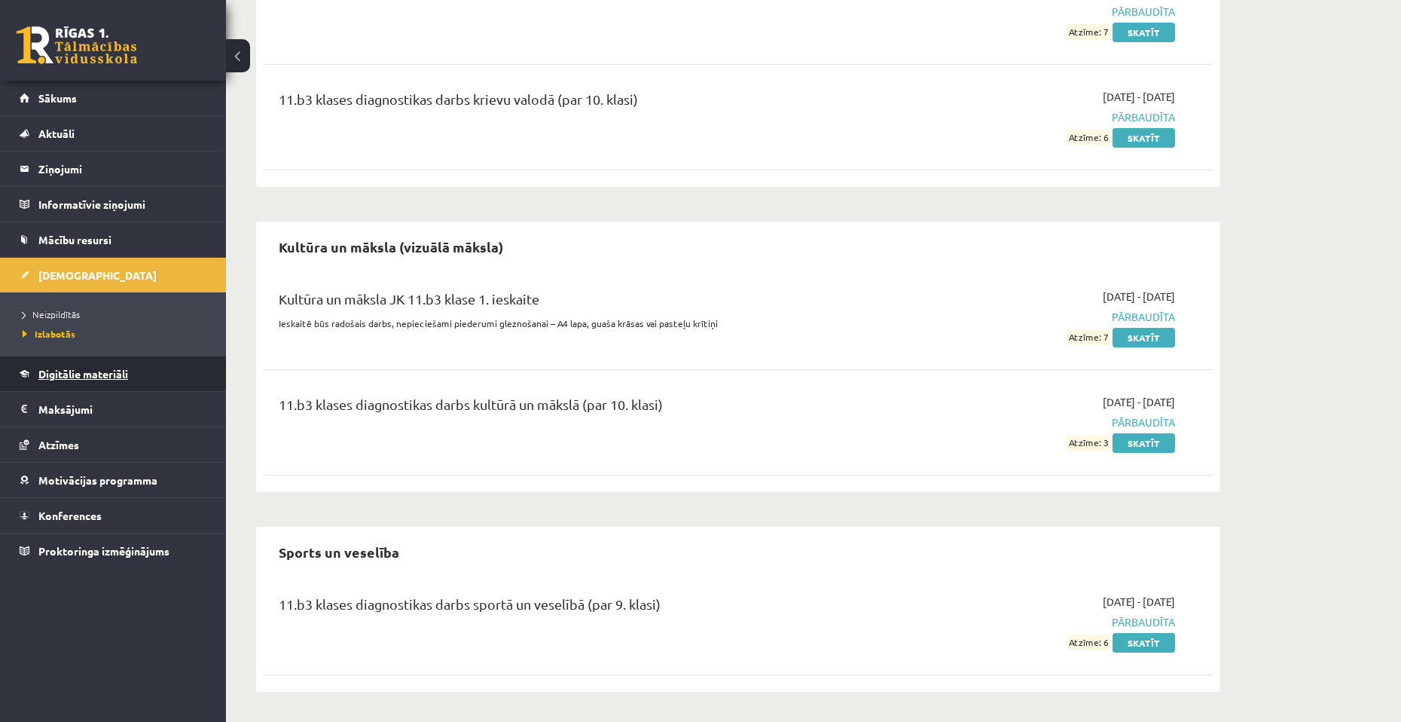
click at [120, 363] on link "Digitālie materiāli" at bounding box center [114, 373] width 188 height 35
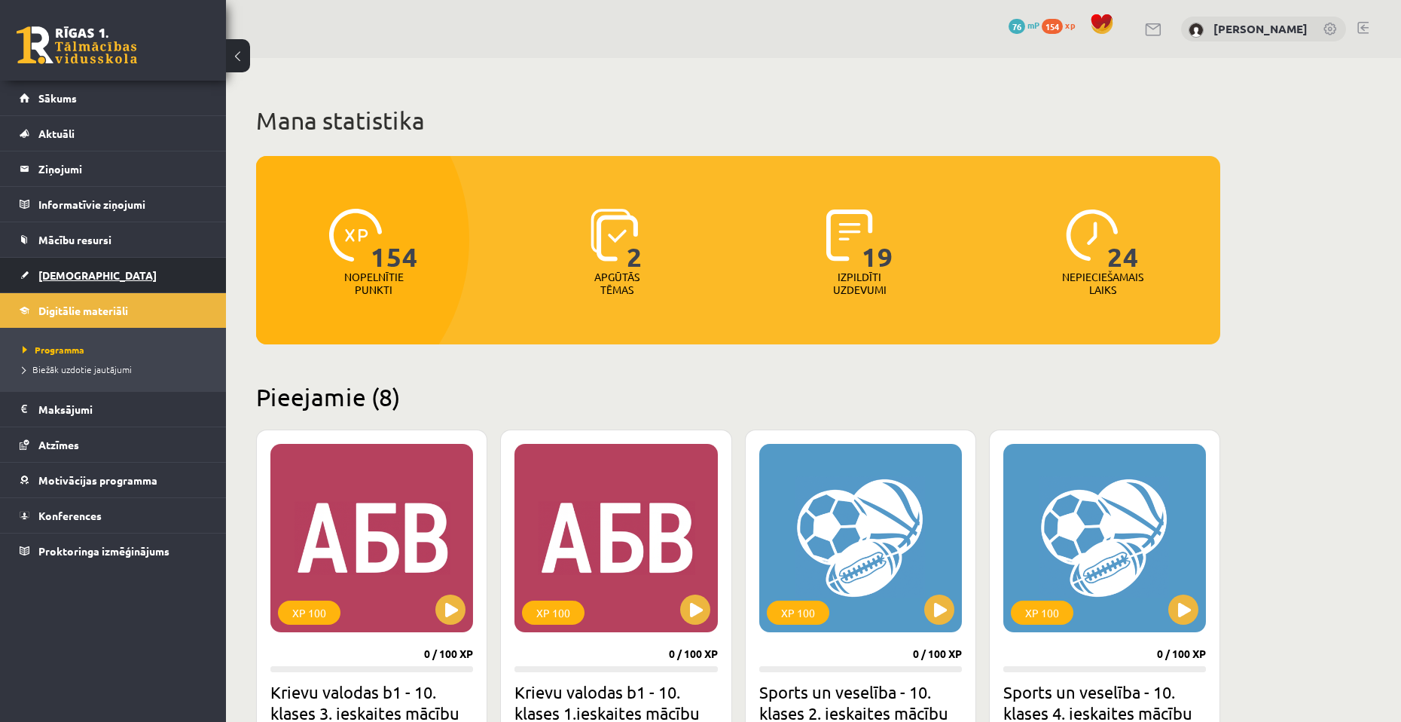
click at [90, 266] on link "[DEMOGRAPHIC_DATA]" at bounding box center [114, 275] width 188 height 35
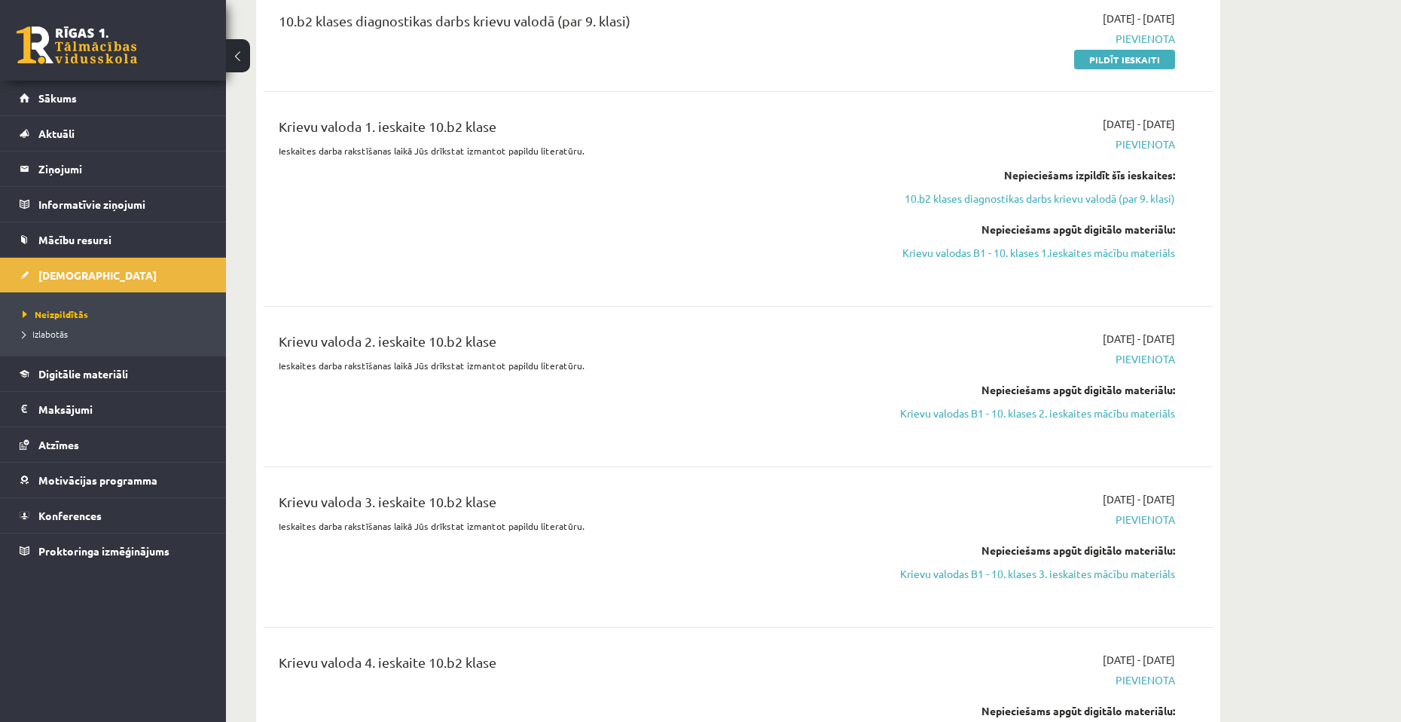
scroll to position [75, 0]
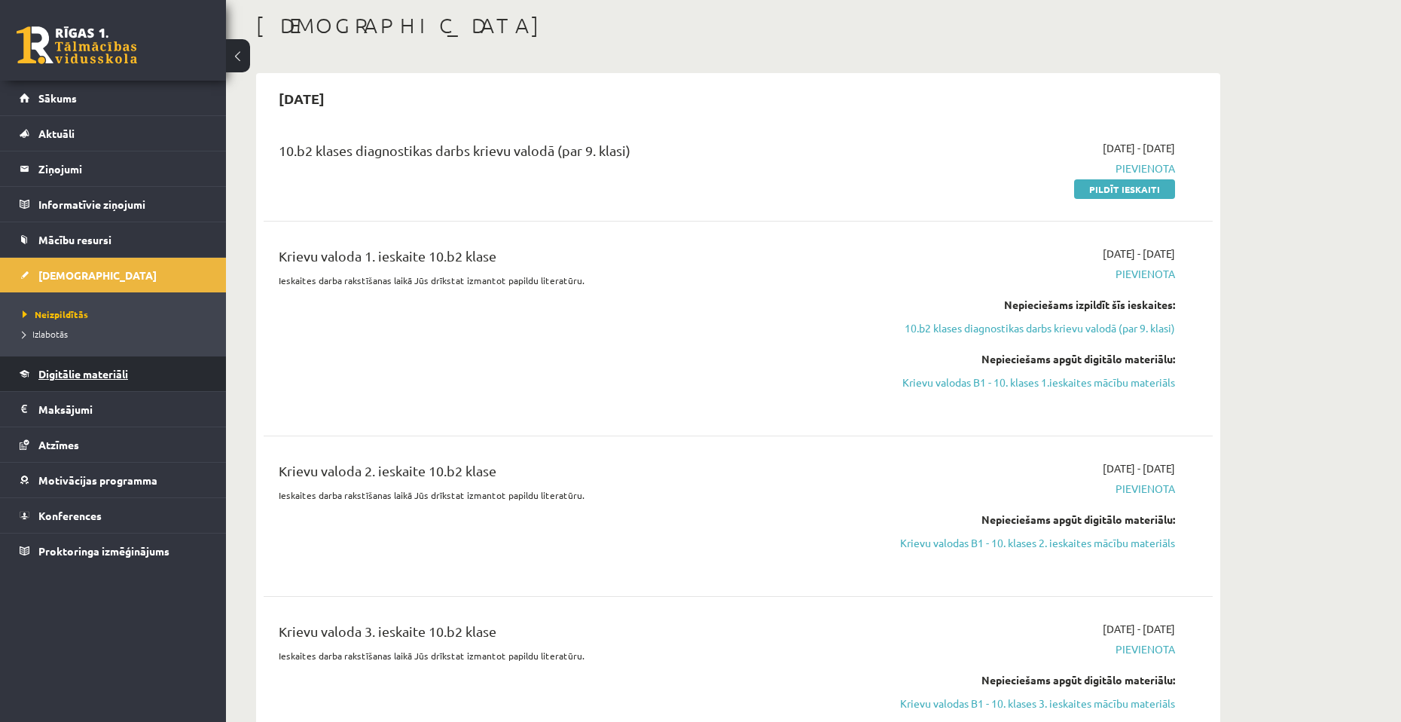
click at [115, 369] on span "Digitālie materiāli" at bounding box center [83, 374] width 90 height 14
